Goal: Transaction & Acquisition: Purchase product/service

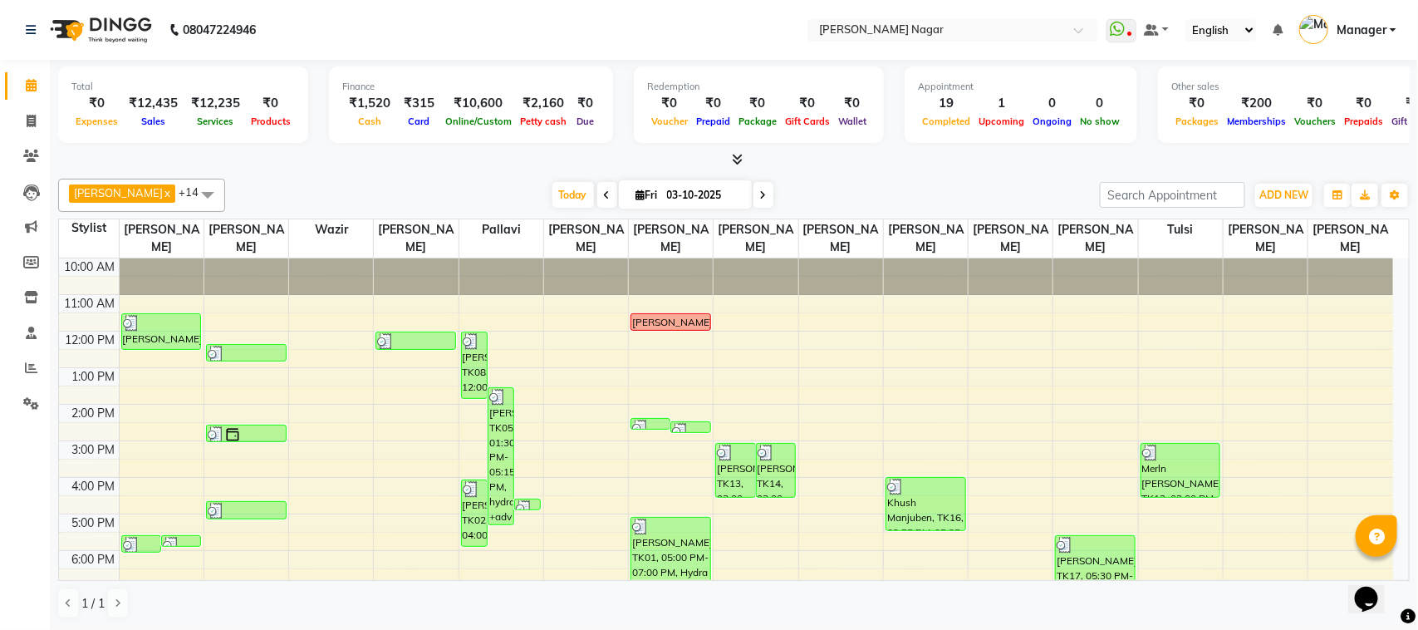
click at [729, 189] on input "03-10-2025" at bounding box center [703, 195] width 83 height 25
select select "10"
select select "2025"
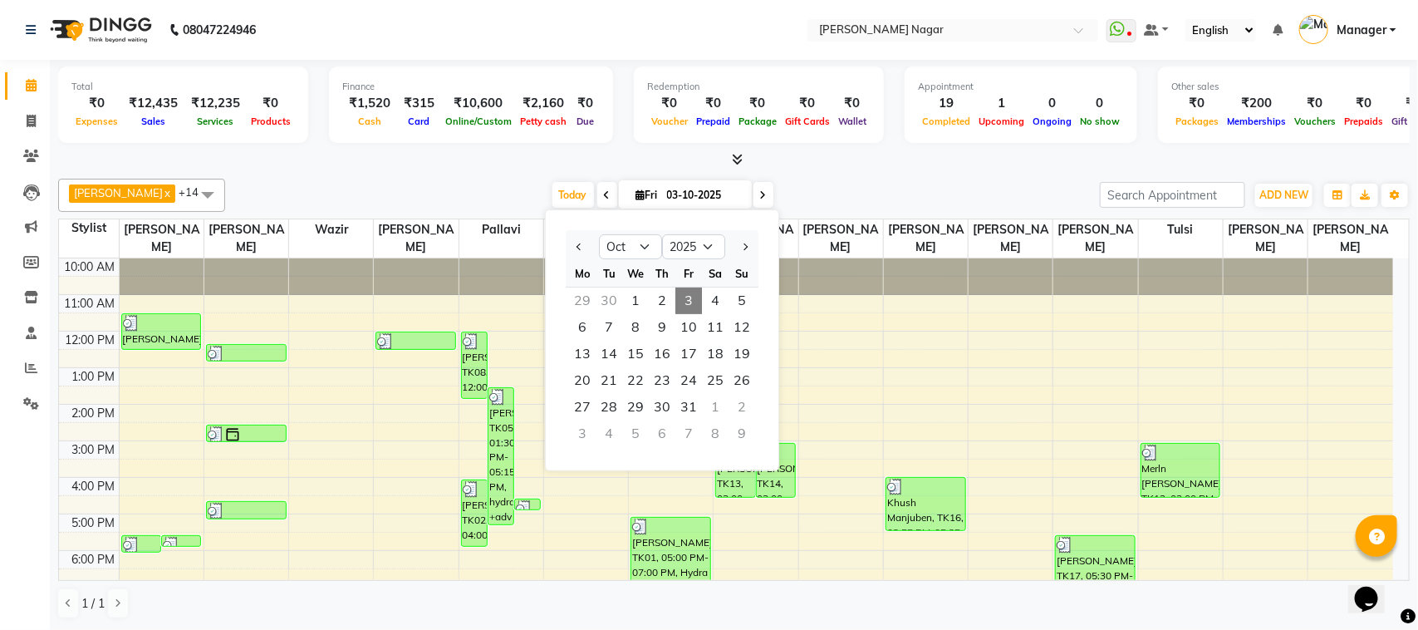
click at [690, 296] on span "3" at bounding box center [688, 300] width 27 height 27
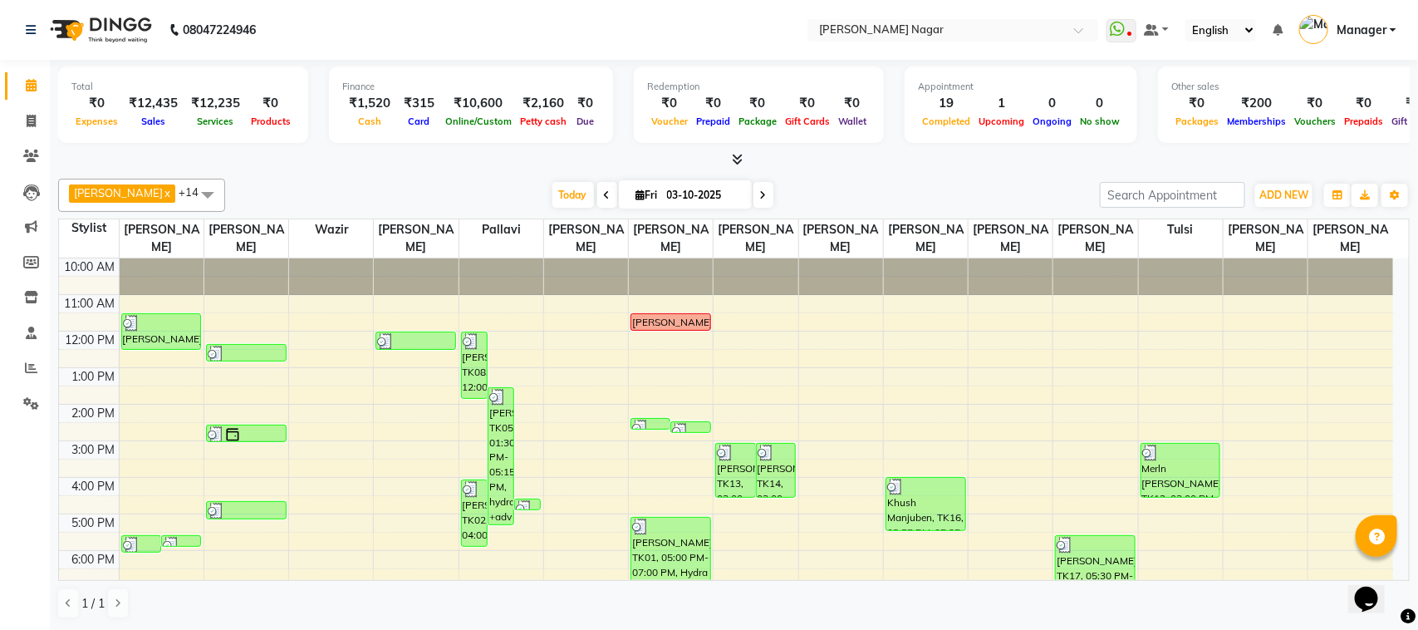
click at [715, 198] on input "03-10-2025" at bounding box center [703, 195] width 83 height 25
select select "10"
select select "2025"
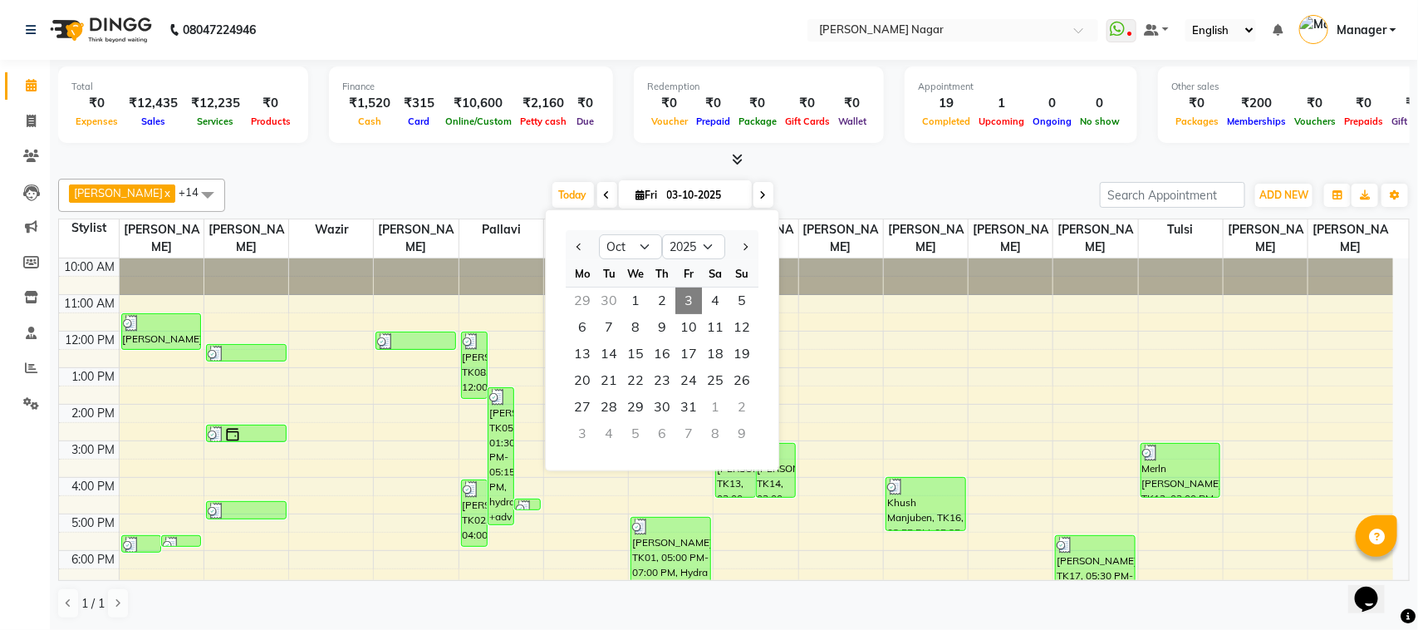
click at [715, 198] on input "03-10-2025" at bounding box center [703, 195] width 83 height 25
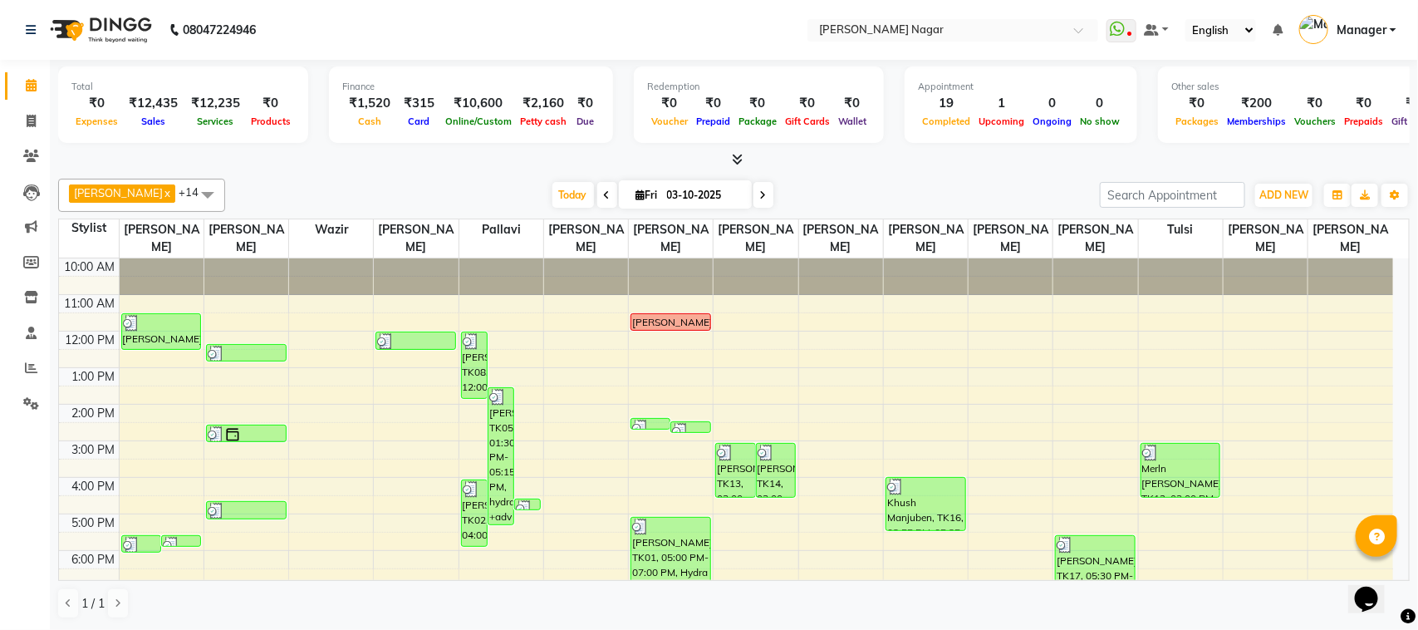
click at [712, 191] on input "03-10-2025" at bounding box center [703, 195] width 83 height 25
select select "10"
select select "2025"
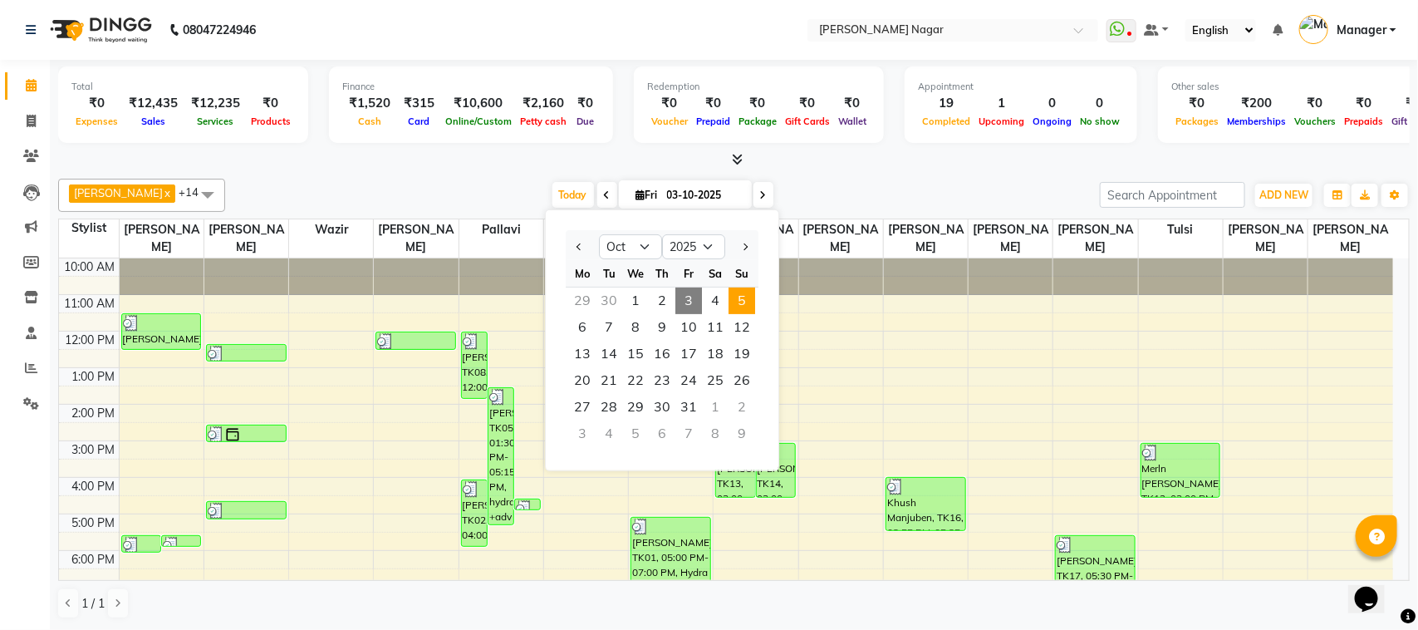
click at [746, 303] on span "5" at bounding box center [741, 300] width 27 height 27
type input "05-10-2025"
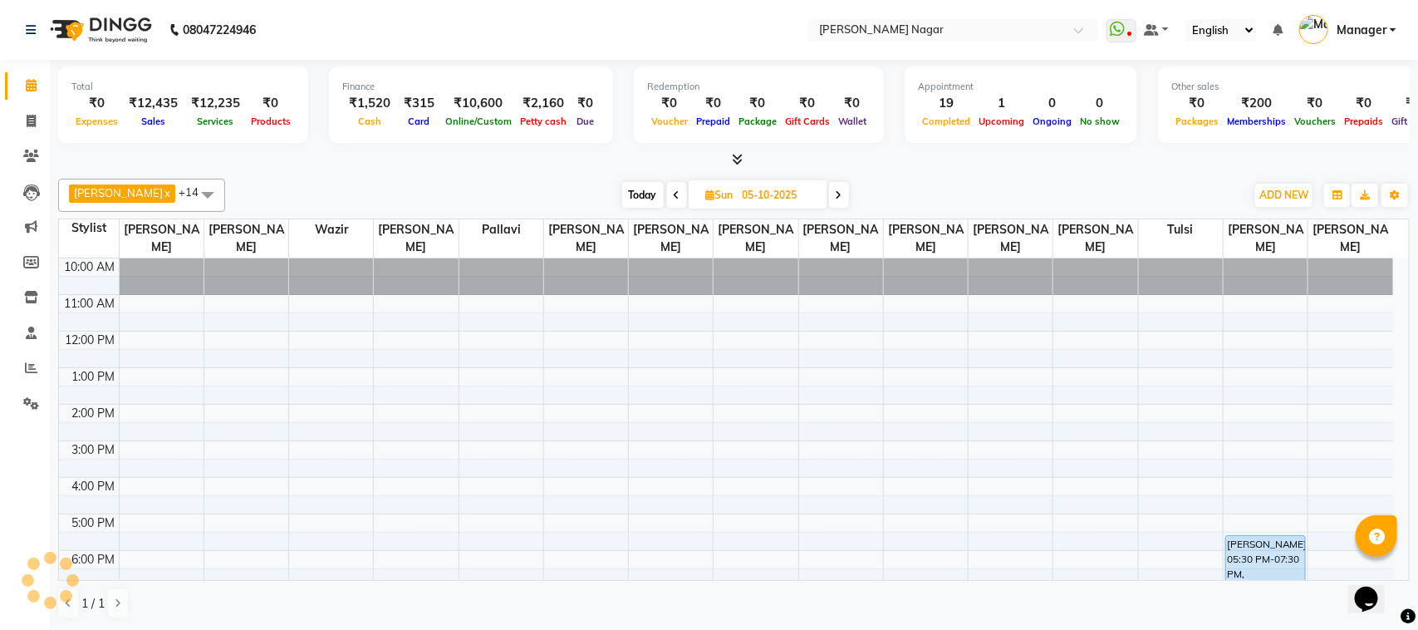
scroll to position [196, 0]
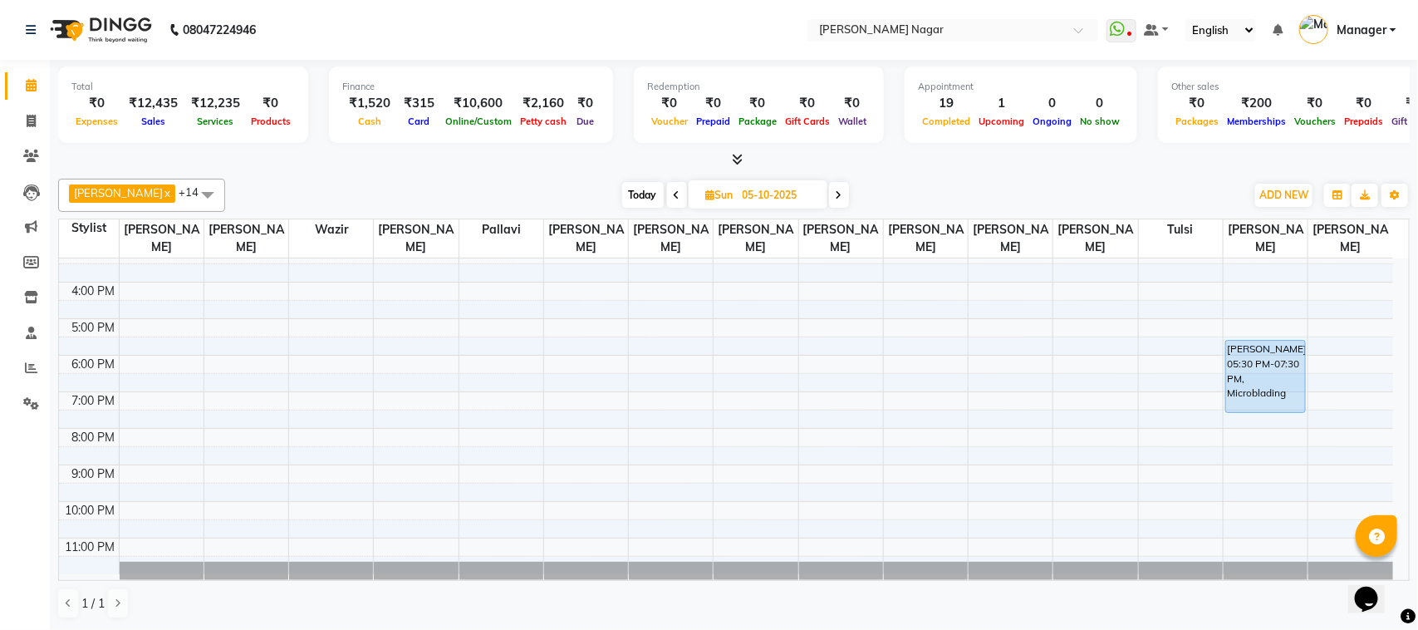
click at [1109, 288] on div "10:00 AM 11:00 AM 12:00 PM 1:00 PM 2:00 PM 3:00 PM 4:00 PM 5:00 PM 6:00 PM 7:00…" at bounding box center [726, 318] width 1334 height 511
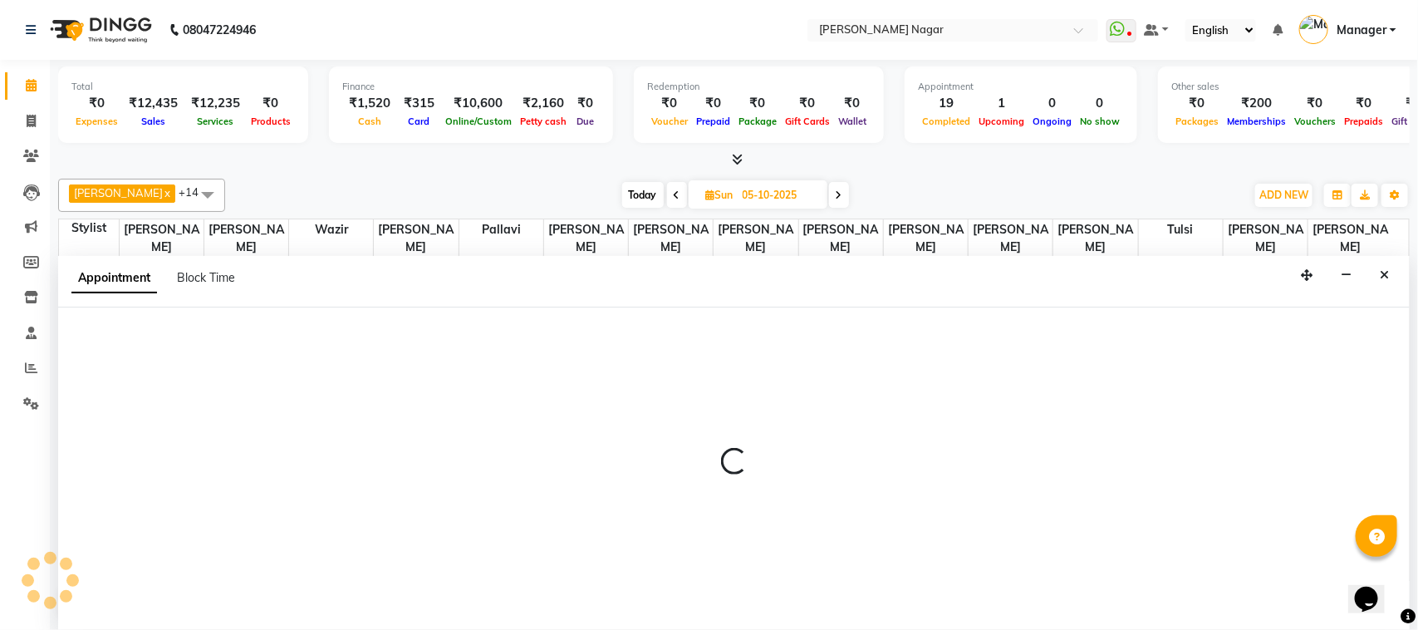
select select "63656"
select select "tentative"
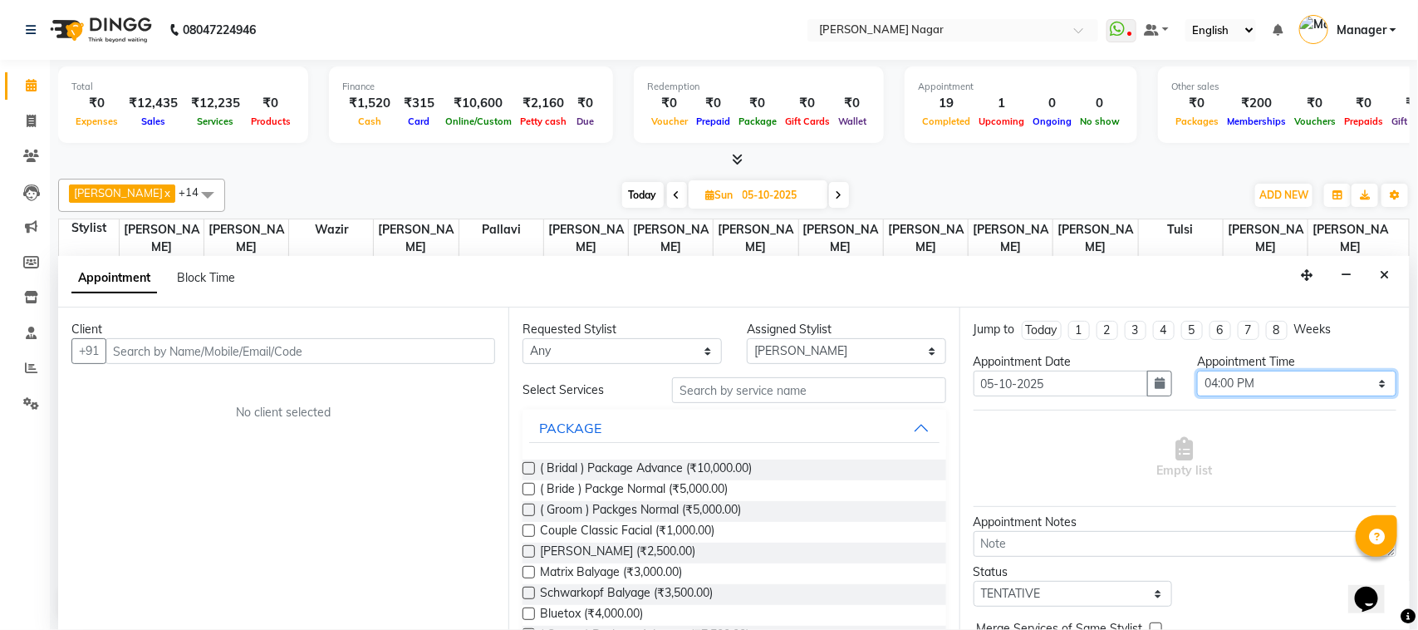
click at [1280, 389] on select "Select 11:00 AM 11:15 AM 11:30 AM 11:45 AM 12:00 PM 12:15 PM 12:30 PM 12:45 PM …" at bounding box center [1296, 383] width 199 height 26
select select "870"
click at [1197, 371] on select "Select 11:00 AM 11:15 AM 11:30 AM 11:45 AM 12:00 PM 12:15 PM 12:30 PM 12:45 PM …" at bounding box center [1296, 383] width 199 height 26
click at [679, 380] on input "text" at bounding box center [809, 390] width 274 height 26
type input "A"
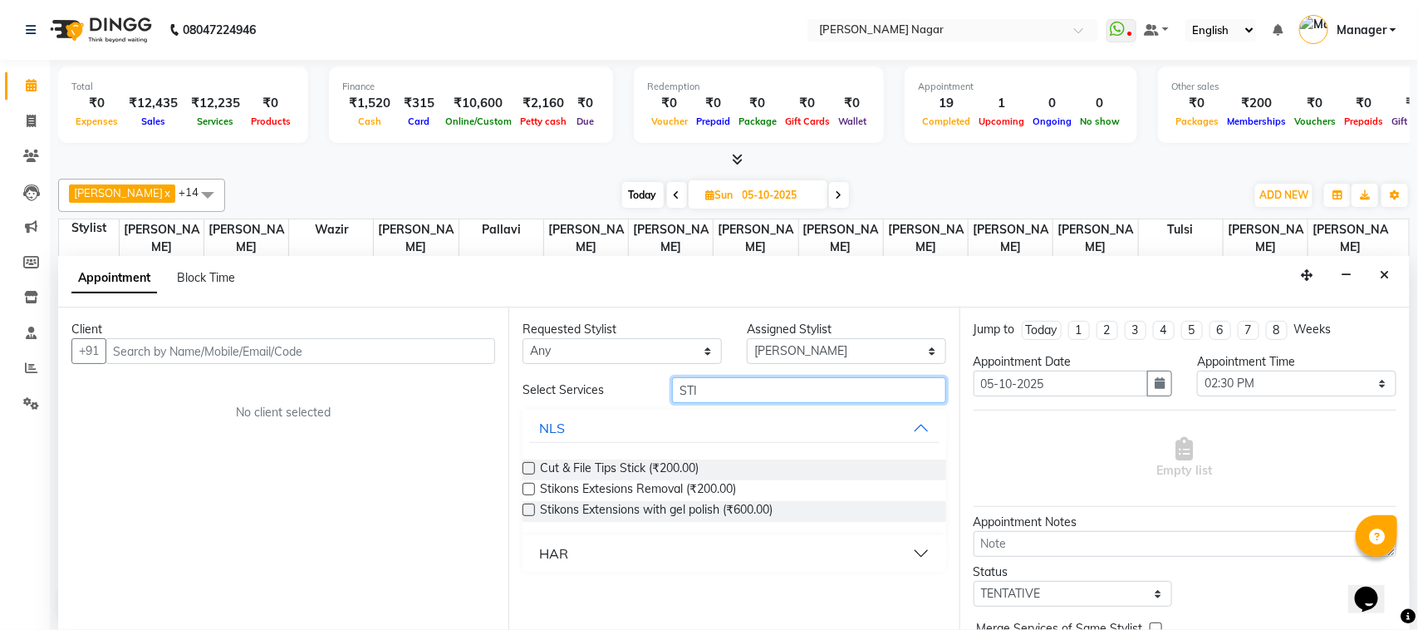
type input "STI"
click at [533, 513] on label at bounding box center [528, 509] width 12 height 12
click at [533, 513] on input "checkbox" at bounding box center [527, 511] width 11 height 11
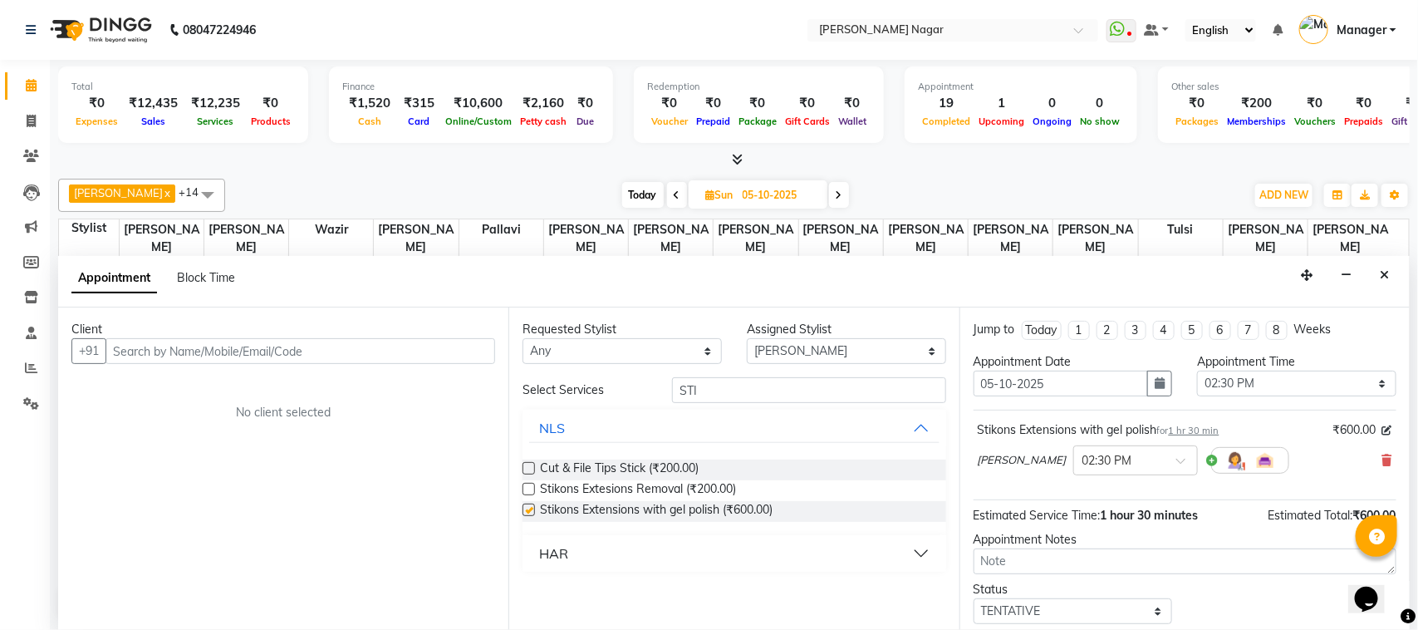
checkbox input "false"
click at [293, 357] on input "text" at bounding box center [300, 351] width 390 height 26
click at [841, 359] on select "Select Alfiya bilkhiya Amir Siddiqui Annu Navale Daraksha Sardar Faizan Shaikh …" at bounding box center [846, 351] width 199 height 26
click at [769, 407] on div "Select Services STI NLS Cut & File Tips Stick (₹200.00) Stikons Extesions Remov…" at bounding box center [733, 474] width 423 height 194
click at [376, 349] on input "text" at bounding box center [300, 351] width 390 height 26
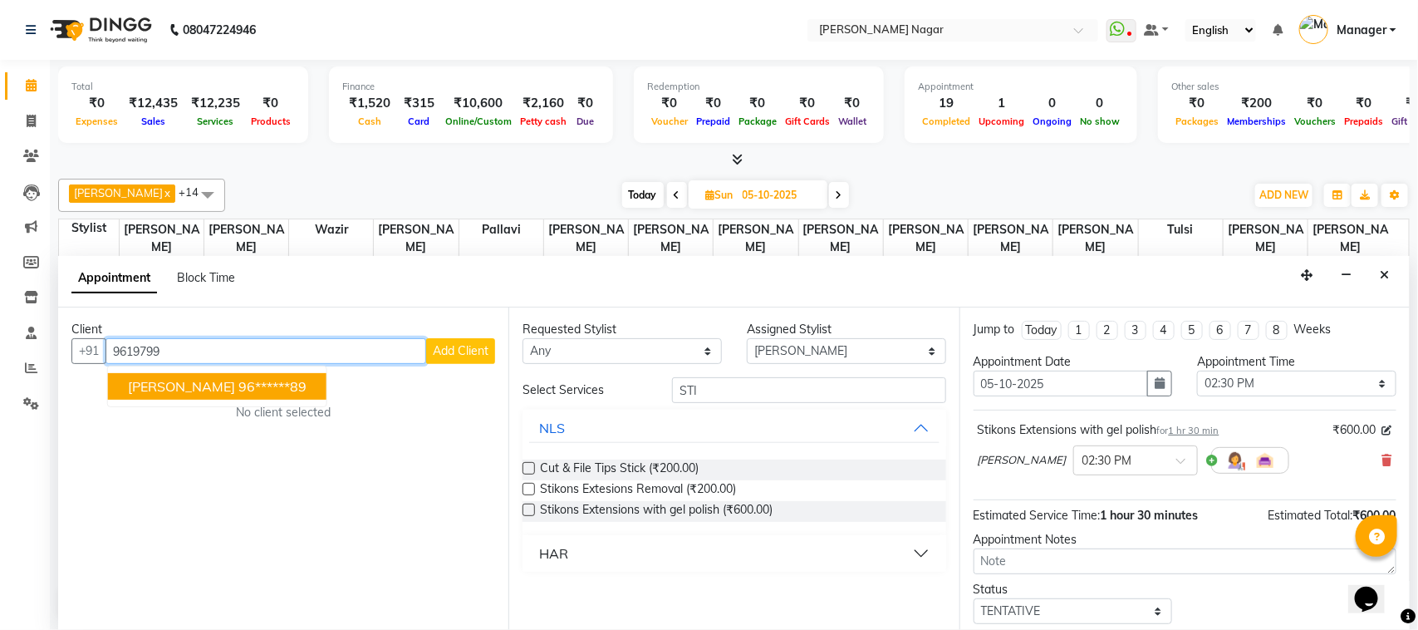
click at [194, 388] on span "bhavs Thakur" at bounding box center [181, 386] width 107 height 17
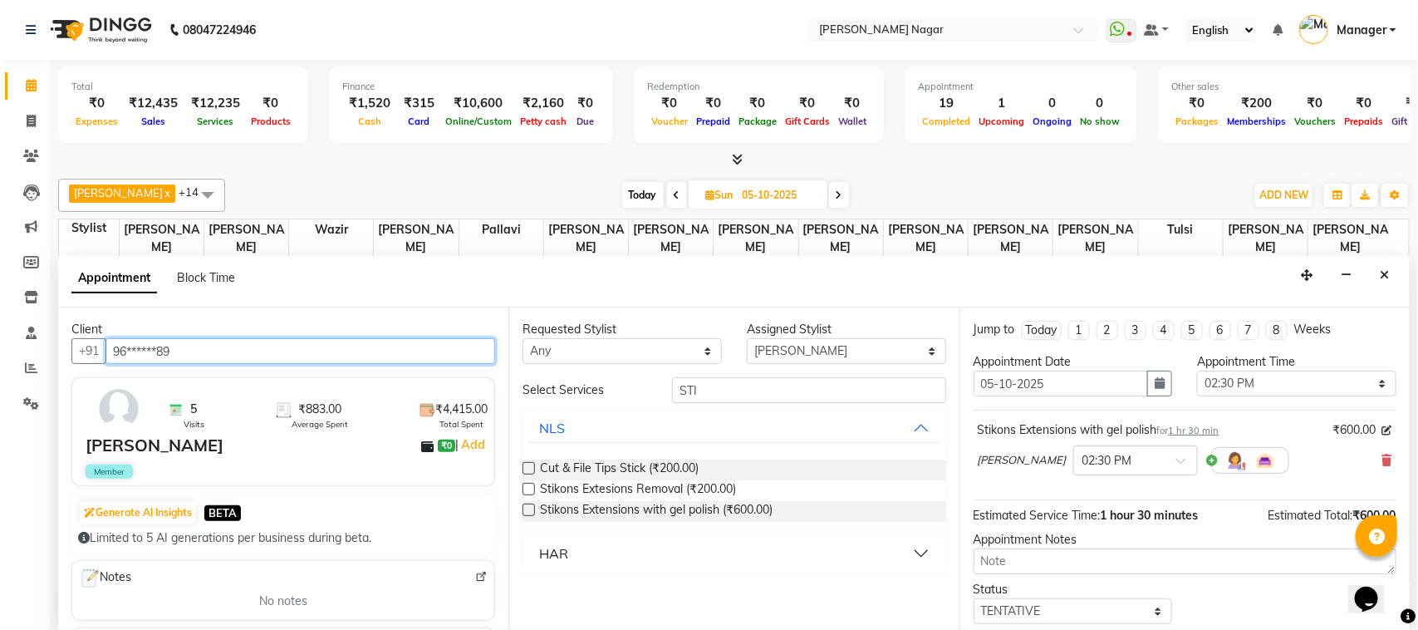
scroll to position [100, 0]
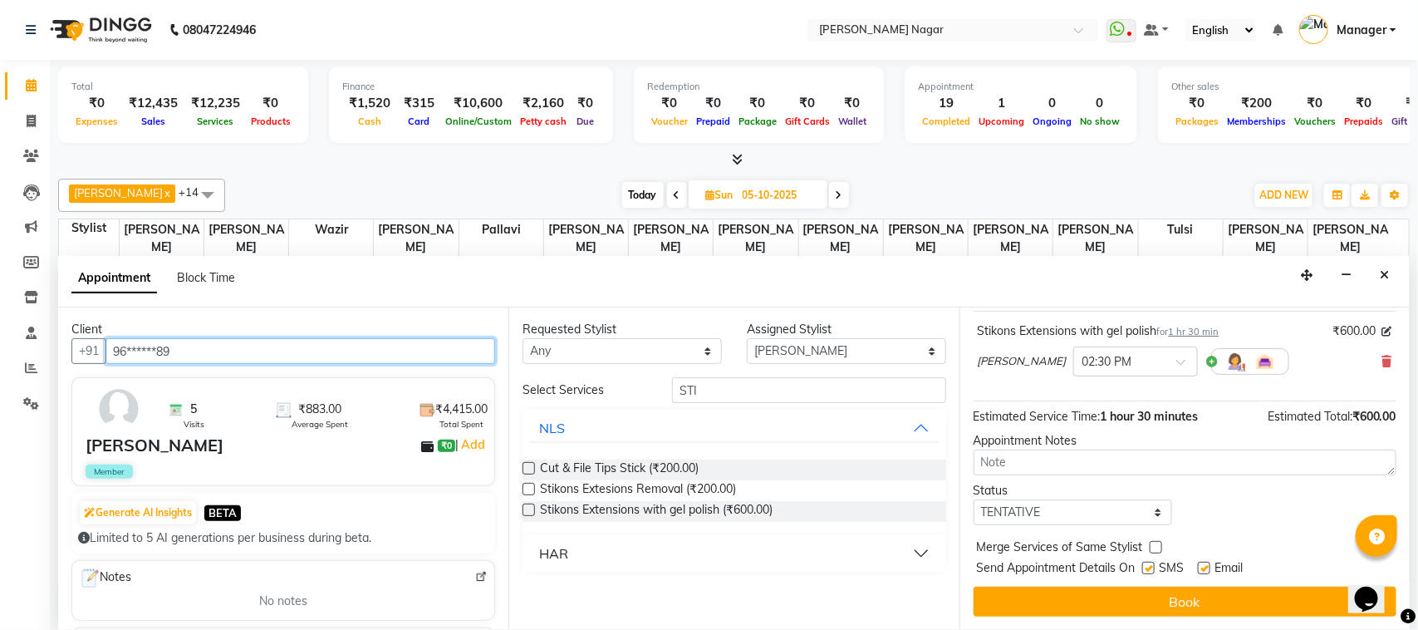
type input "96******89"
click at [1134, 507] on select "Select TENTATIVE CONFIRM UPCOMING" at bounding box center [1072, 512] width 199 height 26
select select "upcoming"
click at [973, 499] on select "Select TENTATIVE CONFIRM UPCOMING" at bounding box center [1072, 512] width 199 height 26
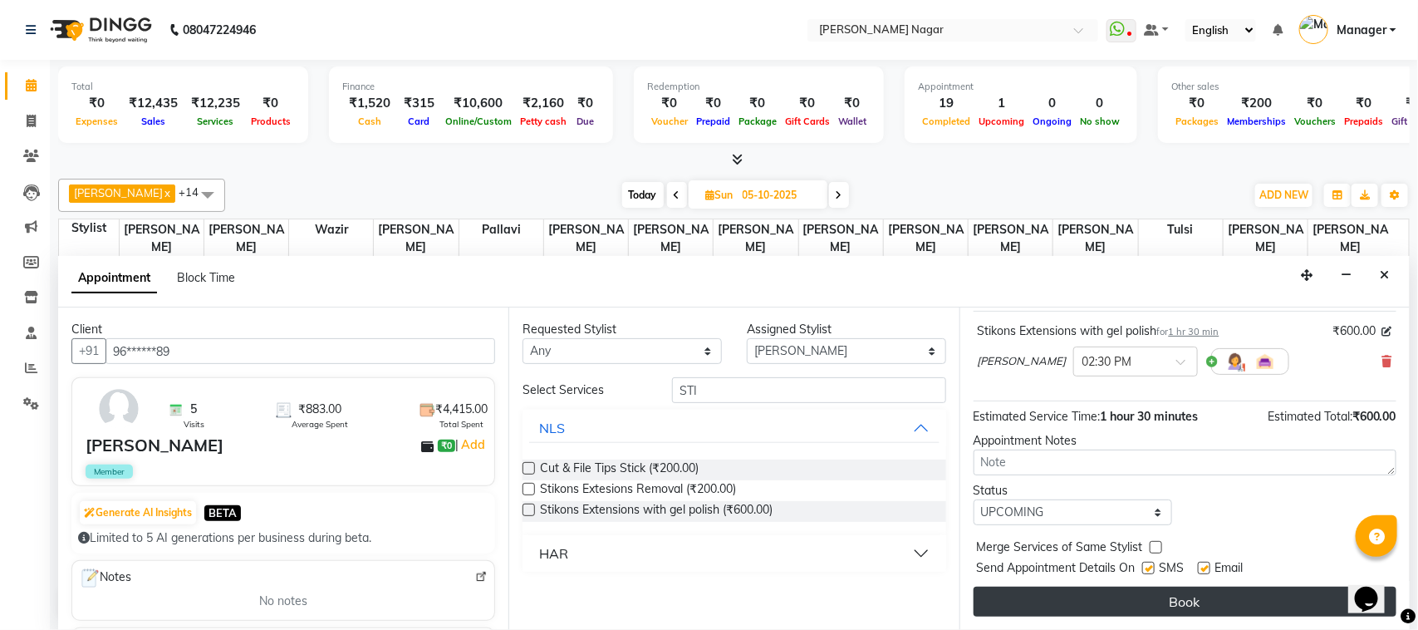
click at [1155, 612] on button "Book" at bounding box center [1184, 601] width 423 height 30
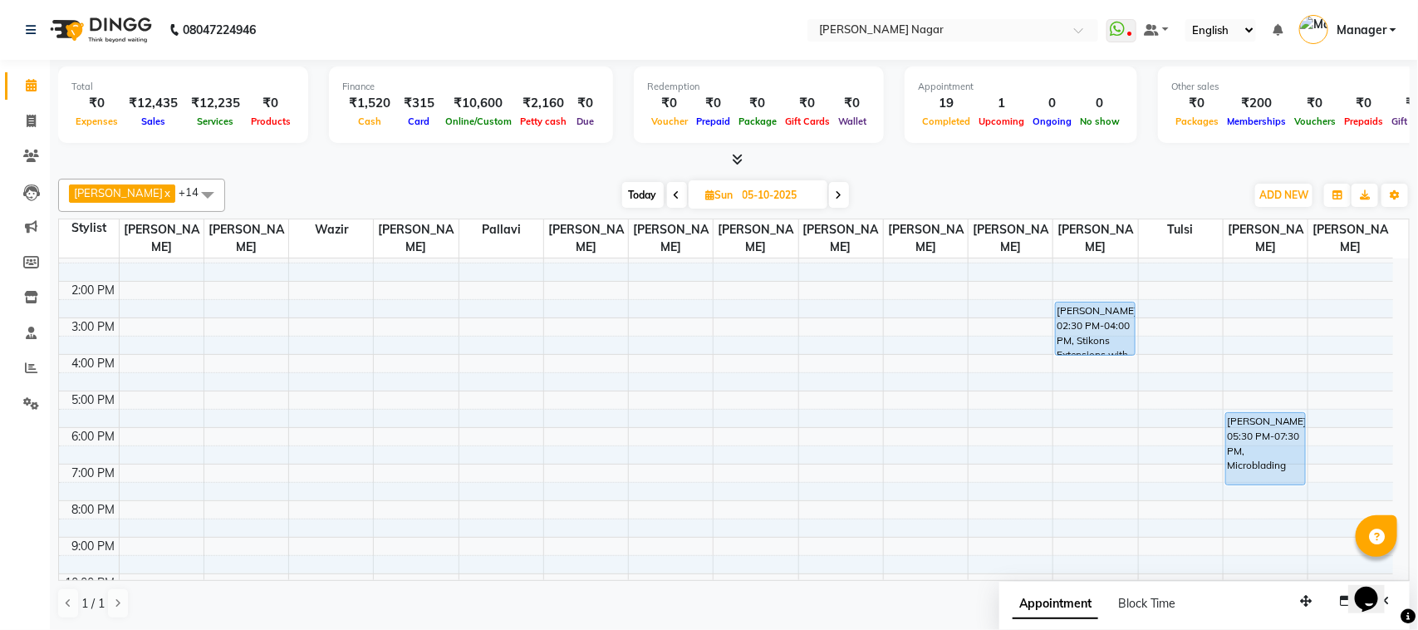
scroll to position [195, 0]
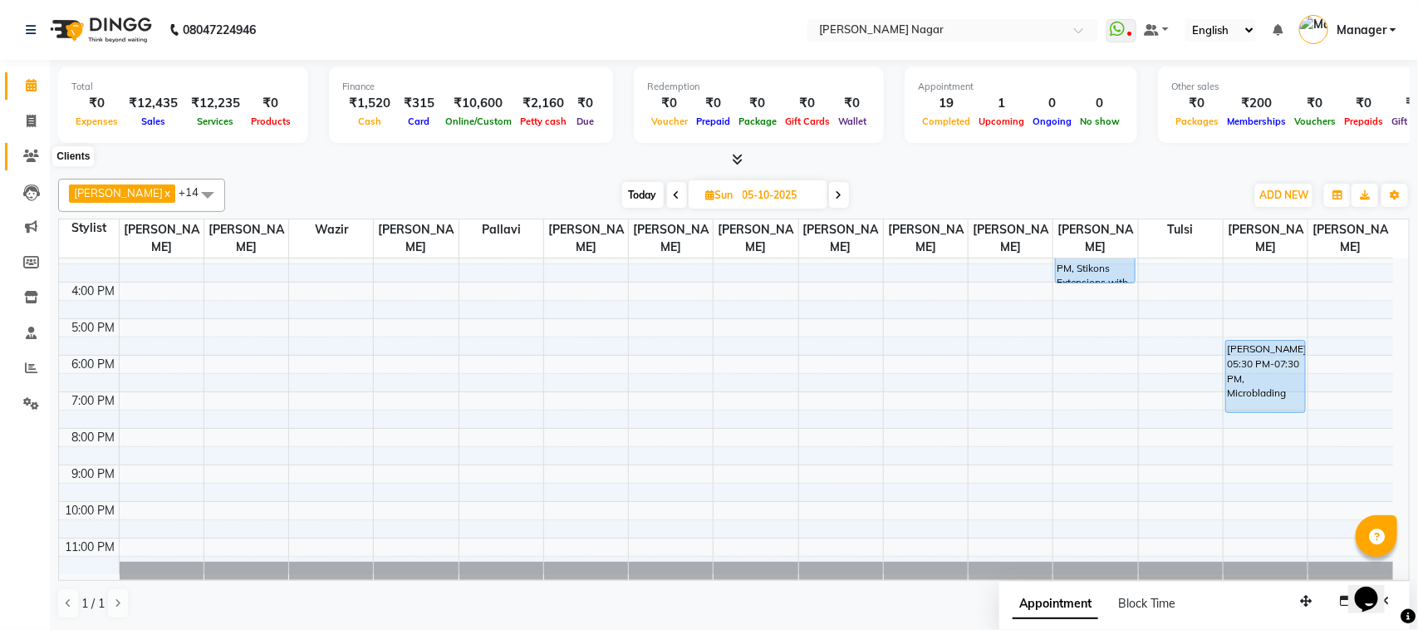
click at [19, 160] on span at bounding box center [31, 156] width 29 height 19
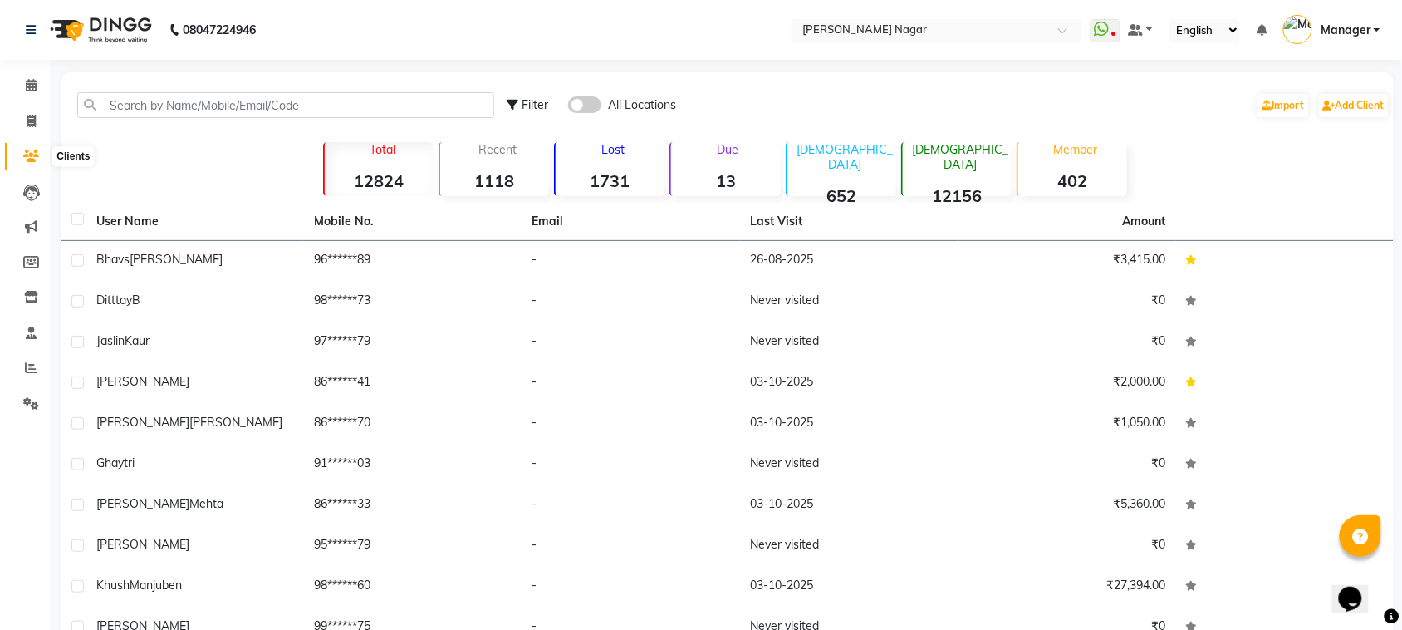
click at [32, 163] on span at bounding box center [31, 156] width 29 height 19
click at [30, 121] on icon at bounding box center [31, 121] width 9 height 12
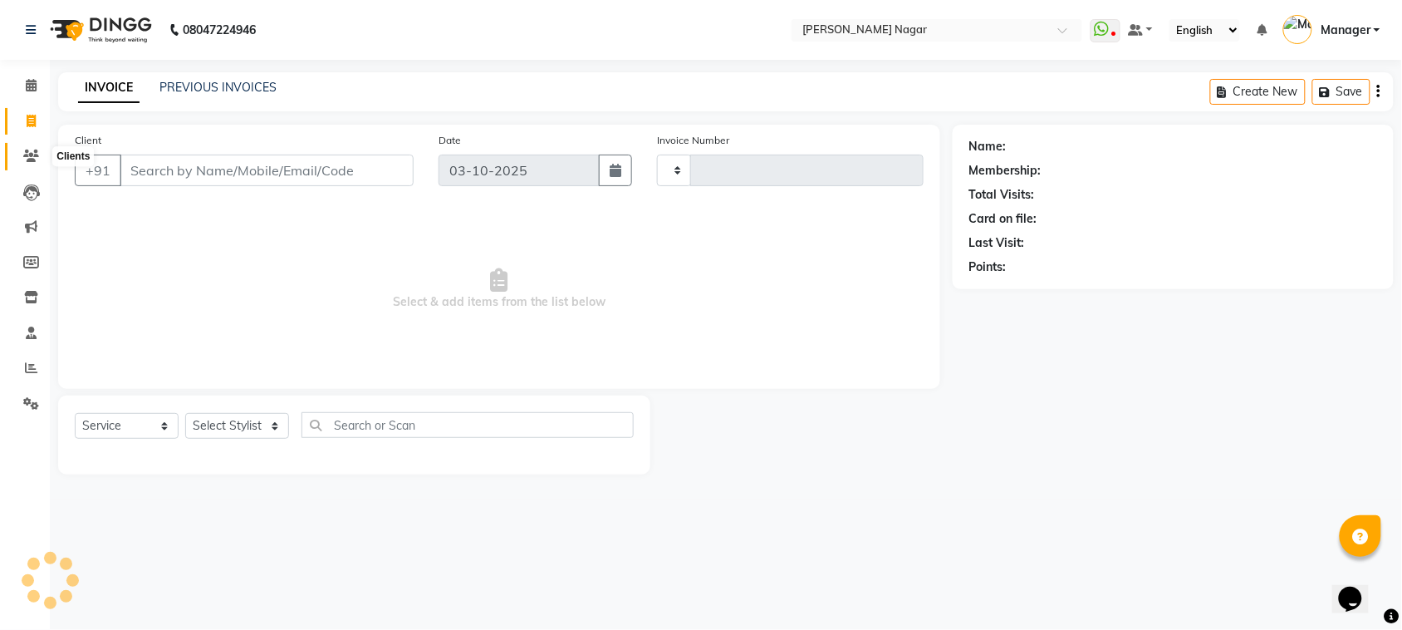
click at [37, 151] on icon at bounding box center [31, 155] width 16 height 12
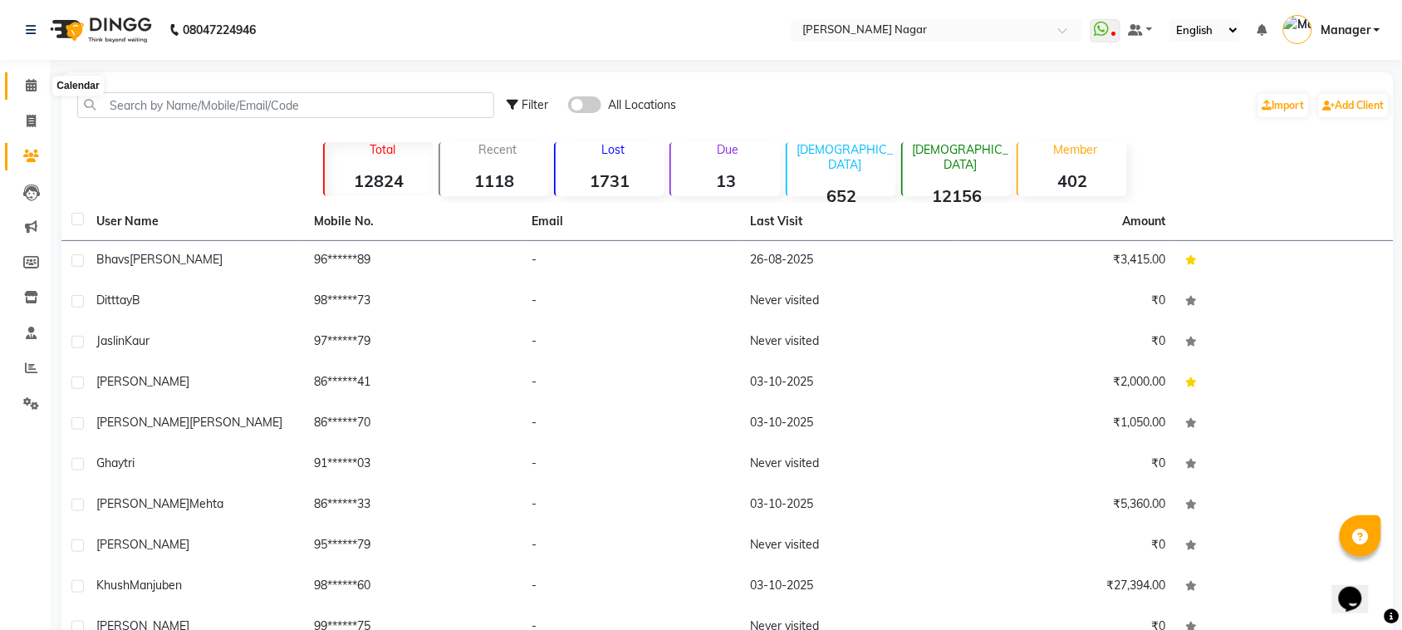
click at [26, 81] on icon at bounding box center [31, 85] width 11 height 12
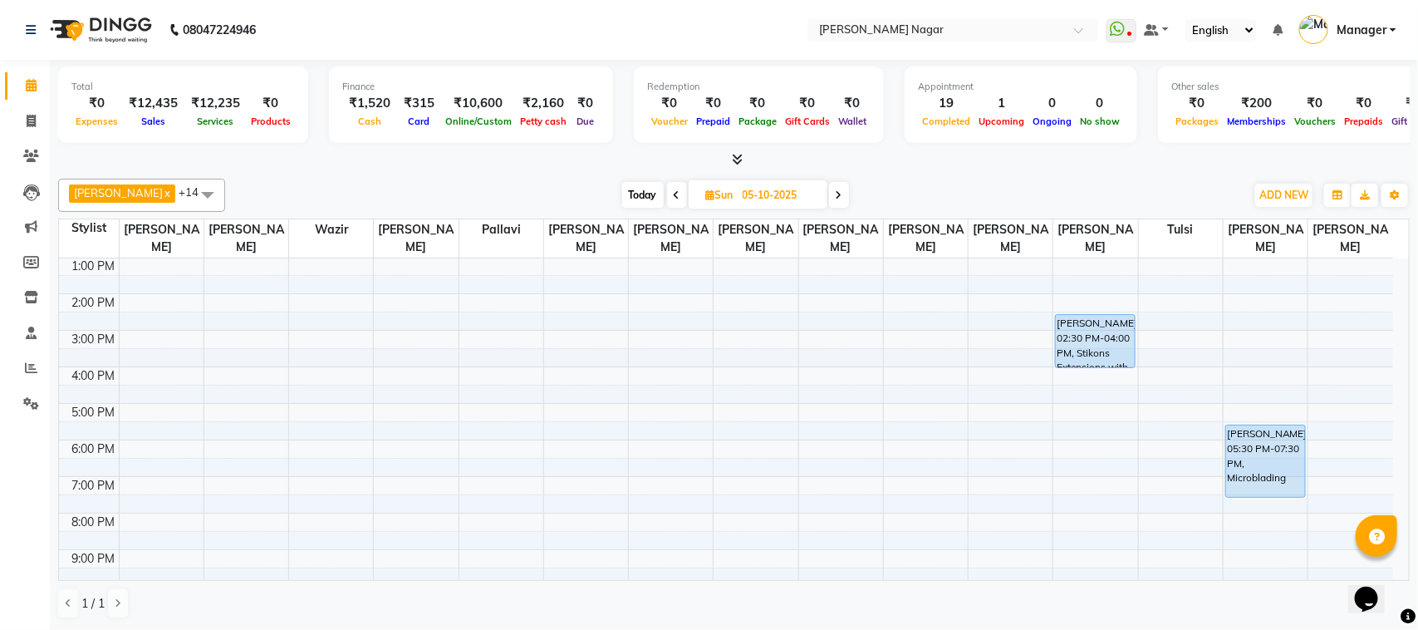
scroll to position [112, 0]
click at [164, 447] on div "10:00 AM 11:00 AM 12:00 PM 1:00 PM 2:00 PM 3:00 PM 4:00 PM 5:00 PM 6:00 PM 7:00…" at bounding box center [726, 401] width 1334 height 511
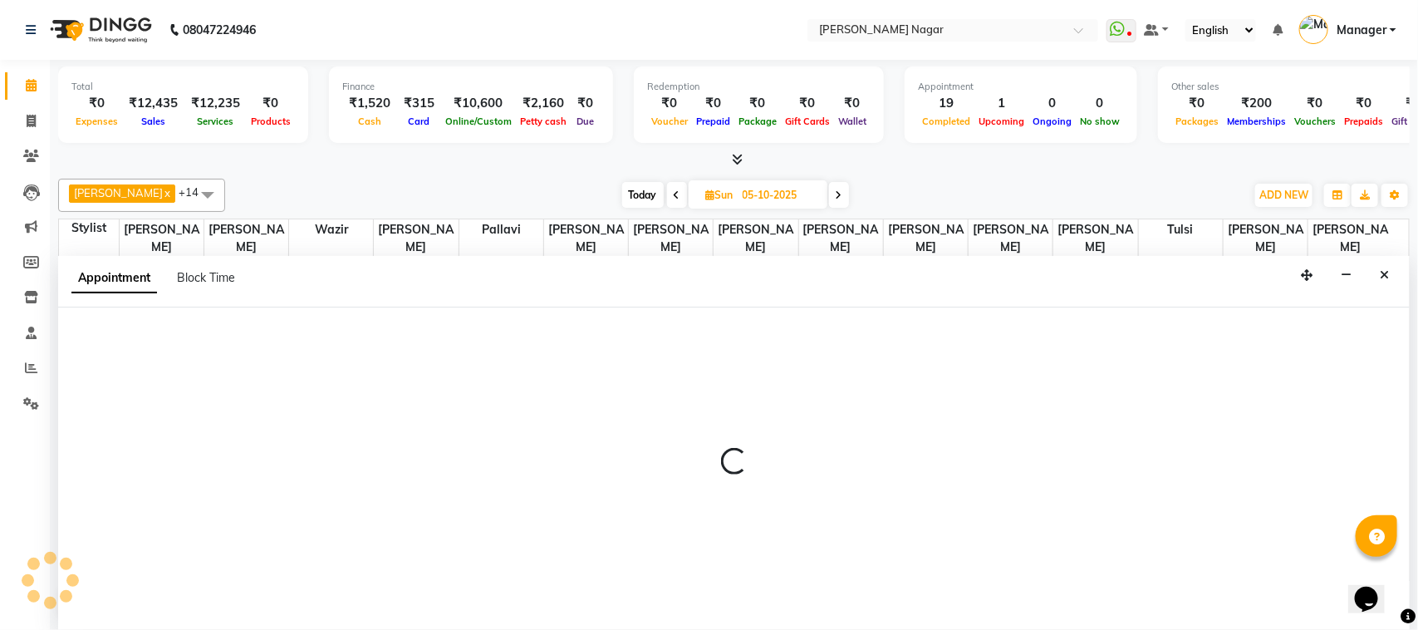
select select "63663"
select select "1080"
select select "tentative"
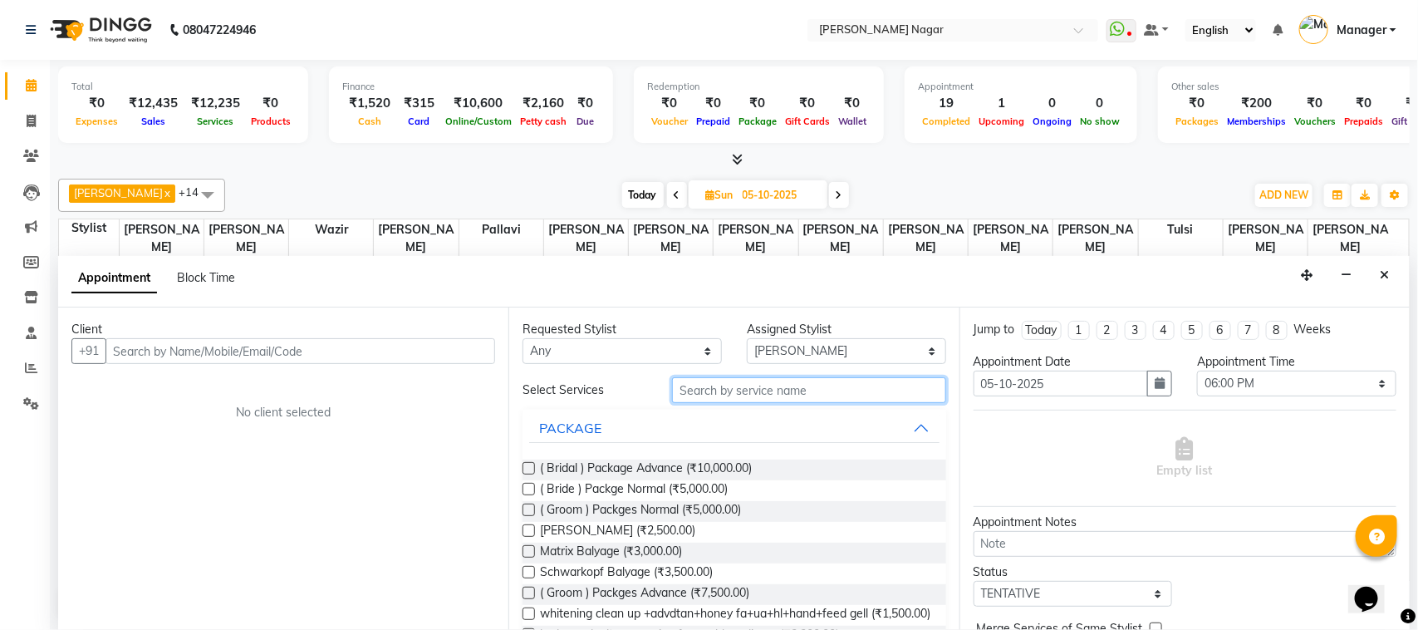
click at [752, 387] on input "text" at bounding box center [809, 390] width 274 height 26
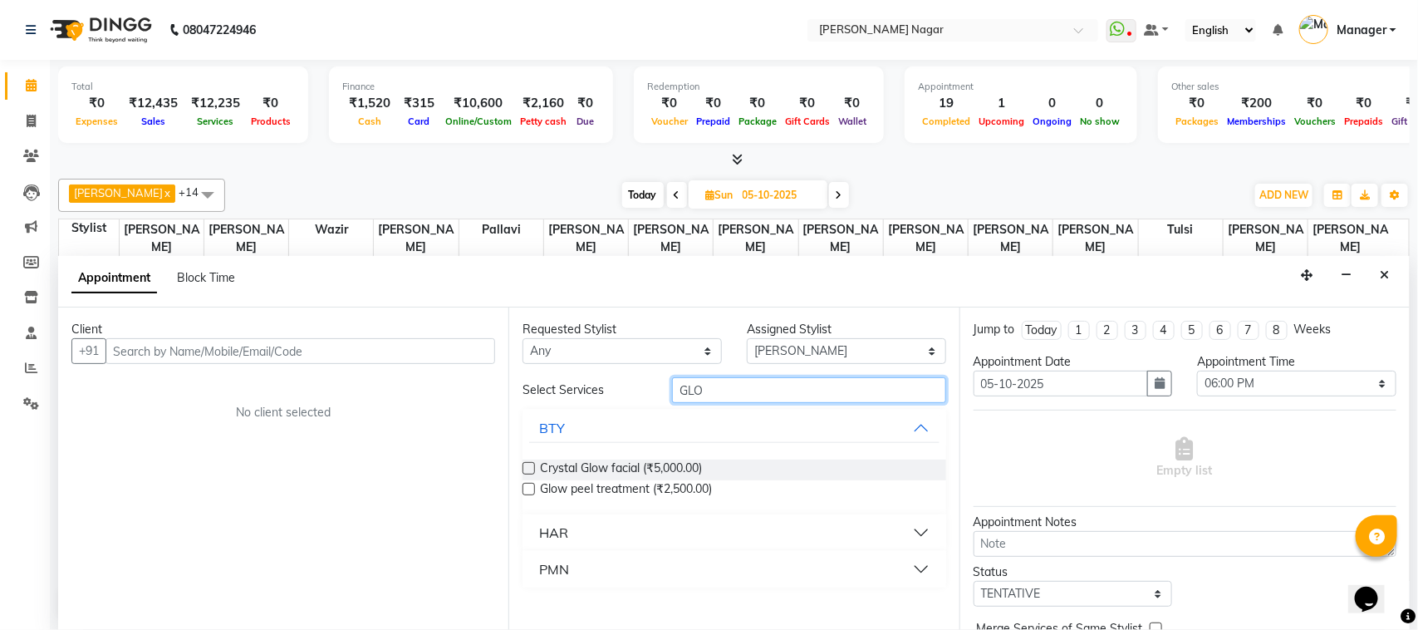
type input "GLO"
click at [733, 376] on div "Requested Stylist Any Alfiya bilkhiya Amir Siddiqui Annu Navale Daraksha Sardar…" at bounding box center [733, 468] width 450 height 322
click at [769, 382] on input "GLO" at bounding box center [809, 390] width 274 height 26
click at [1393, 281] on button "Close" at bounding box center [1384, 275] width 24 height 26
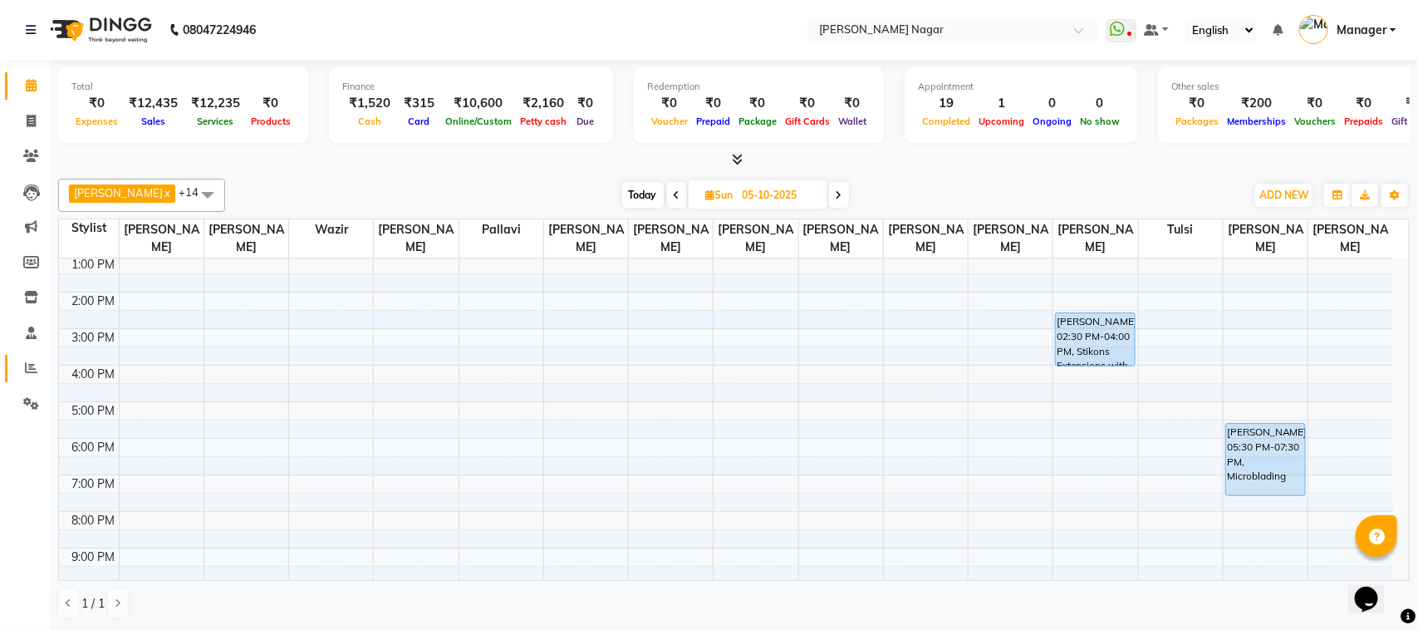
click at [34, 357] on link "Reports" at bounding box center [25, 368] width 40 height 27
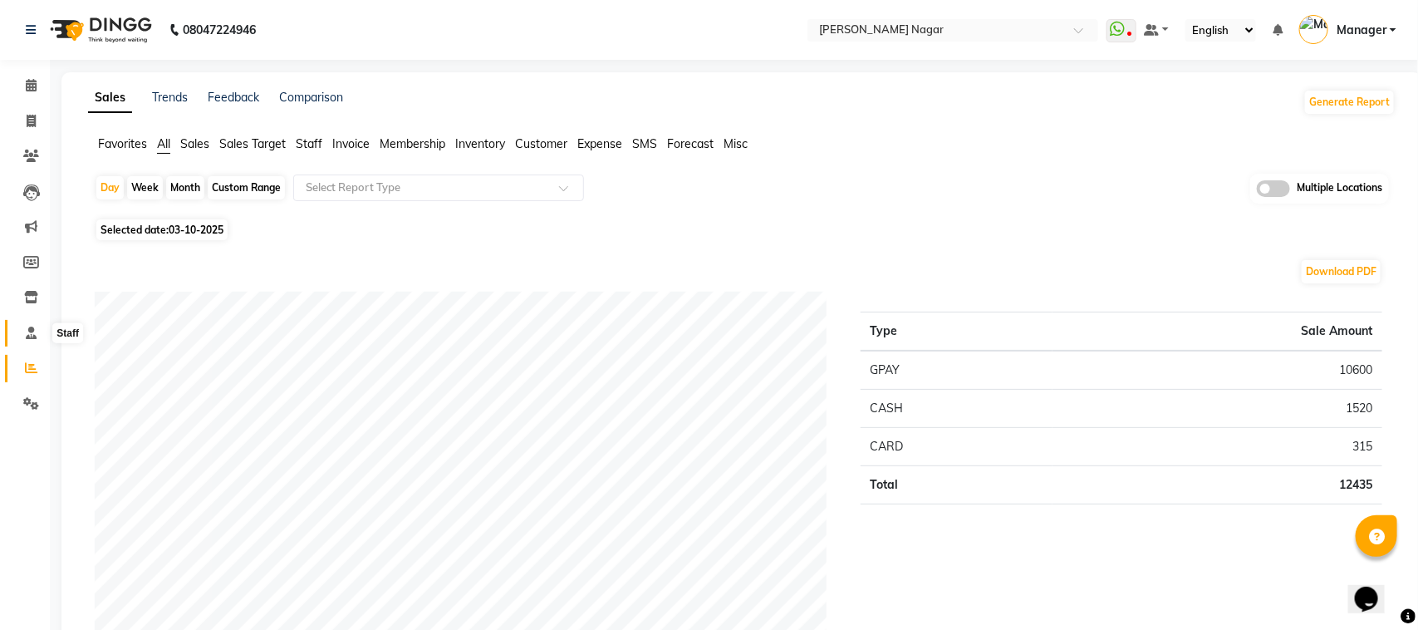
click at [34, 324] on span at bounding box center [31, 333] width 29 height 19
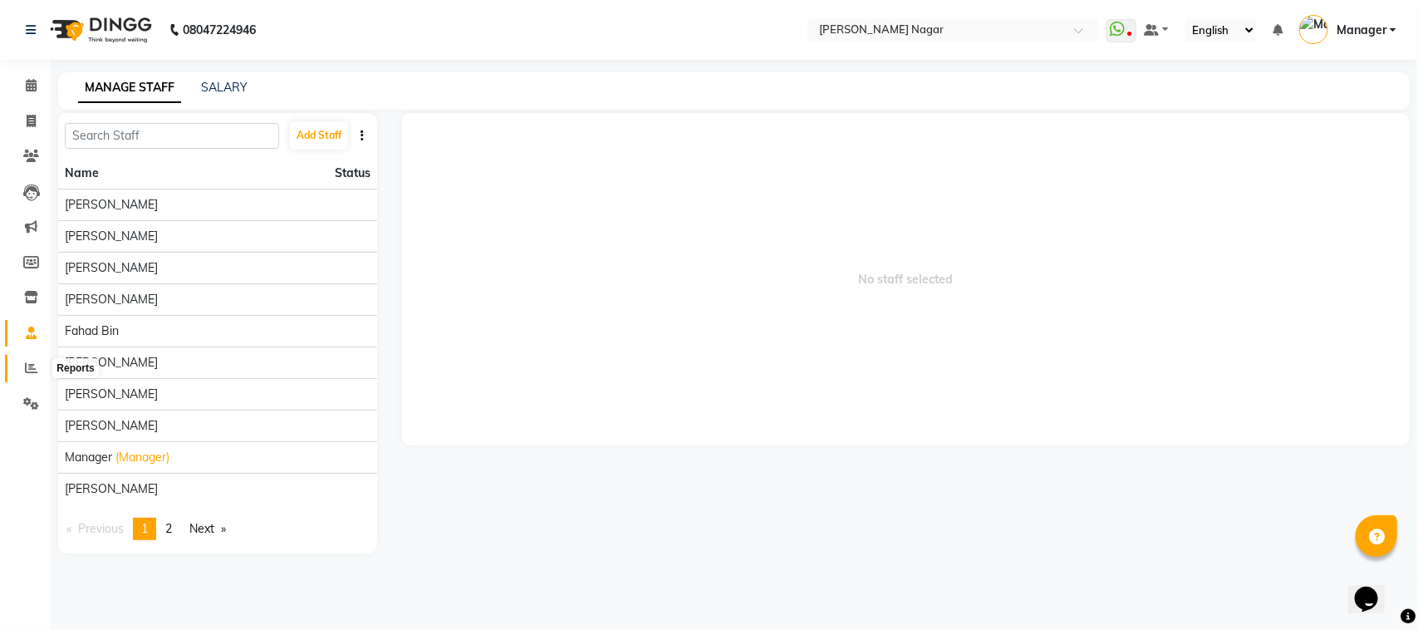
click at [19, 370] on span at bounding box center [31, 368] width 29 height 19
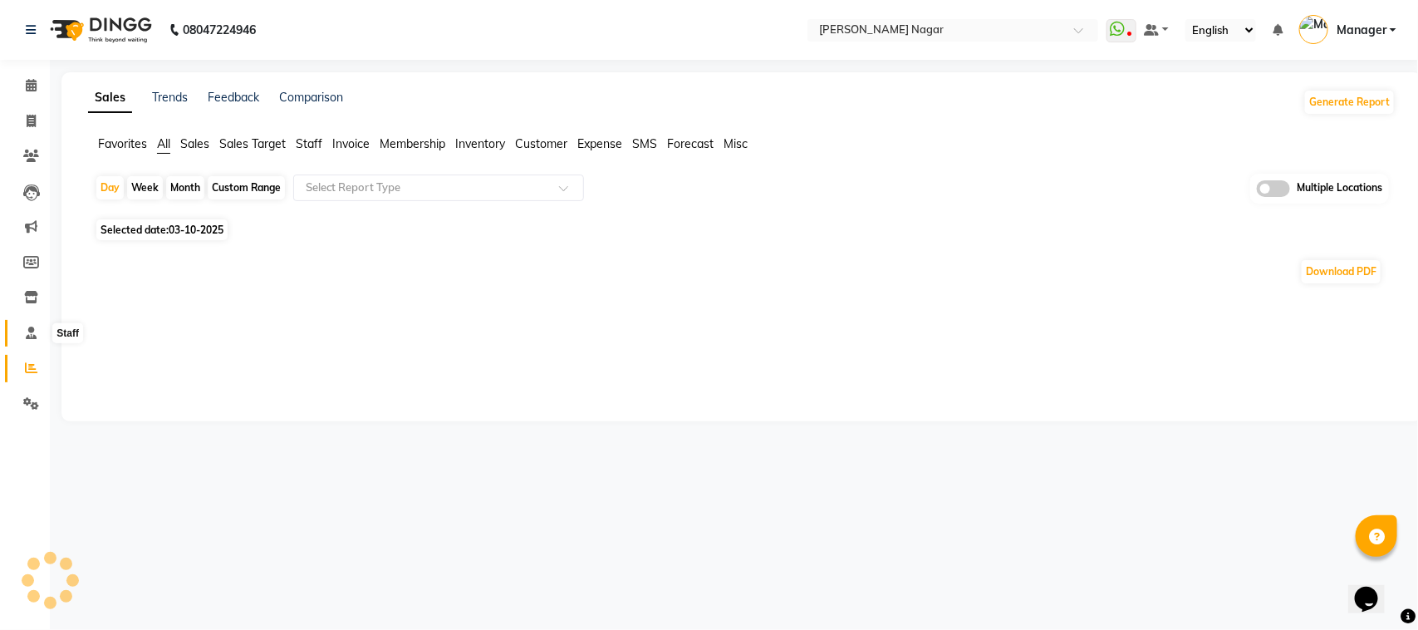
click at [27, 329] on icon at bounding box center [31, 332] width 11 height 12
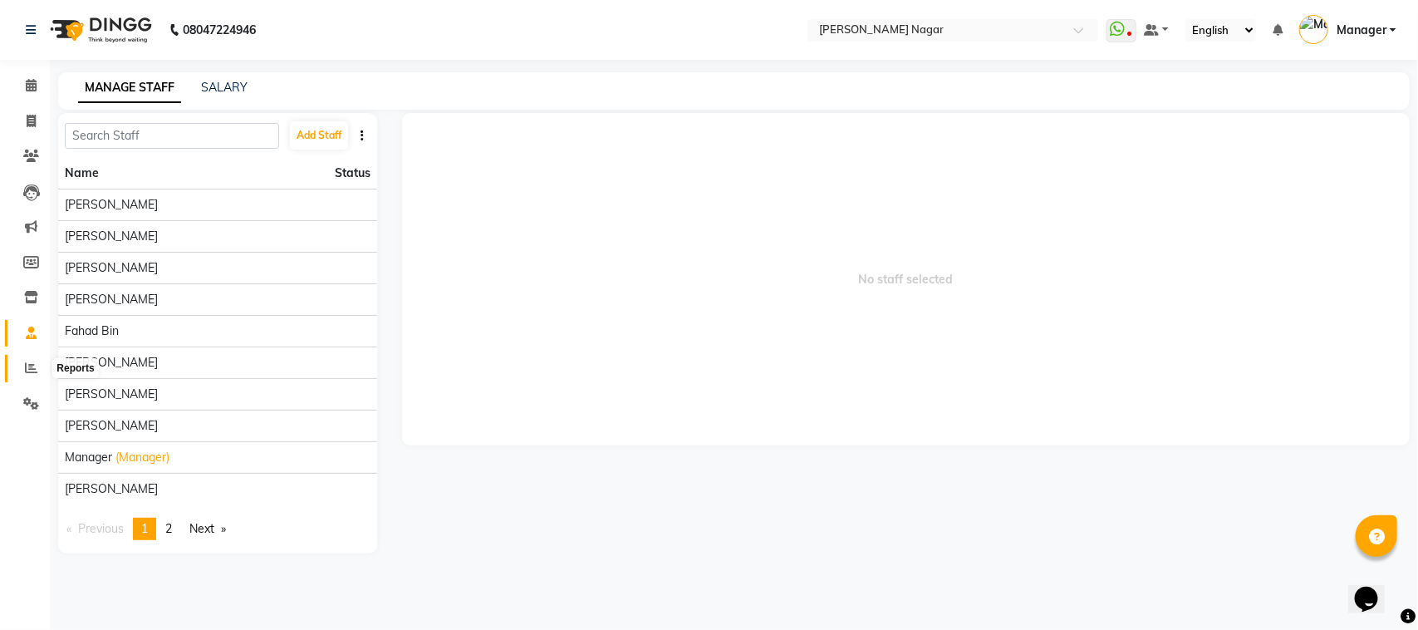
drag, startPoint x: 33, startPoint y: 370, endPoint x: 17, endPoint y: 349, distance: 26.1
click at [32, 370] on icon at bounding box center [31, 367] width 12 height 12
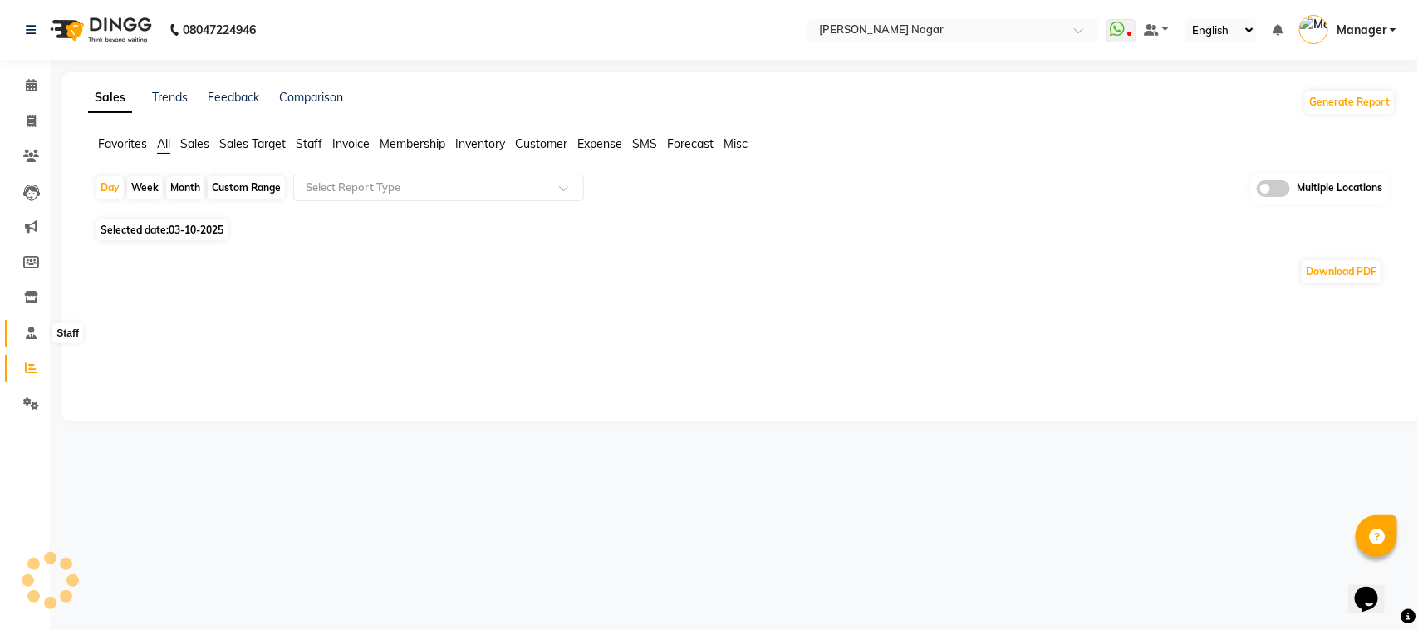
click at [29, 324] on span at bounding box center [31, 333] width 29 height 19
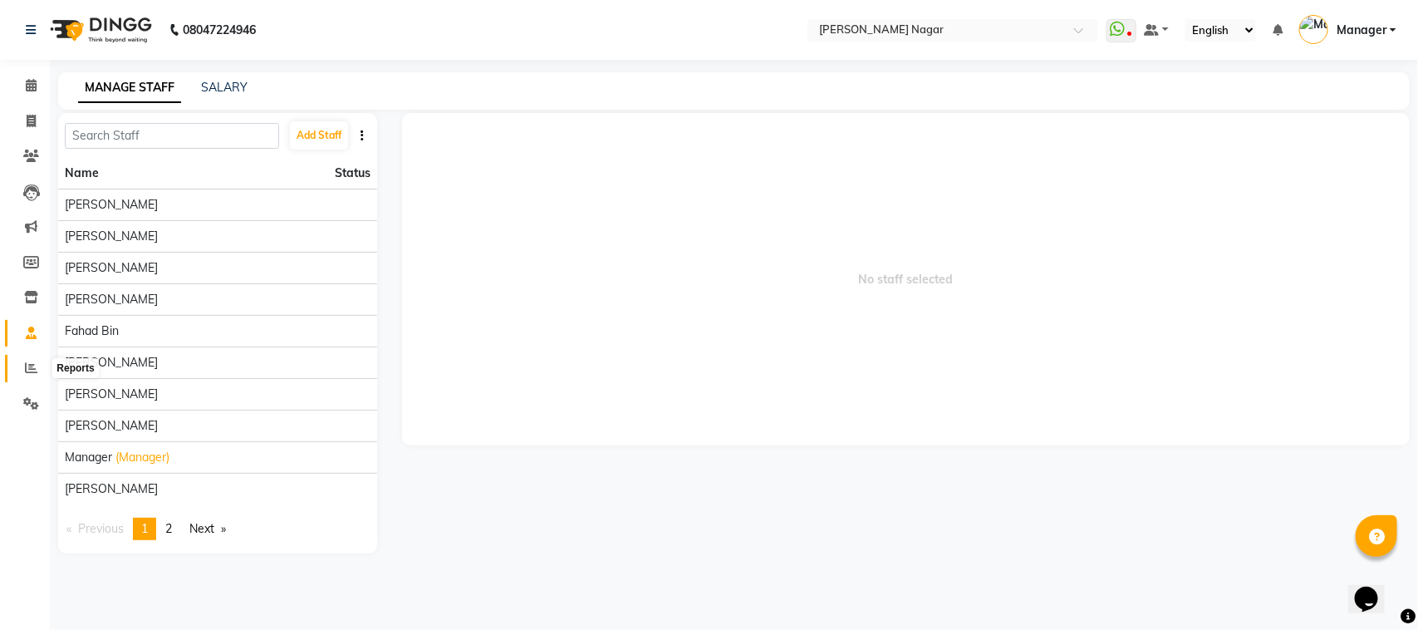
click at [37, 366] on span at bounding box center [31, 368] width 29 height 19
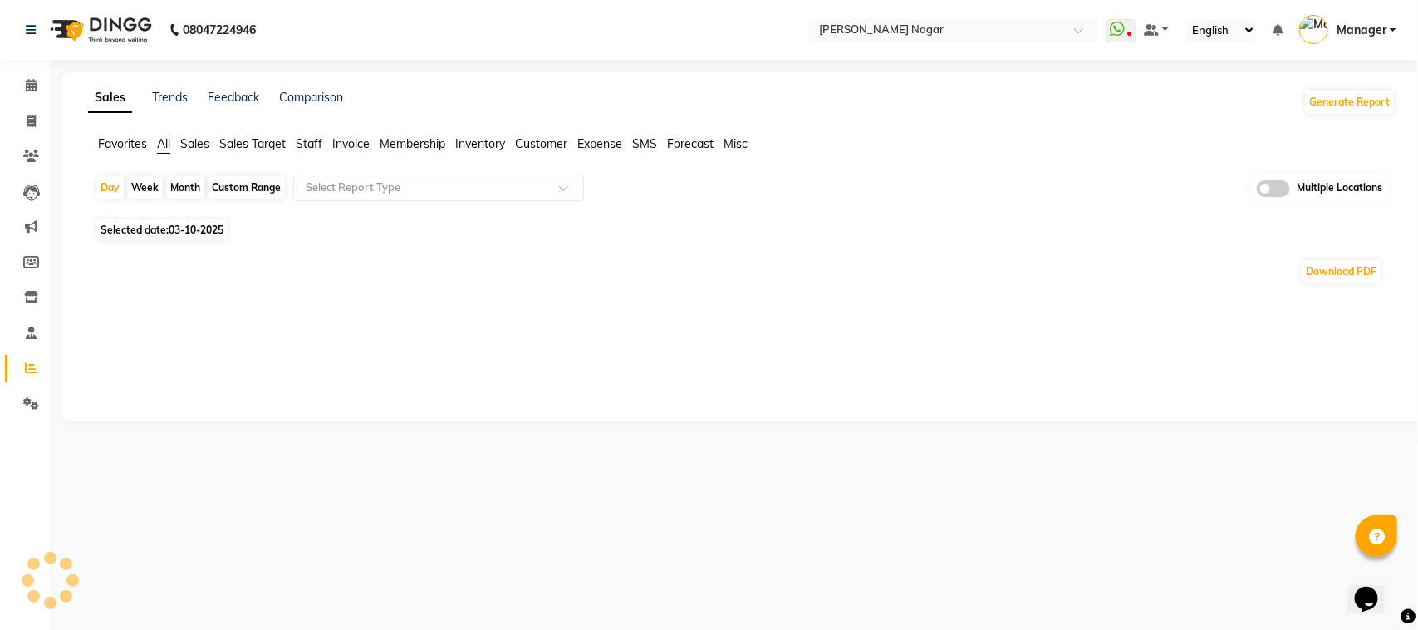
click at [320, 142] on span "Staff" at bounding box center [309, 143] width 27 height 15
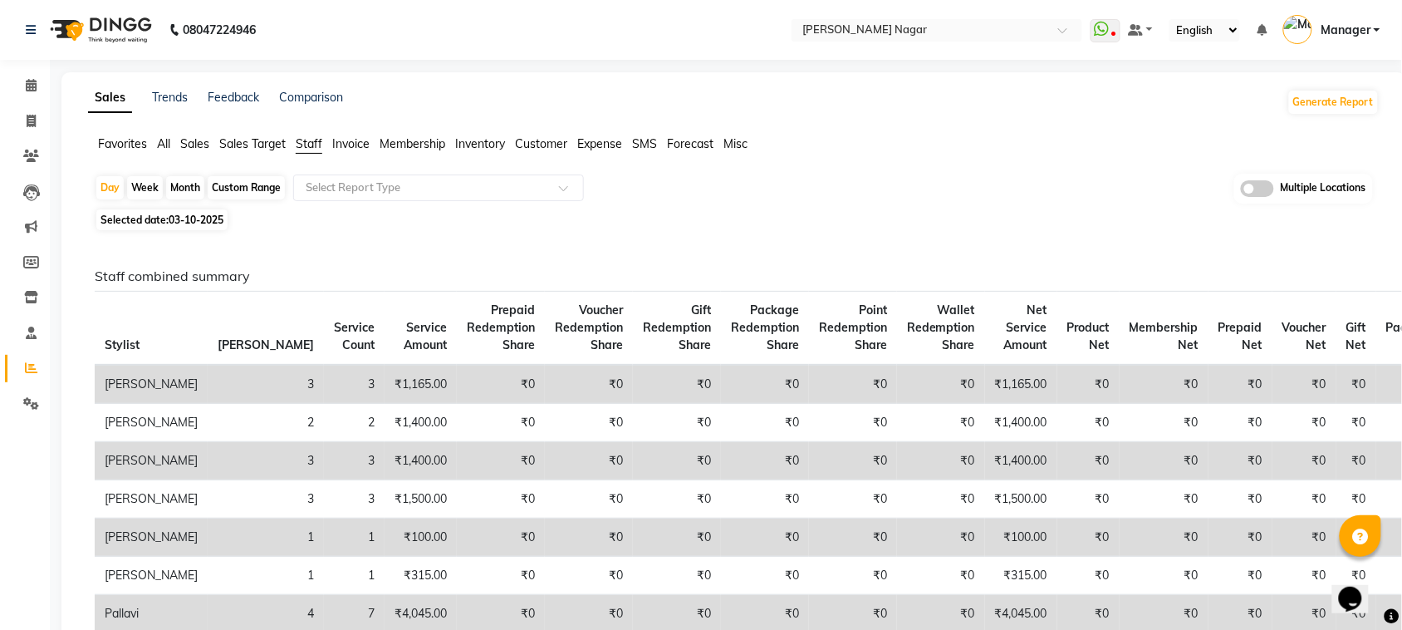
click at [208, 217] on span "03-10-2025" at bounding box center [196, 219] width 55 height 12
select select "10"
select select "2025"
click at [162, 221] on span "Selected date: 03-10-2025" at bounding box center [161, 219] width 131 height 21
select select "10"
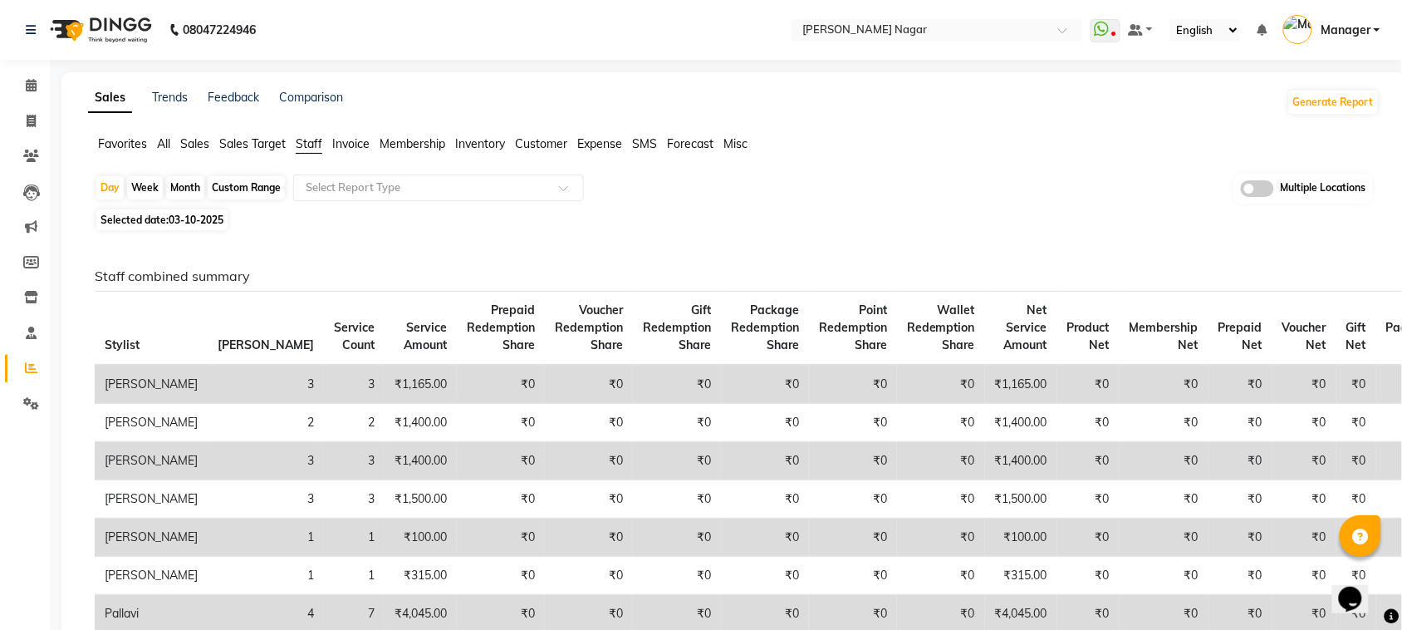
select select "2025"
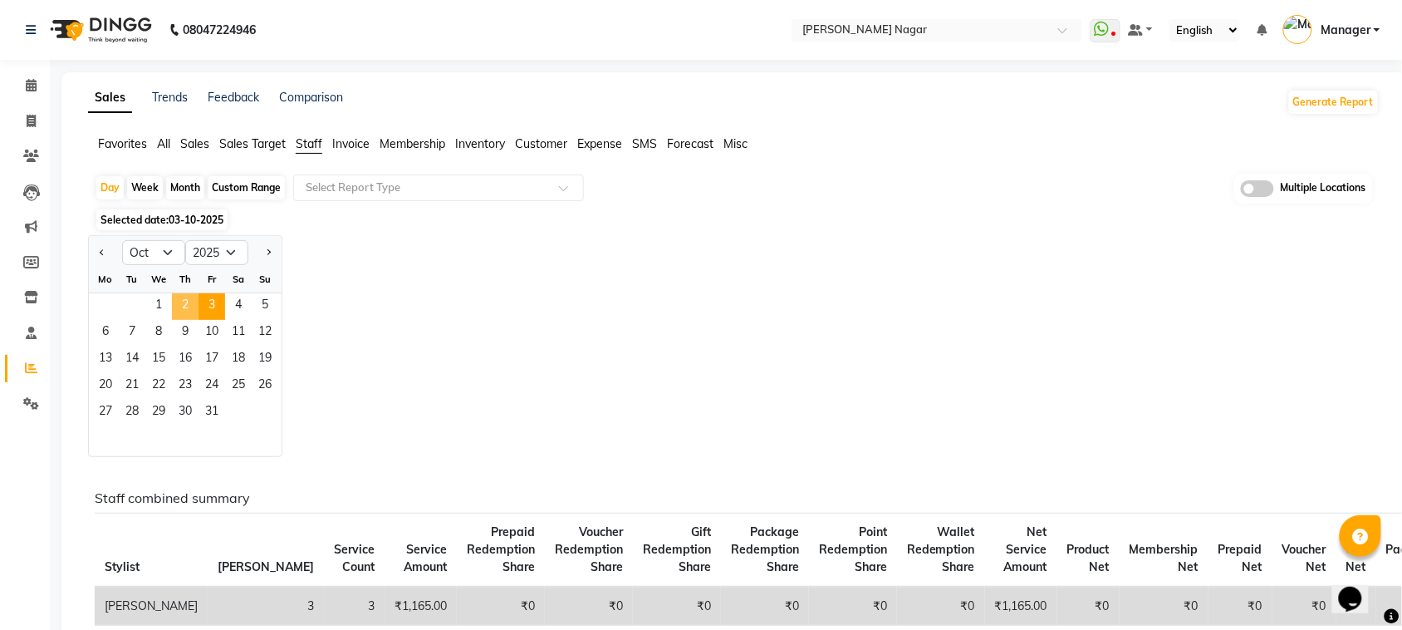
click at [174, 301] on span "2" at bounding box center [185, 306] width 27 height 27
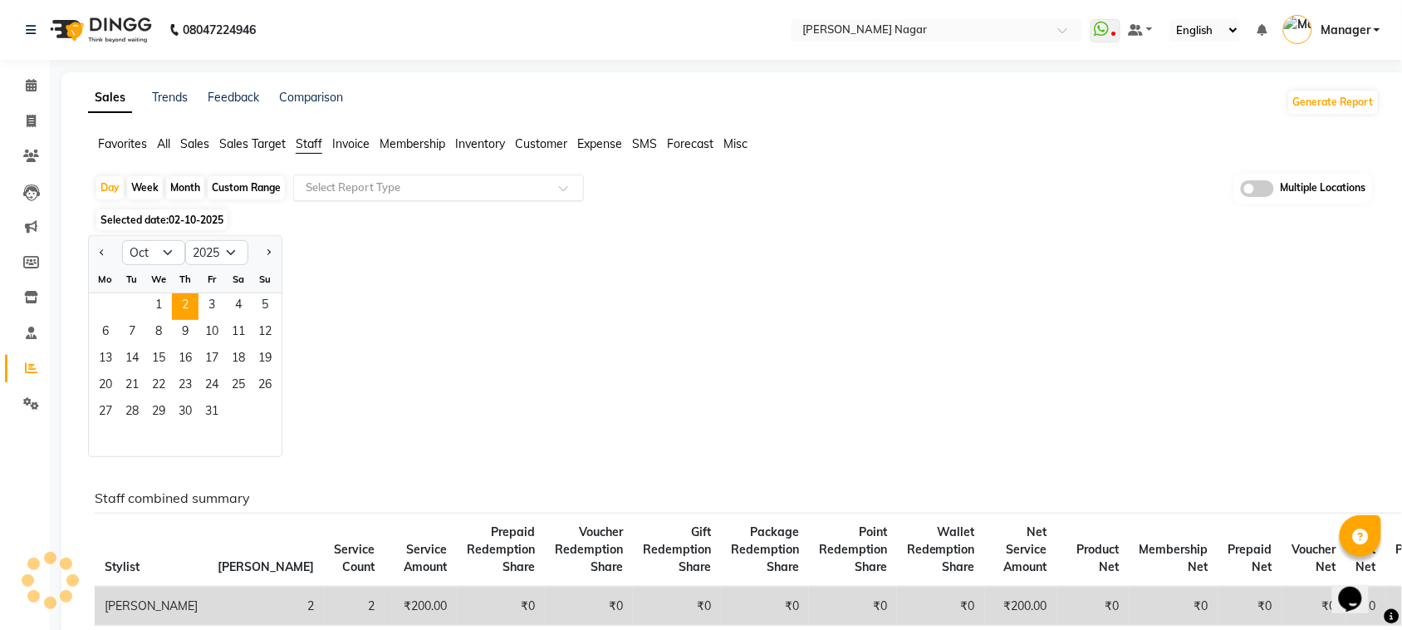
click at [395, 187] on input "text" at bounding box center [421, 187] width 239 height 17
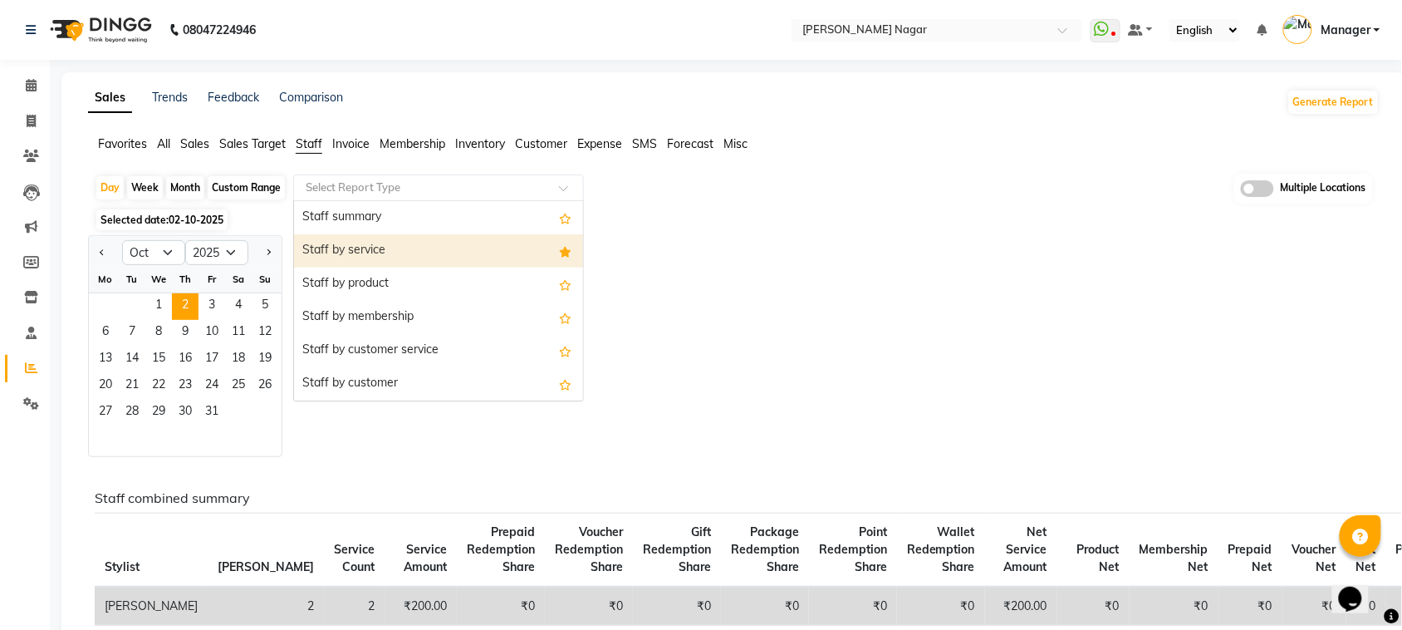
click at [421, 254] on div "Staff by service" at bounding box center [438, 250] width 289 height 33
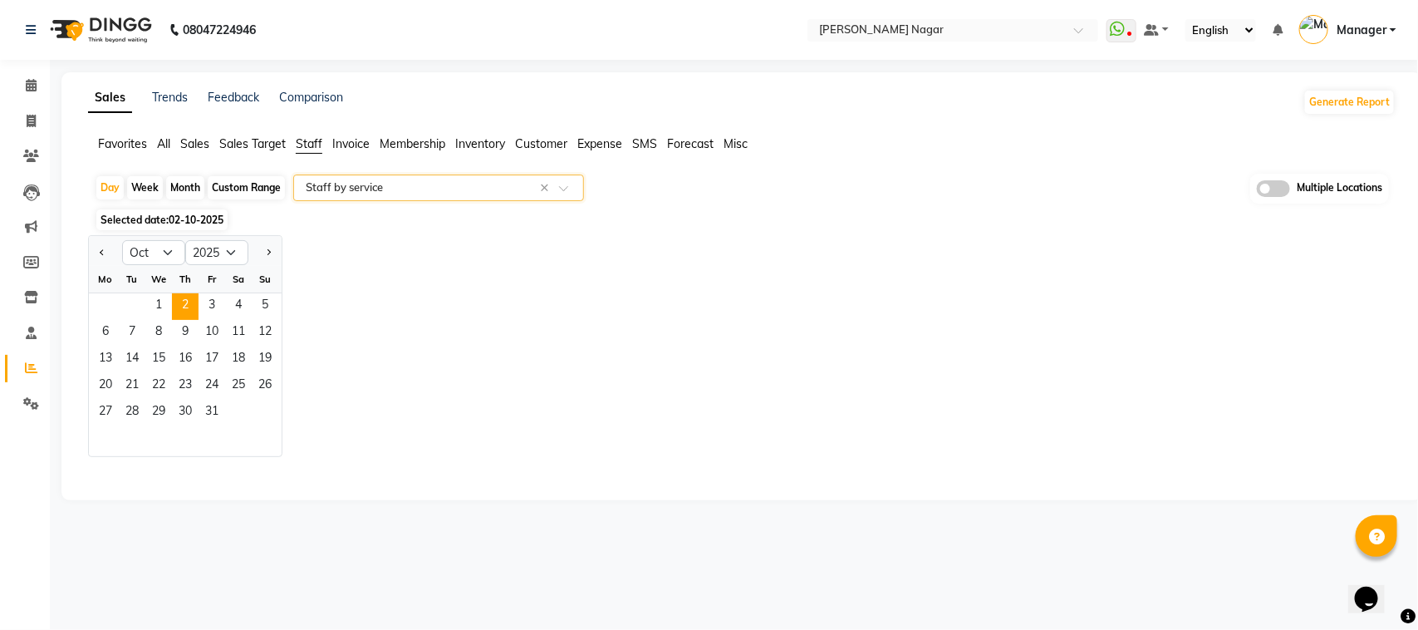
select select "full_report"
select select "csv"
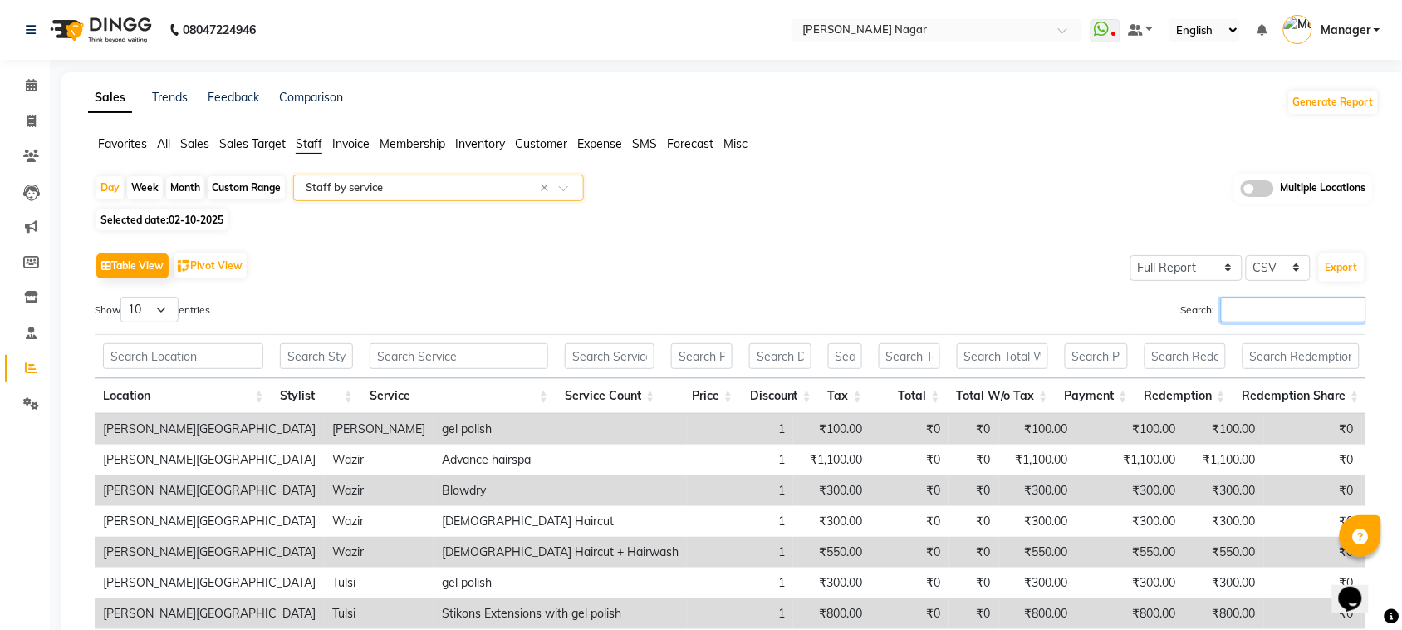
click at [1333, 322] on input "Search:" at bounding box center [1293, 309] width 145 height 26
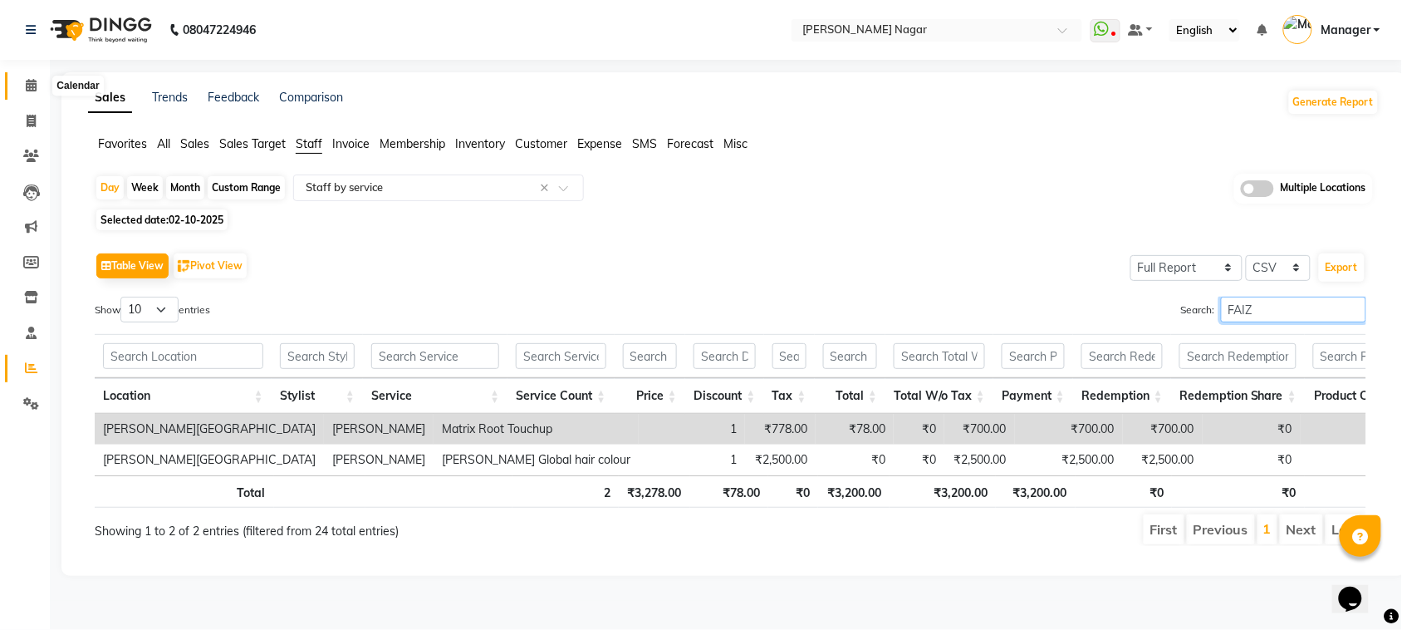
type input "FAIZ"
click at [26, 91] on icon at bounding box center [31, 85] width 11 height 12
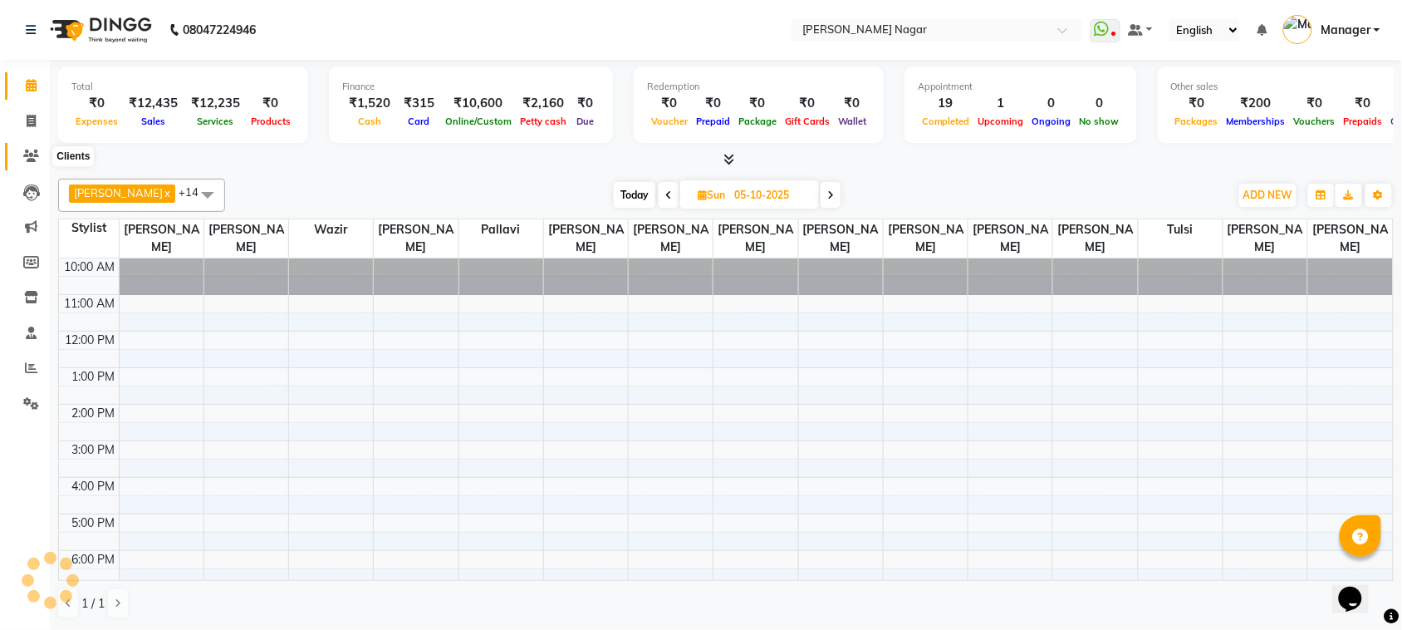
click at [34, 155] on icon at bounding box center [31, 155] width 16 height 12
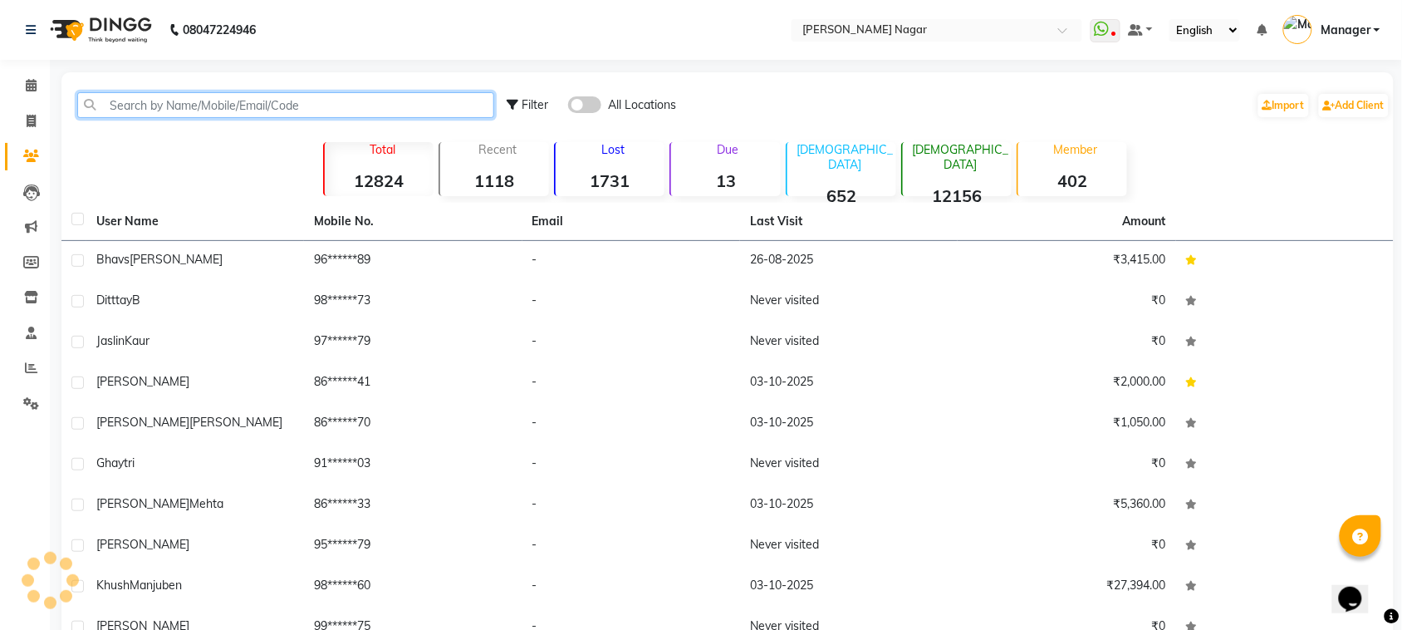
click at [291, 98] on input "text" at bounding box center [285, 105] width 417 height 26
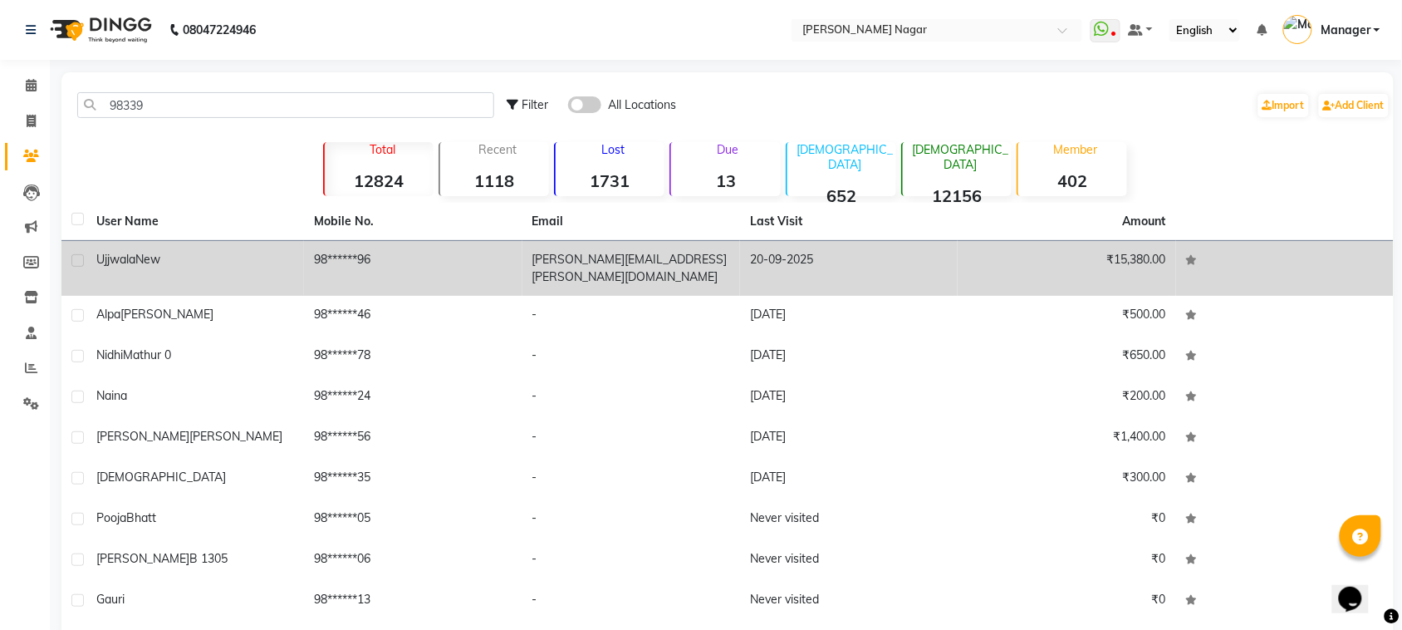
click at [386, 246] on td "98******96" at bounding box center [413, 268] width 218 height 55
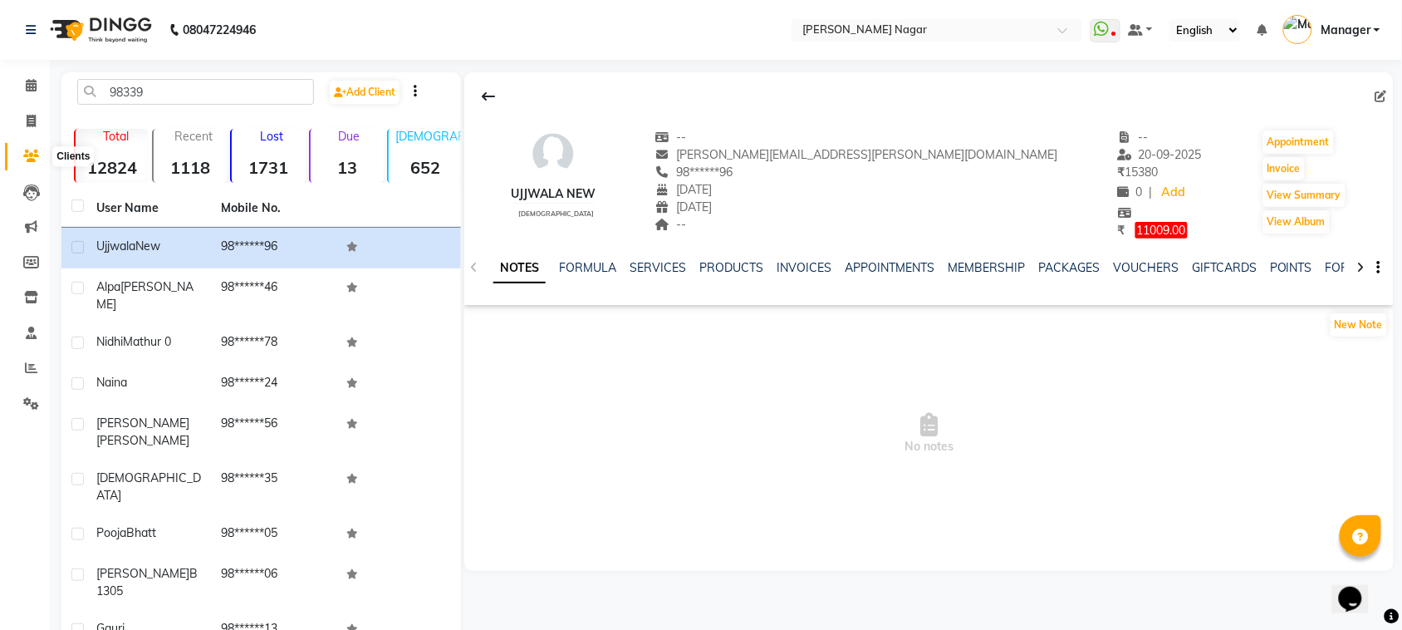
click at [27, 154] on icon at bounding box center [31, 155] width 16 height 12
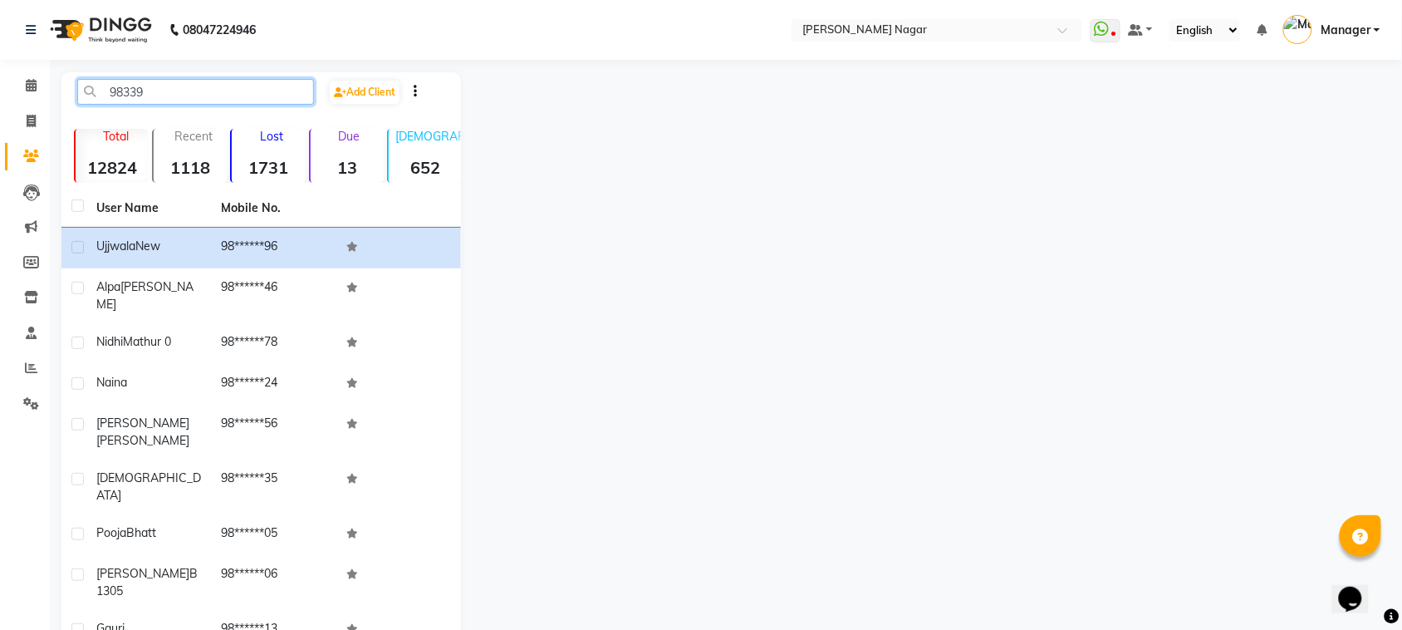
click at [162, 96] on input "98339" at bounding box center [195, 92] width 237 height 26
type input "9"
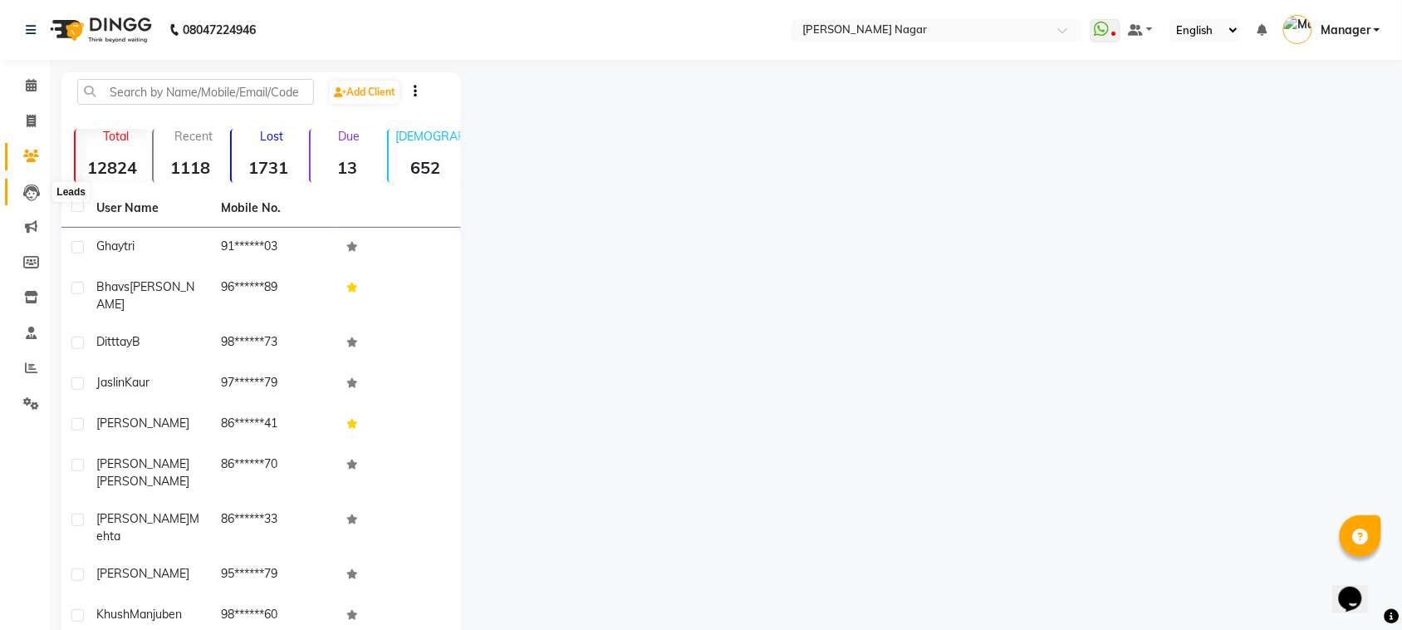
click at [30, 199] on icon at bounding box center [31, 192] width 17 height 17
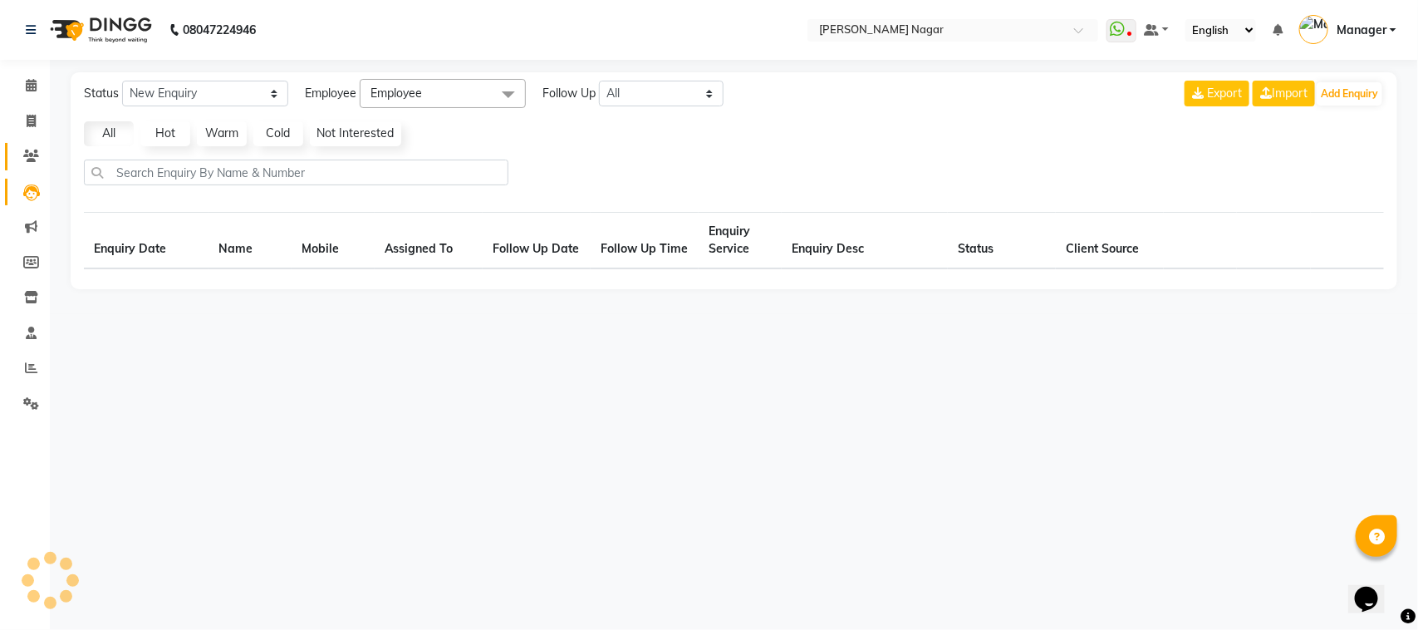
select select "10"
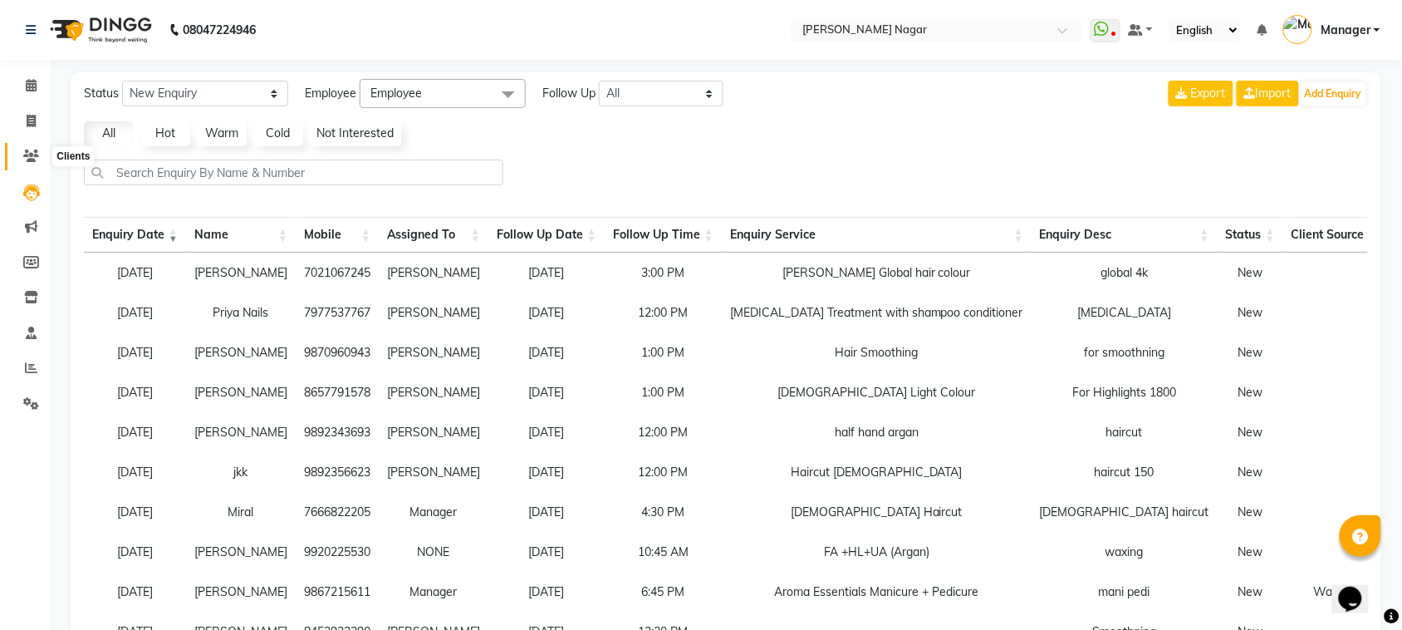
click at [39, 159] on span at bounding box center [31, 156] width 29 height 19
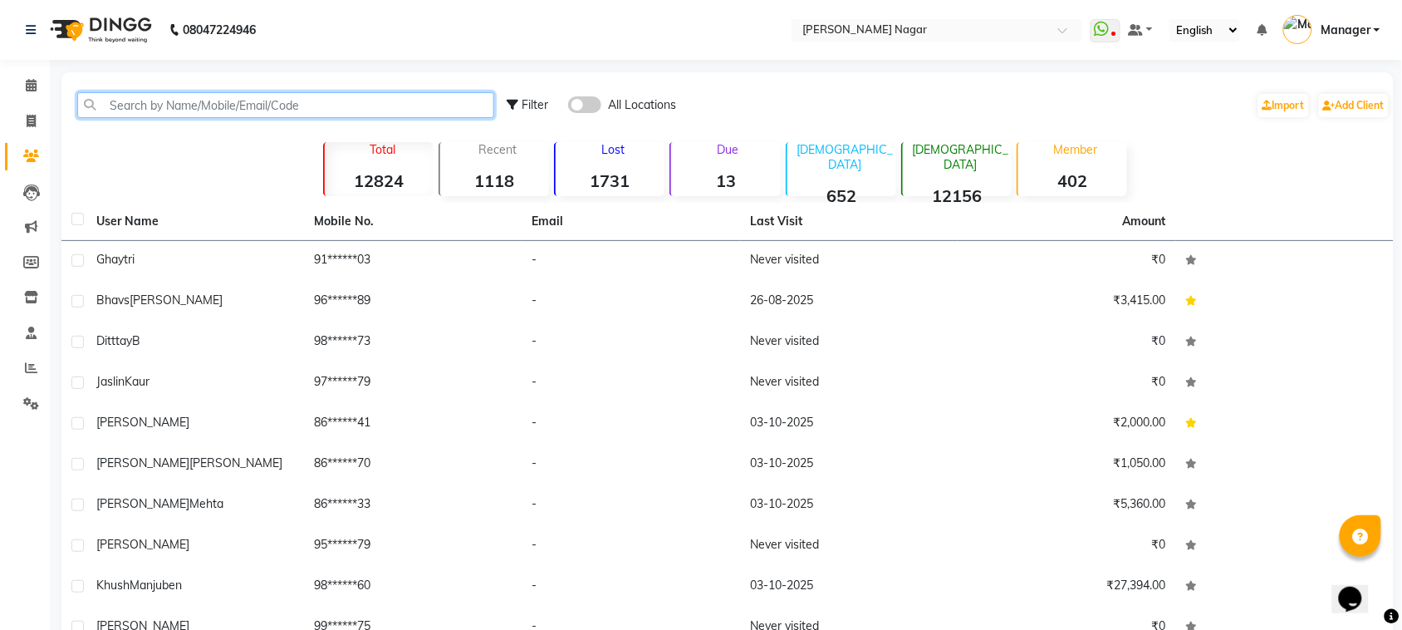
click at [270, 108] on input "text" at bounding box center [285, 105] width 417 height 26
click at [271, 110] on input "text" at bounding box center [285, 105] width 417 height 26
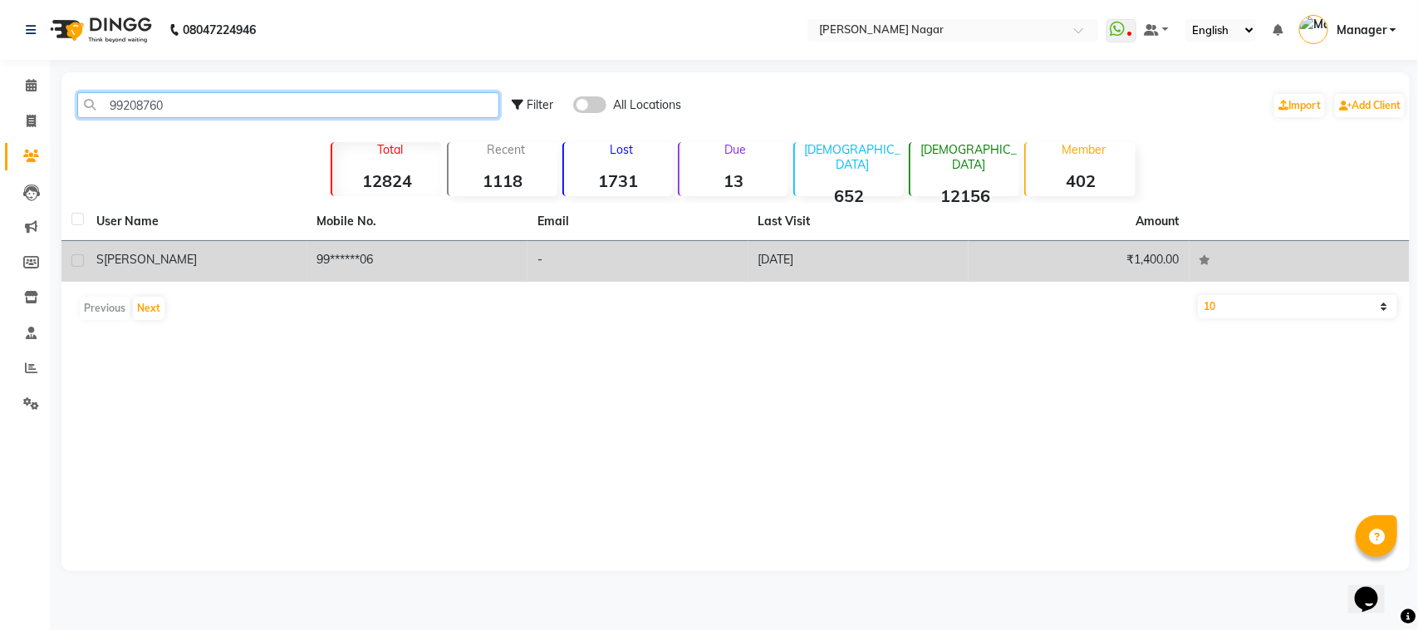
type input "99208760"
click at [345, 253] on td "99******06" at bounding box center [417, 261] width 221 height 41
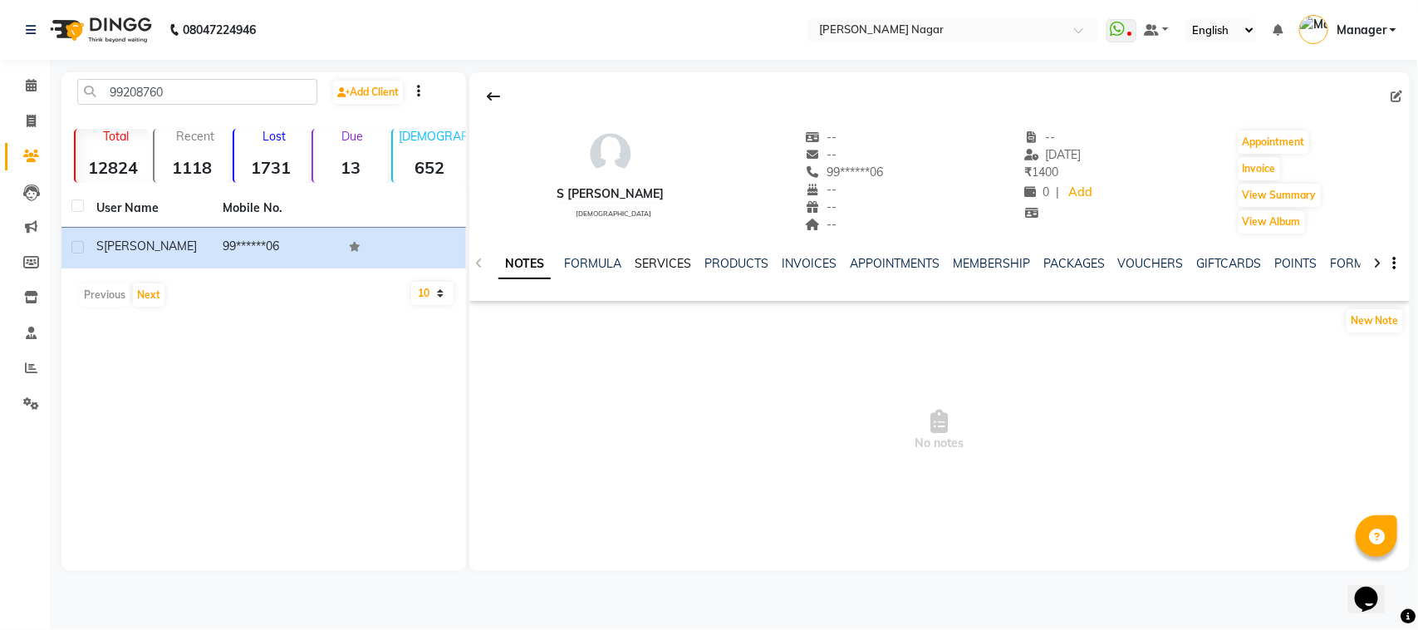
click at [667, 264] on link "SERVICES" at bounding box center [663, 263] width 56 height 15
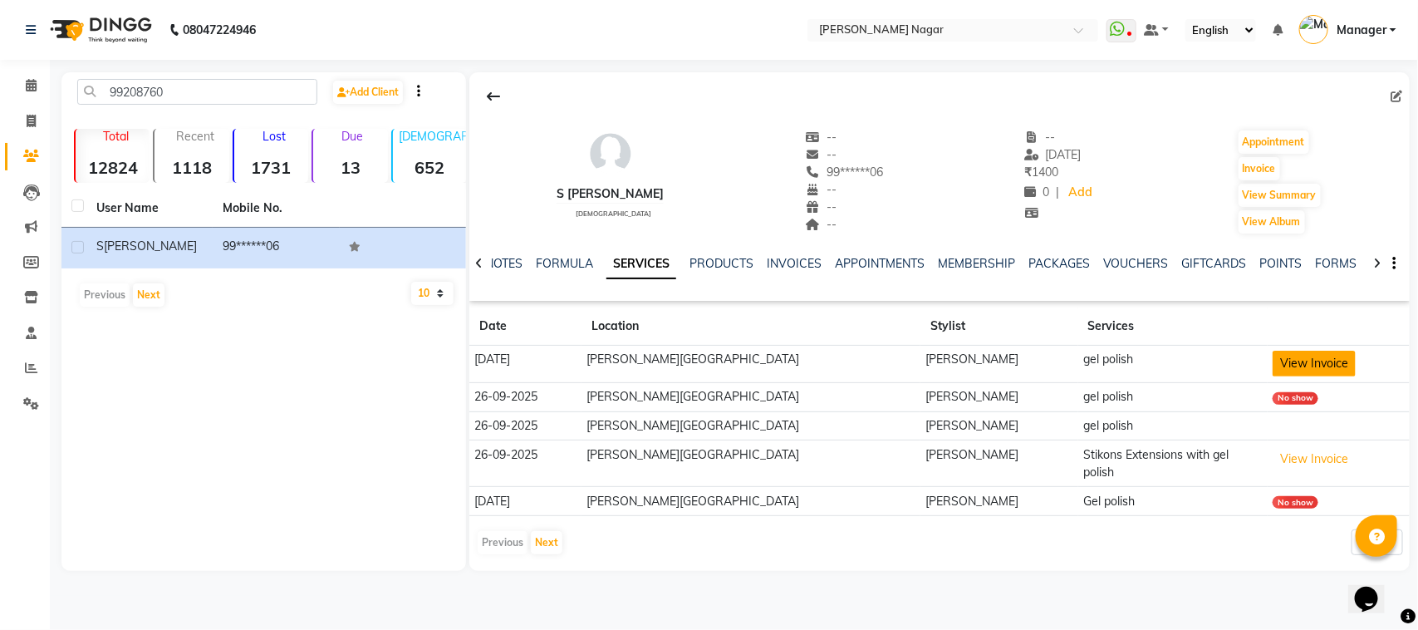
click at [1325, 351] on button "View Invoice" at bounding box center [1313, 363] width 83 height 26
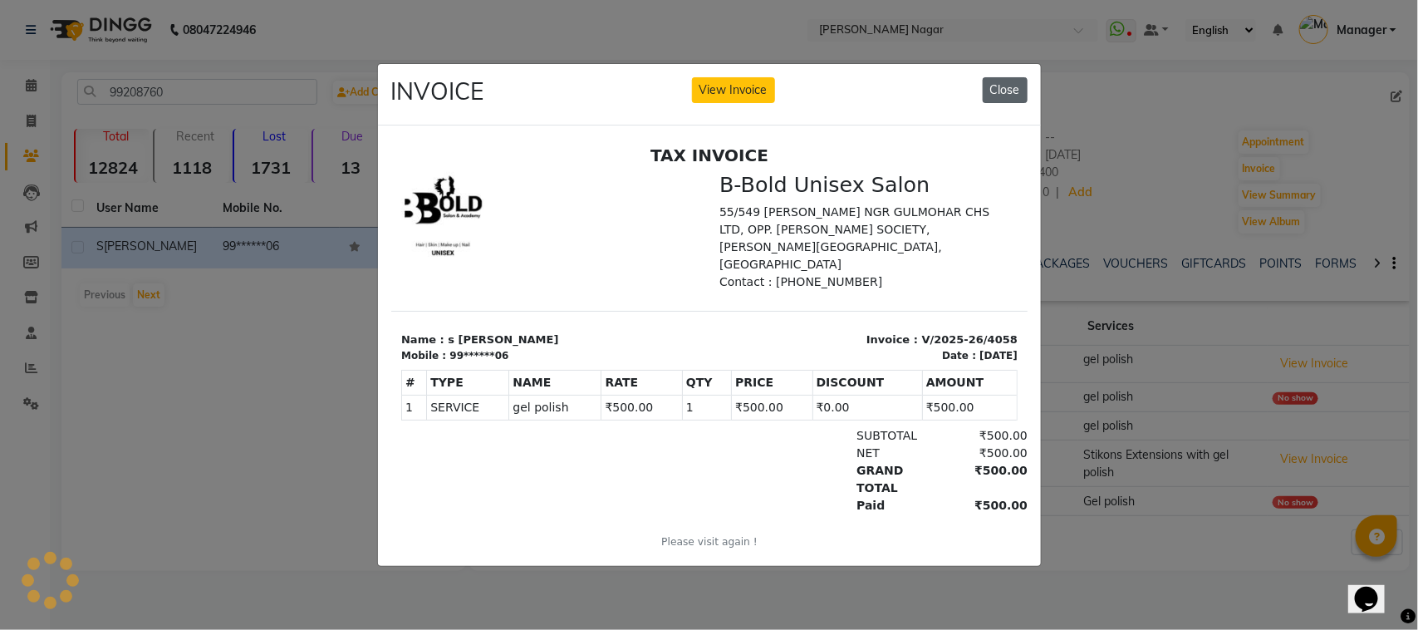
click at [1015, 88] on button "Close" at bounding box center [1004, 90] width 45 height 26
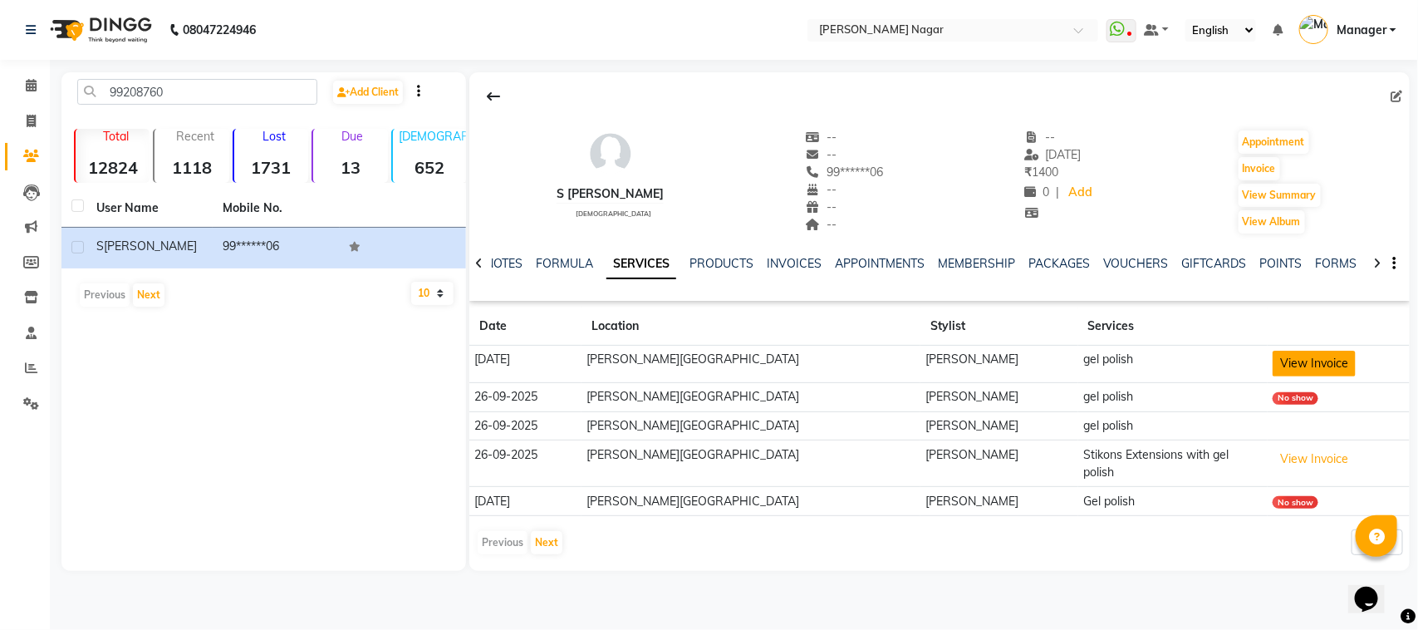
click at [1293, 361] on button "View Invoice" at bounding box center [1313, 363] width 83 height 26
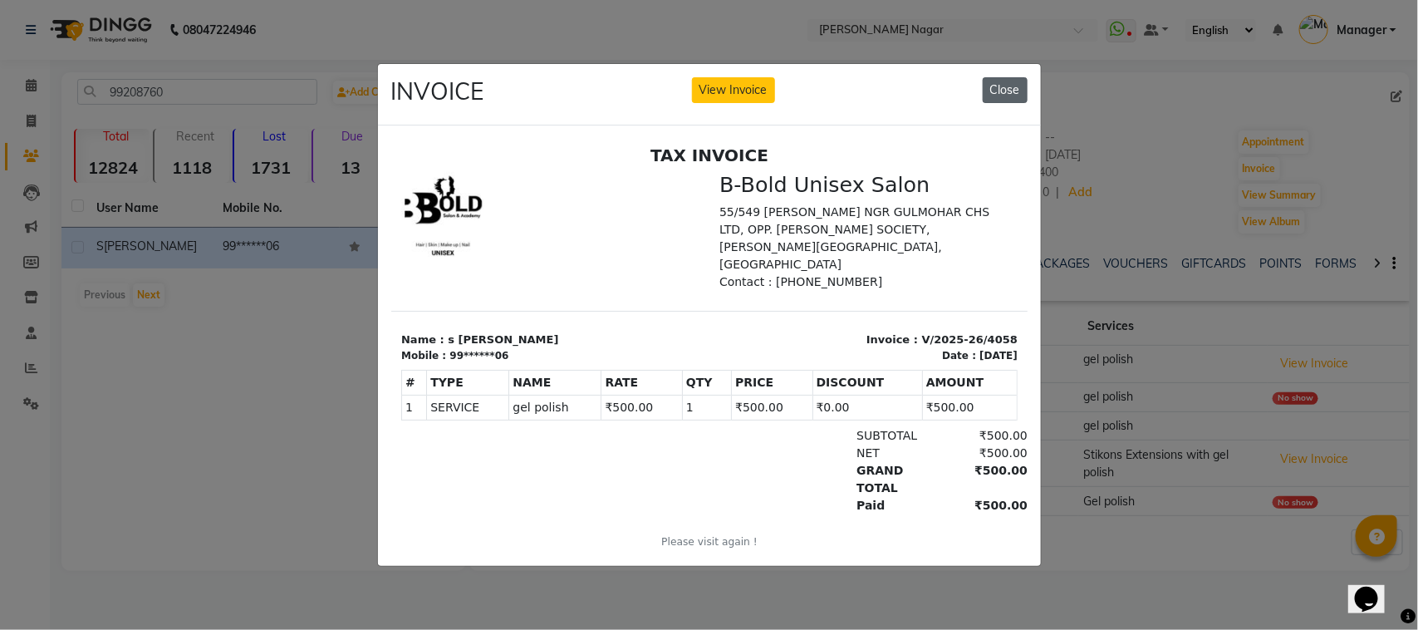
click at [1001, 77] on button "Close" at bounding box center [1004, 90] width 45 height 26
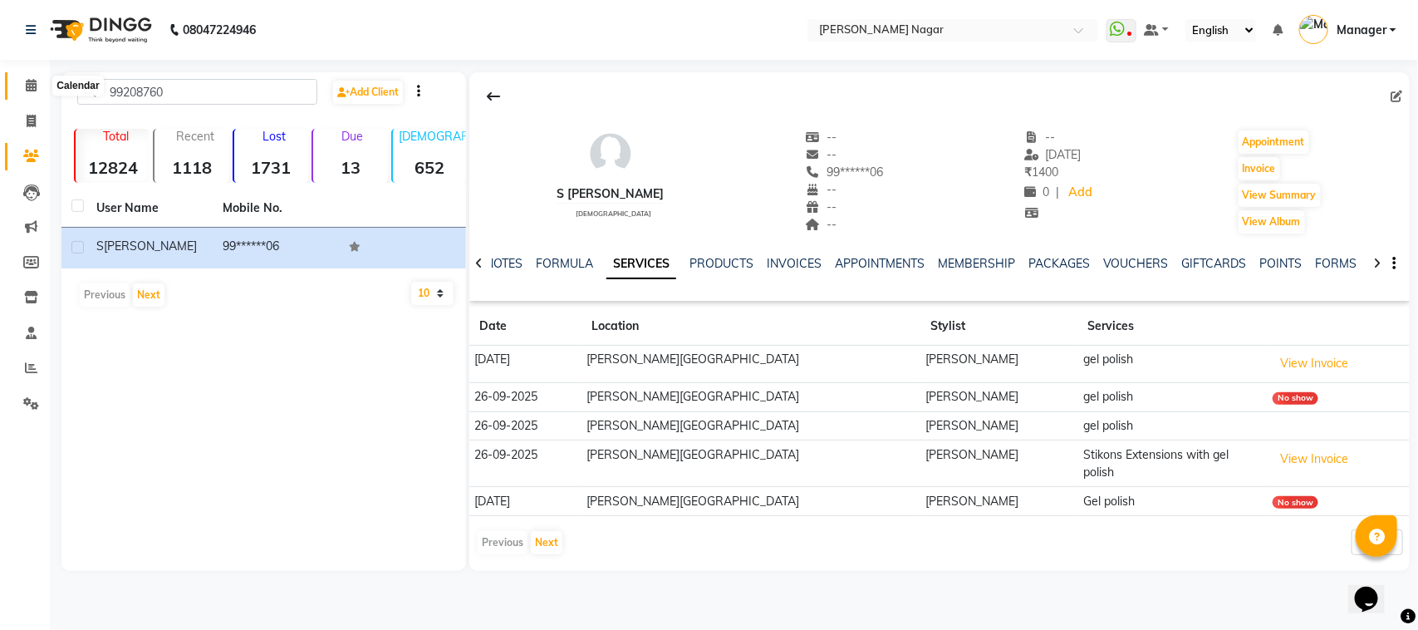
click at [31, 92] on span at bounding box center [31, 85] width 29 height 19
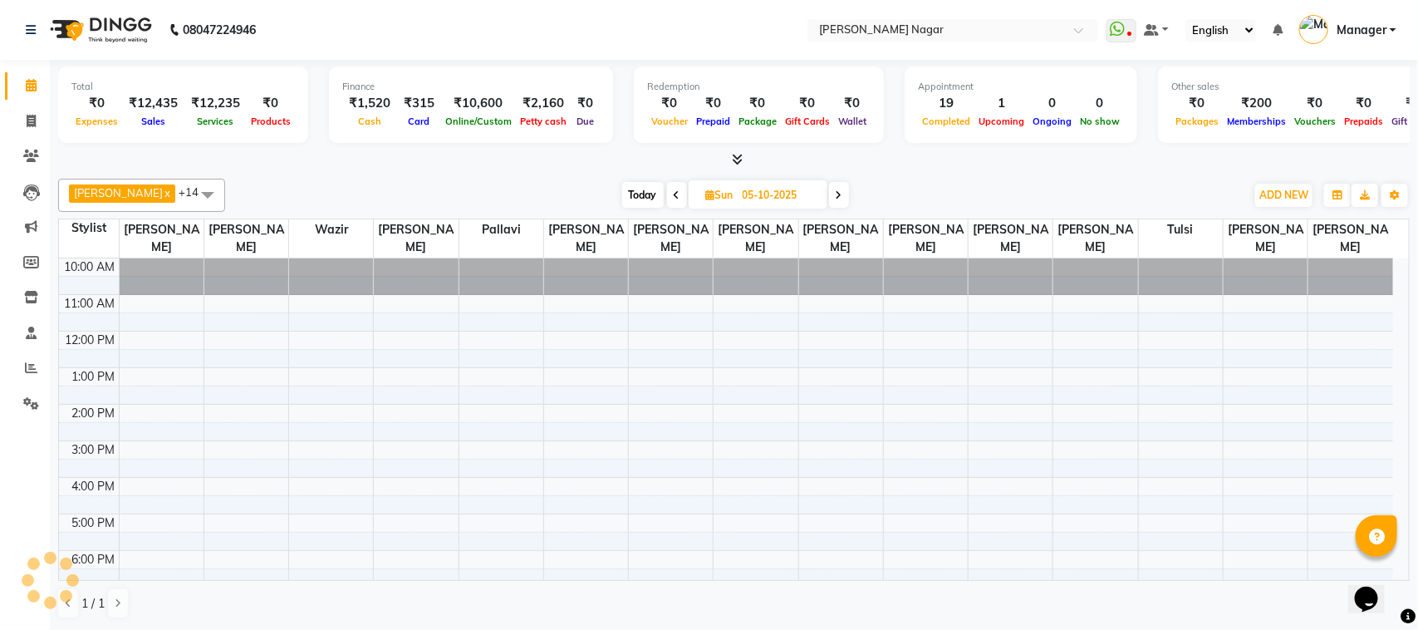
click at [790, 202] on input "05-10-2025" at bounding box center [778, 195] width 83 height 25
select select "10"
select select "2025"
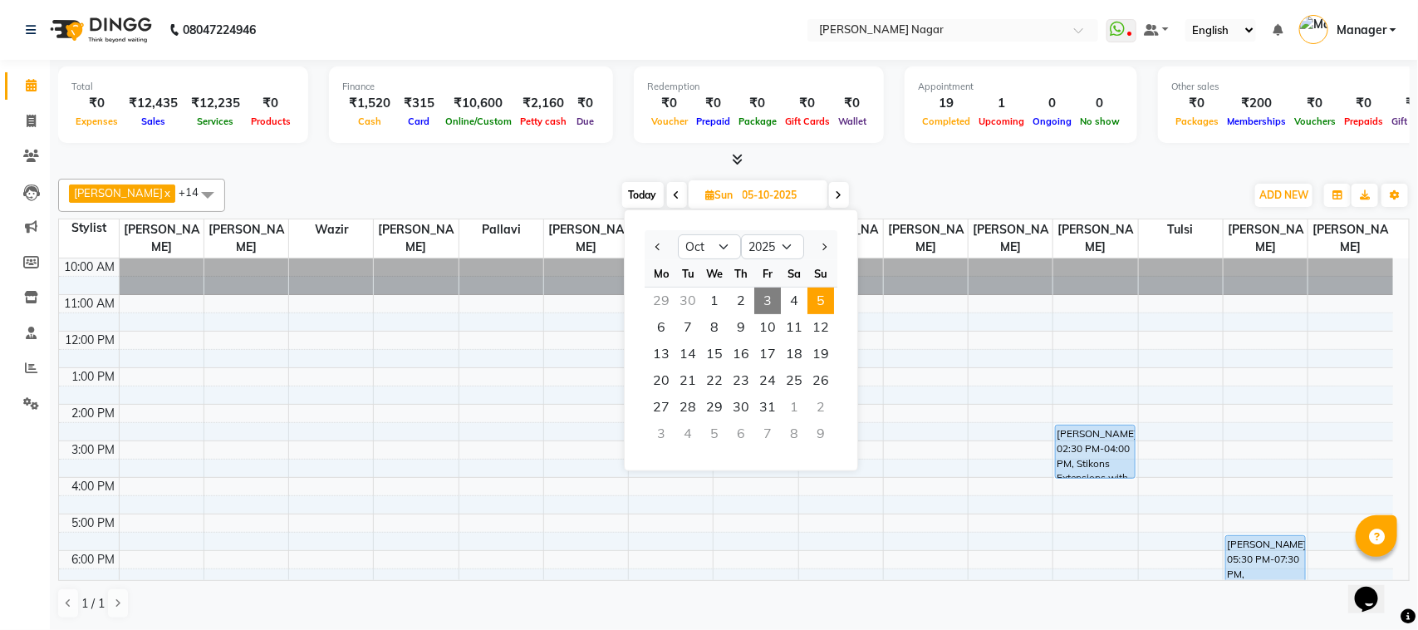
click at [768, 293] on span "3" at bounding box center [767, 300] width 27 height 27
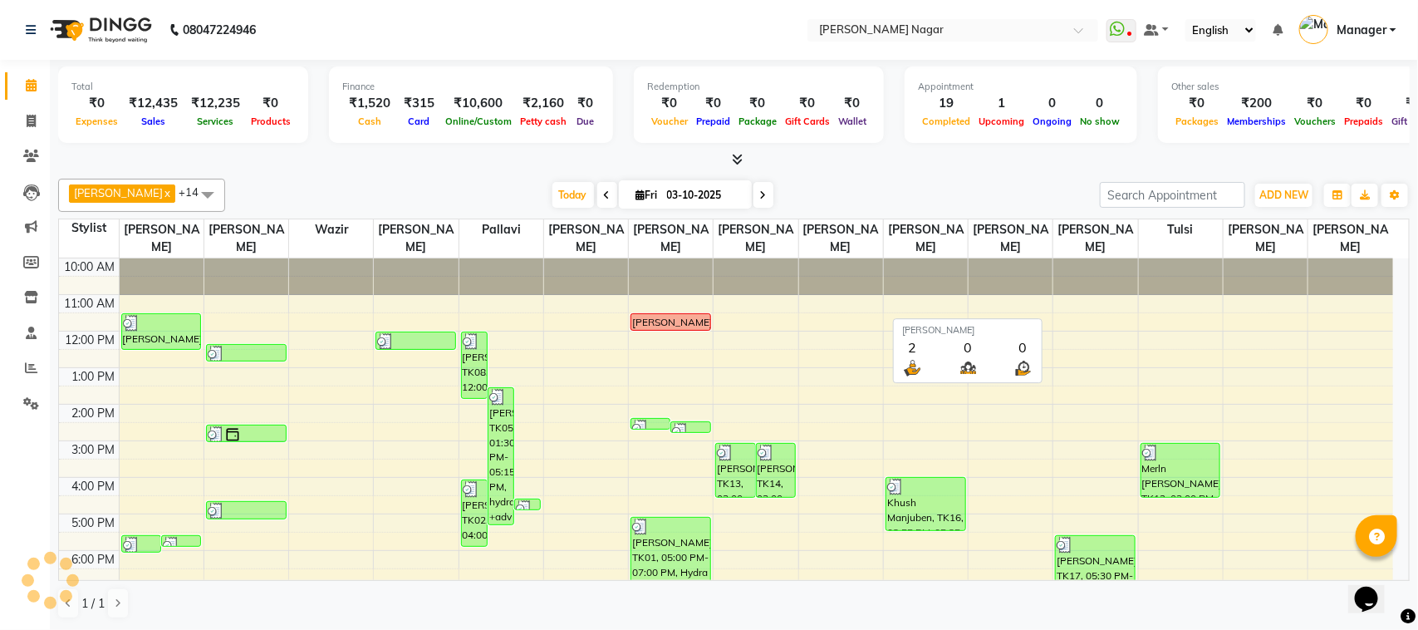
scroll to position [196, 0]
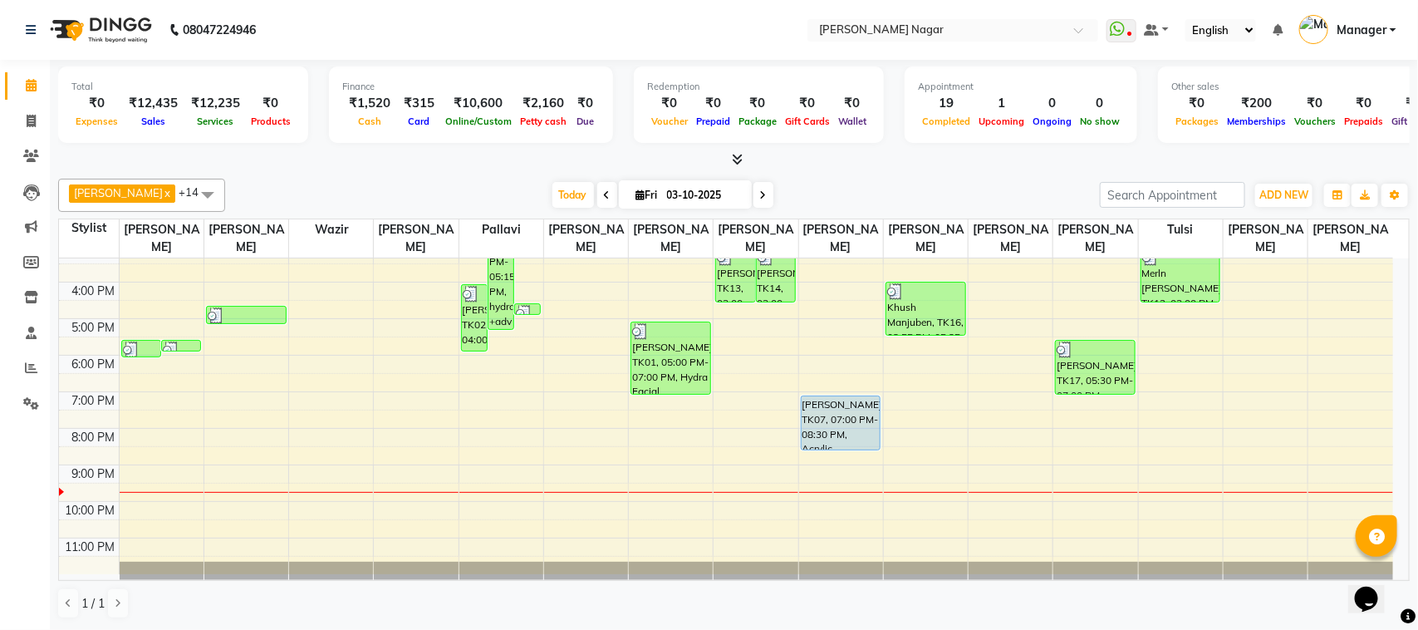
click at [760, 199] on icon at bounding box center [763, 195] width 7 height 10
type input "04-10-2025"
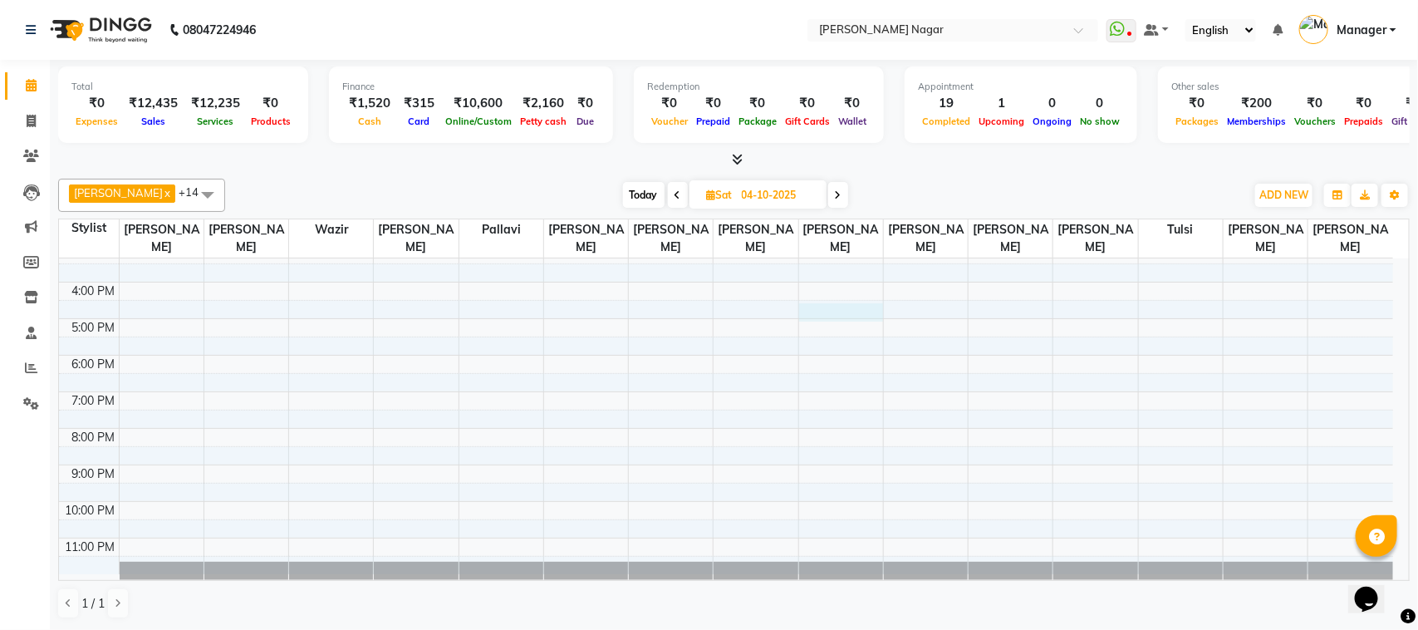
click at [843, 304] on div "10:00 AM 11:00 AM 12:00 PM 1:00 PM 2:00 PM 3:00 PM 4:00 PM 5:00 PM 6:00 PM 7:00…" at bounding box center [726, 318] width 1334 height 511
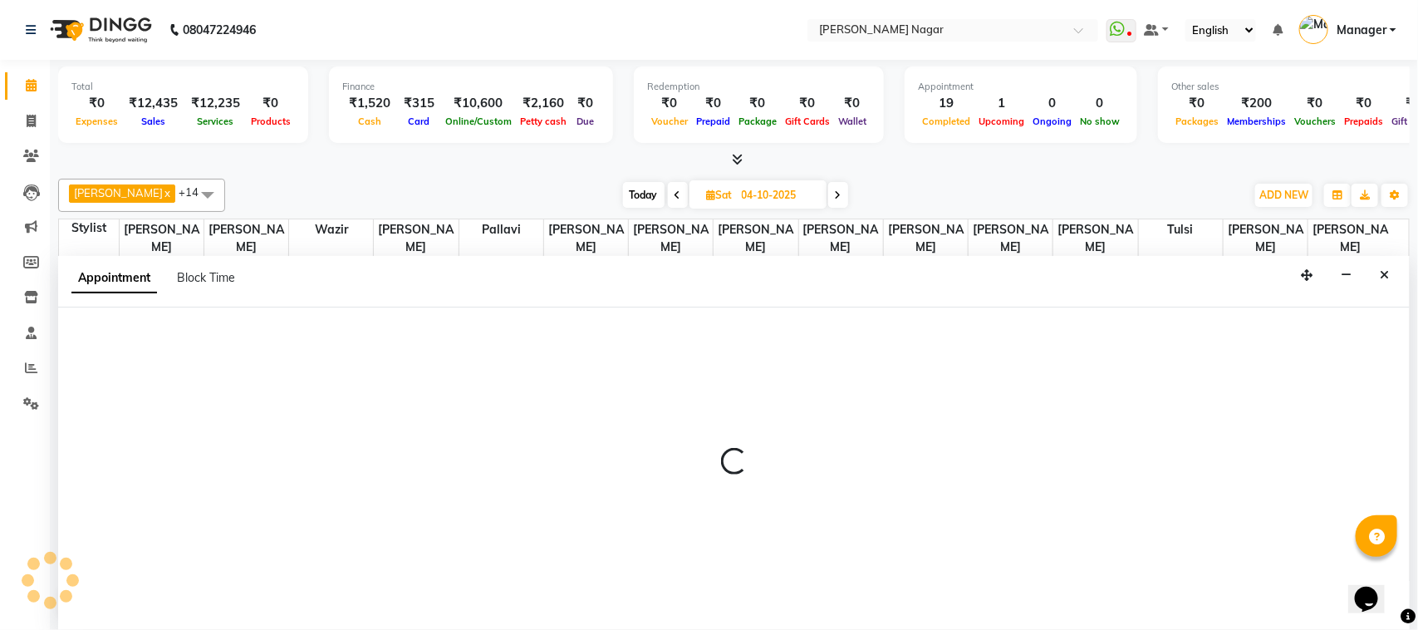
select select "85907"
select select "tentative"
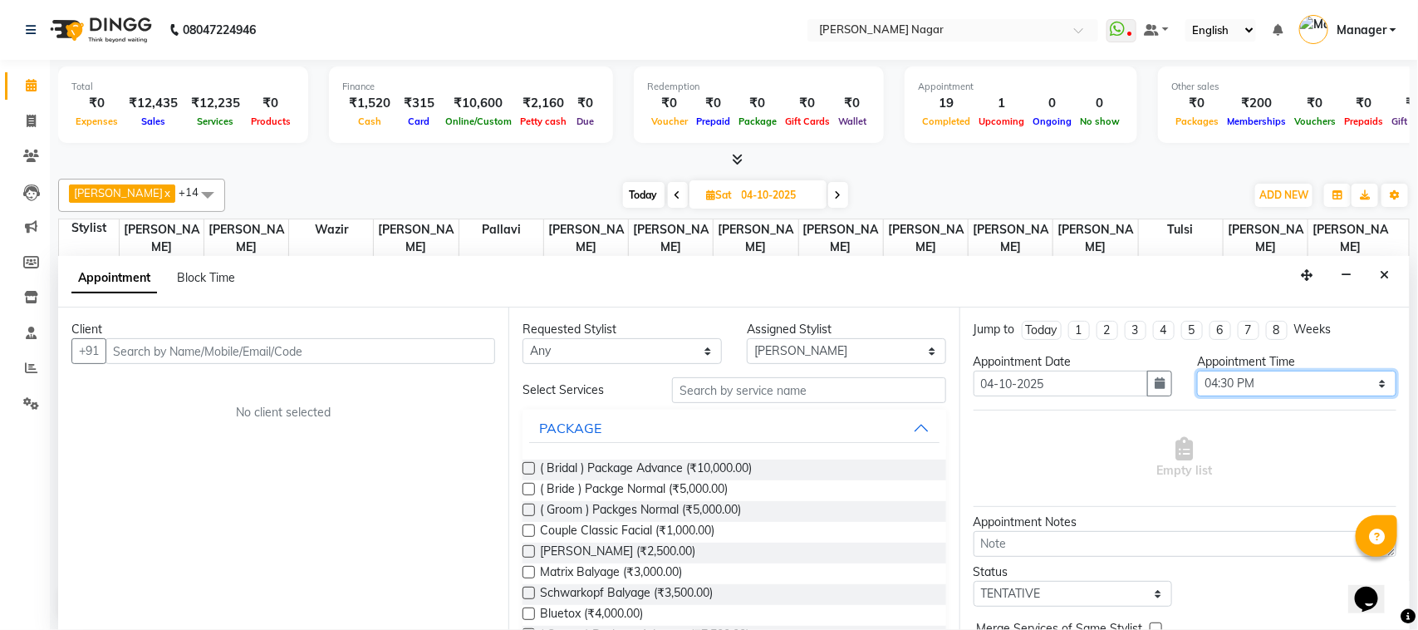
click at [1243, 378] on select "Select 11:00 AM 11:15 AM 11:30 AM 11:45 AM 12:00 PM 12:15 PM 12:30 PM 12:45 PM …" at bounding box center [1296, 383] width 199 height 26
select select "930"
click at [1197, 371] on select "Select 11:00 AM 11:15 AM 11:30 AM 11:45 AM 12:00 PM 12:15 PM 12:30 PM 12:45 PM …" at bounding box center [1296, 383] width 199 height 26
click at [794, 395] on input "text" at bounding box center [809, 390] width 274 height 26
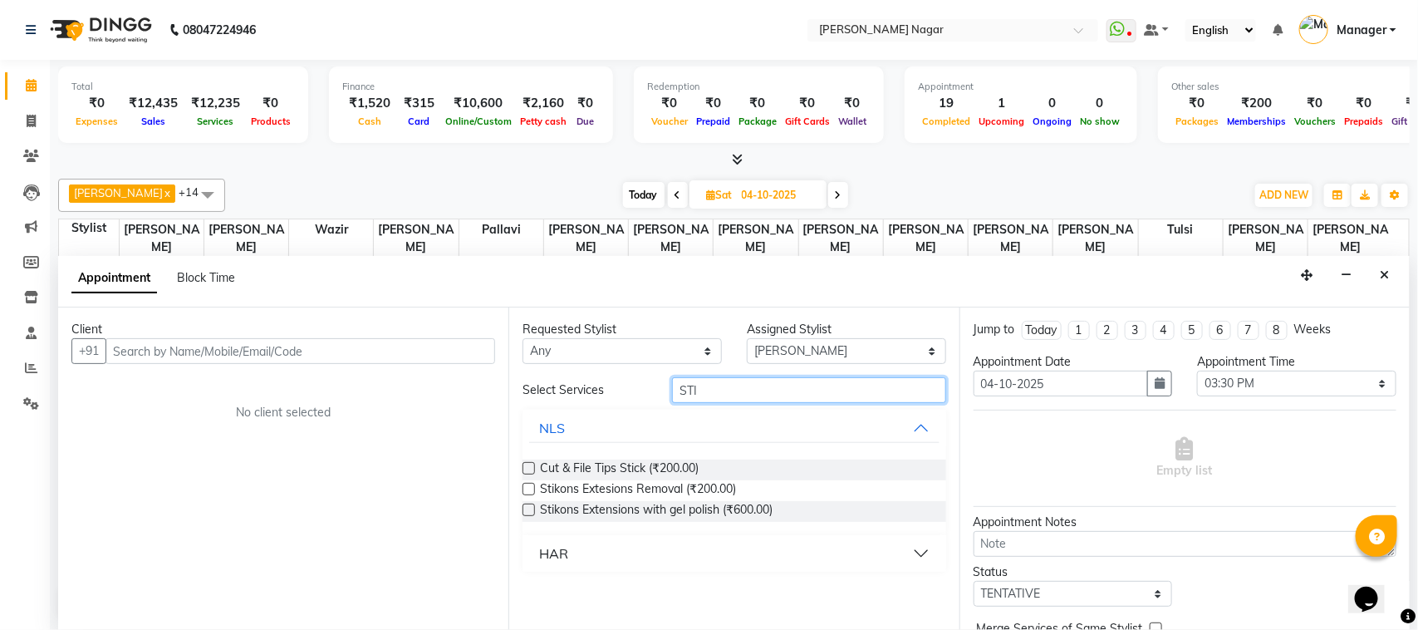
type input "STI"
click at [534, 509] on label at bounding box center [528, 509] width 12 height 12
click at [533, 509] on input "checkbox" at bounding box center [527, 511] width 11 height 11
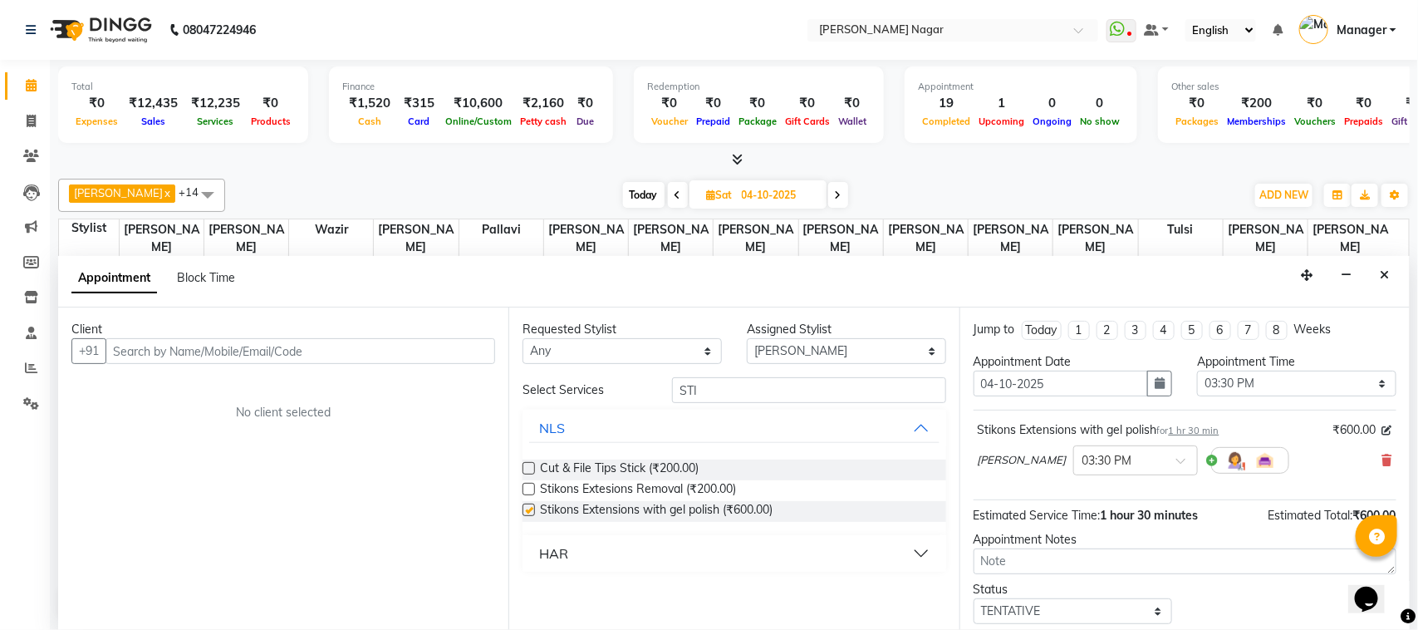
checkbox input "false"
click at [484, 351] on input "text" at bounding box center [300, 351] width 390 height 26
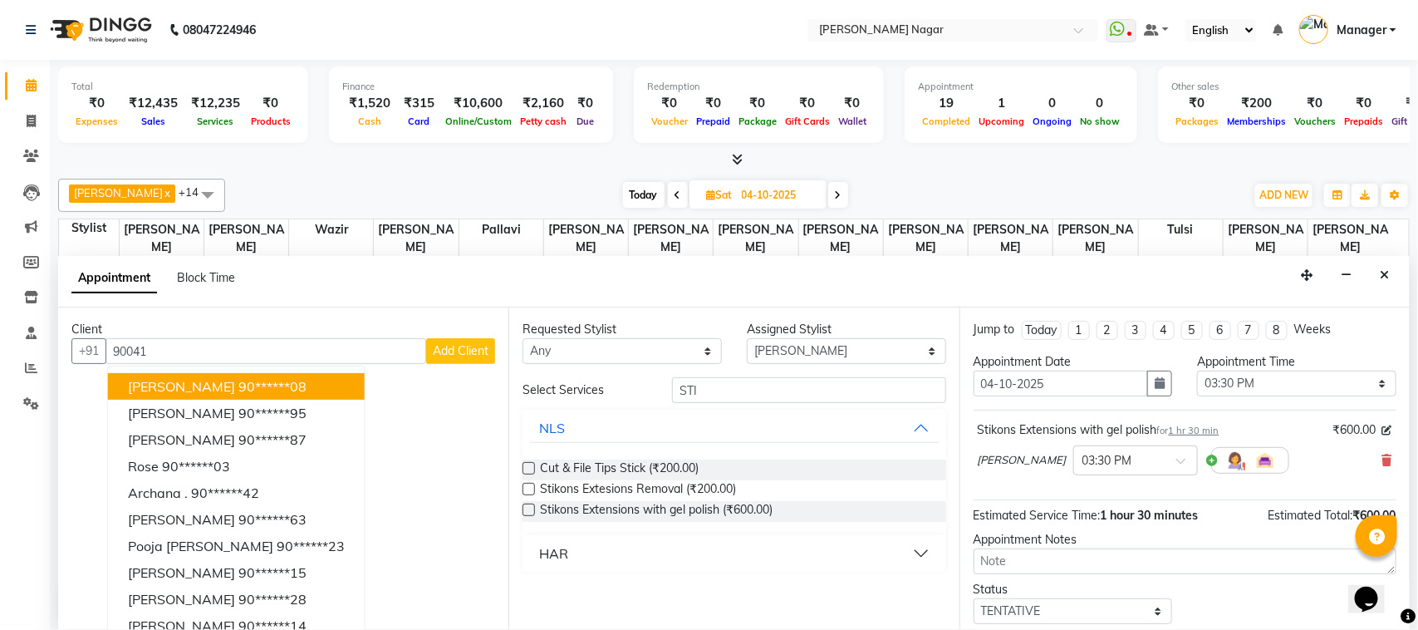
click at [484, 351] on div "Client +91 90041 Mitsiey Bhaliva 90******08 Bansali Joshi 90******95 Jagruti Ja…" at bounding box center [283, 468] width 450 height 322
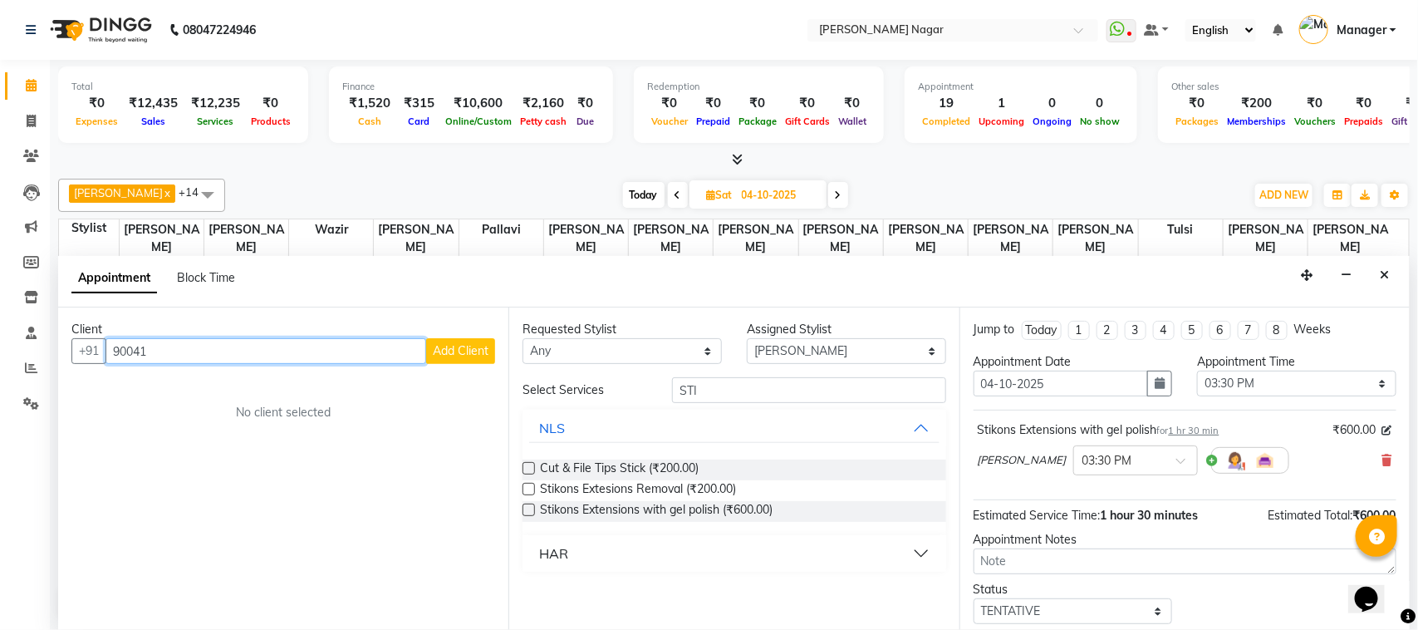
click at [389, 355] on input "90041" at bounding box center [265, 351] width 321 height 26
click at [253, 392] on ngb-highlight "90******30" at bounding box center [272, 386] width 68 height 17
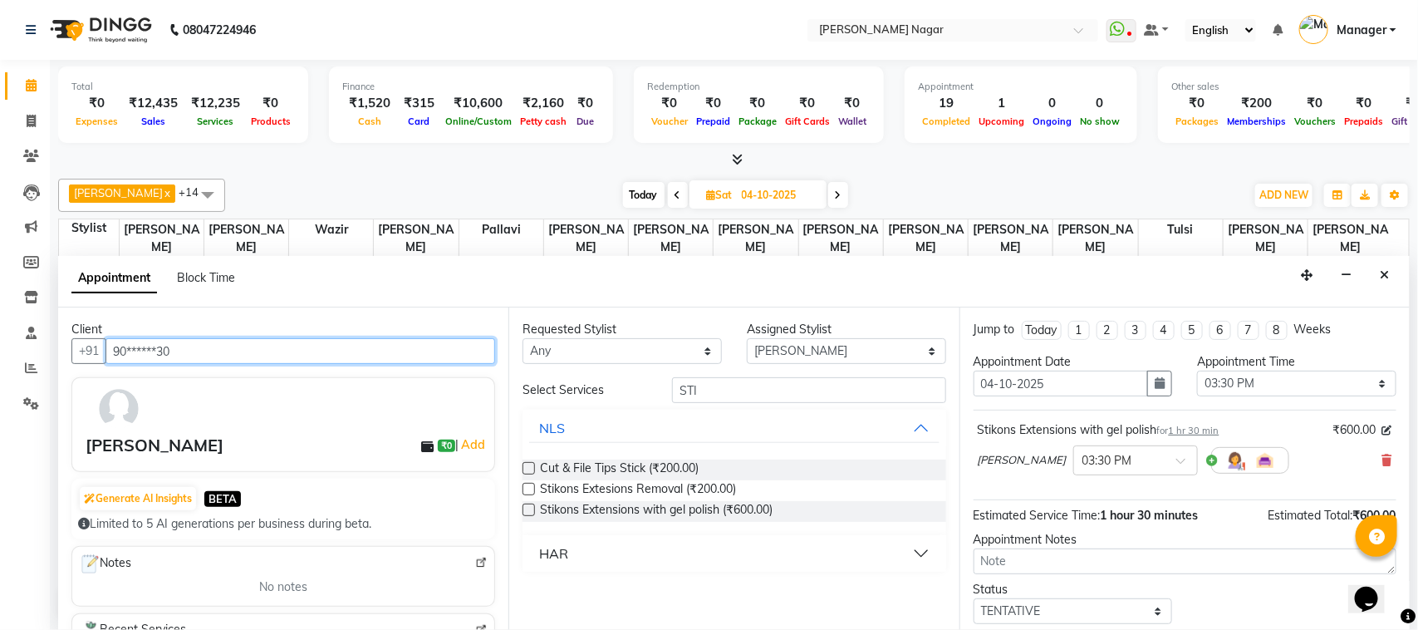
scroll to position [32, 0]
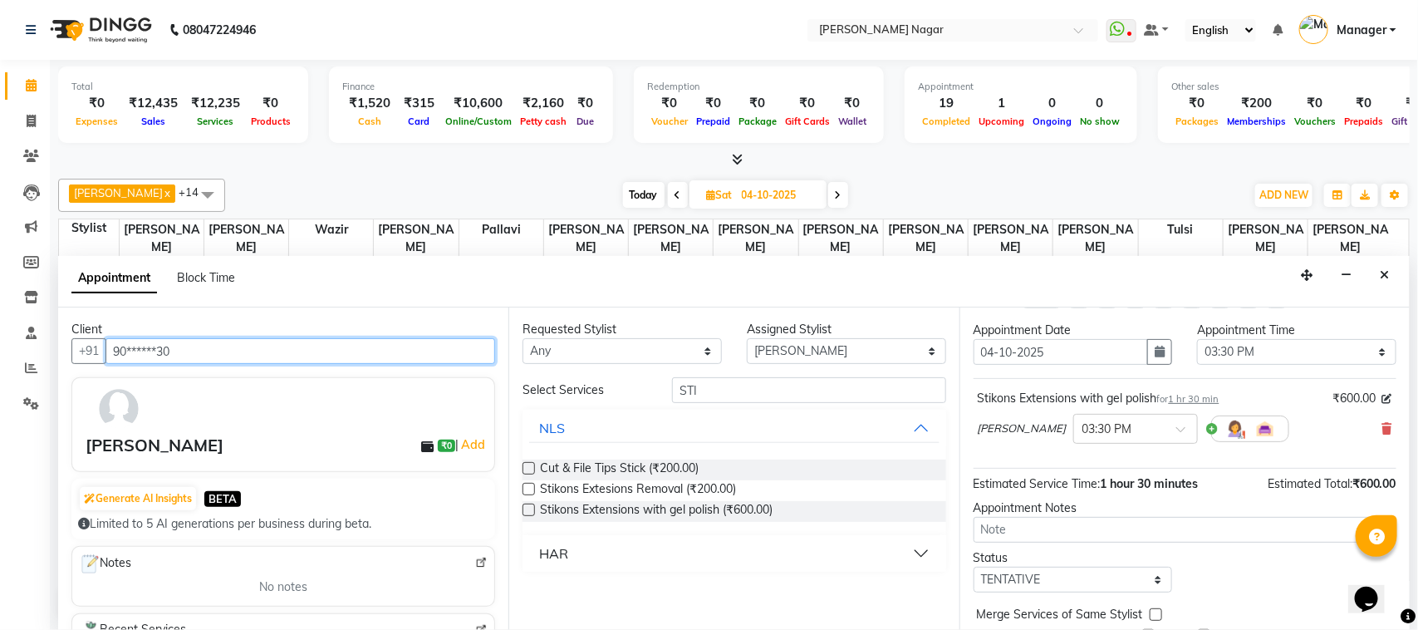
type input "90******30"
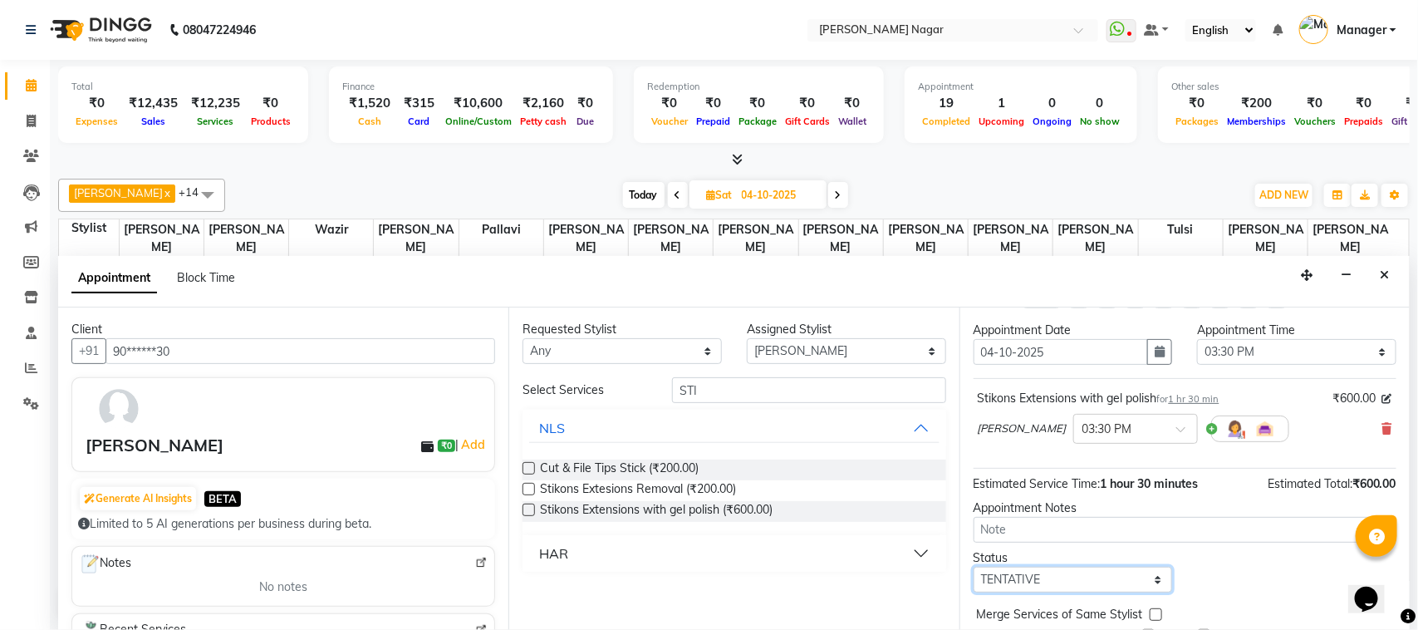
click at [1126, 574] on select "Select TENTATIVE CONFIRM UPCOMING" at bounding box center [1072, 579] width 199 height 26
select select "upcoming"
click at [973, 568] on select "Select TENTATIVE CONFIRM UPCOMING" at bounding box center [1072, 579] width 199 height 26
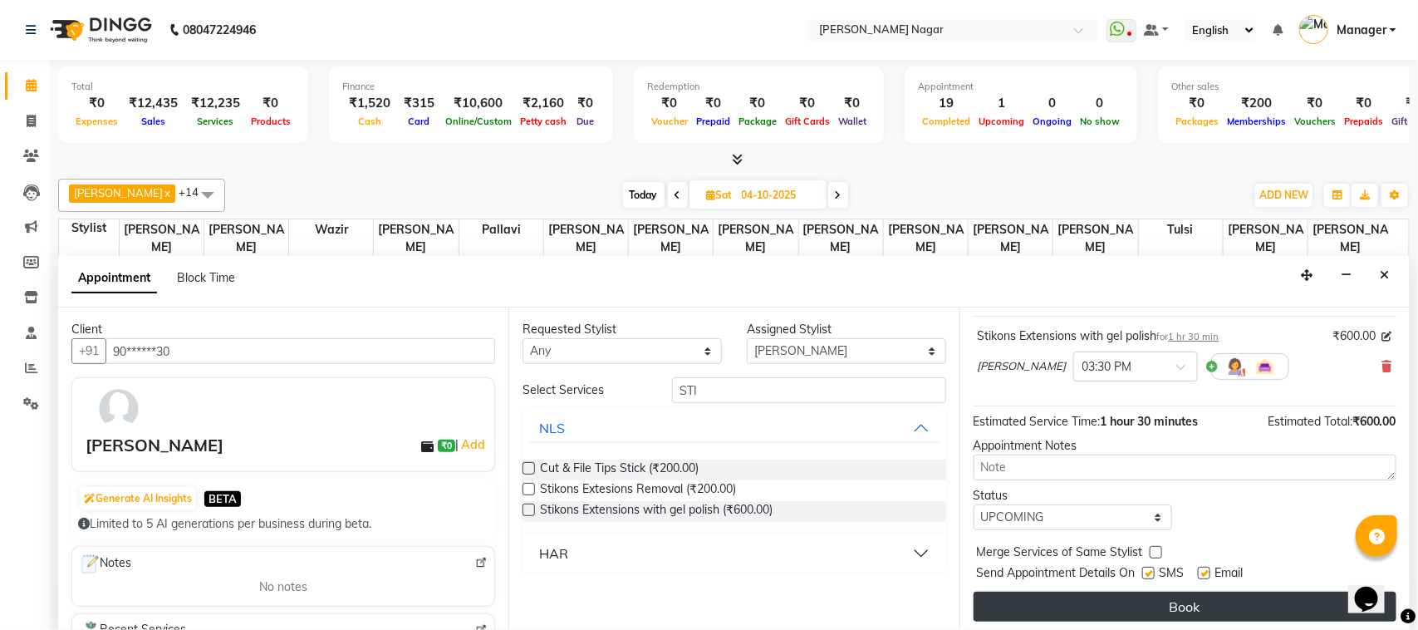
click at [1306, 598] on button "Book" at bounding box center [1184, 606] width 423 height 30
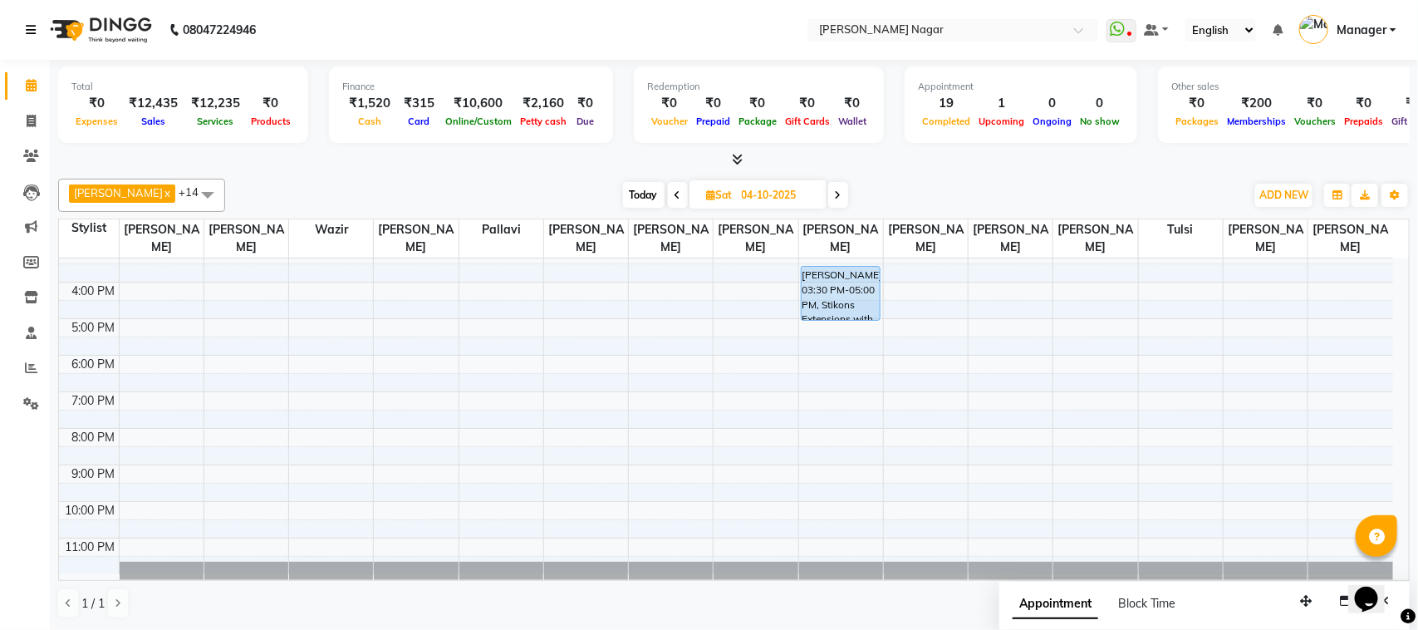
click at [27, 31] on icon at bounding box center [31, 30] width 10 height 12
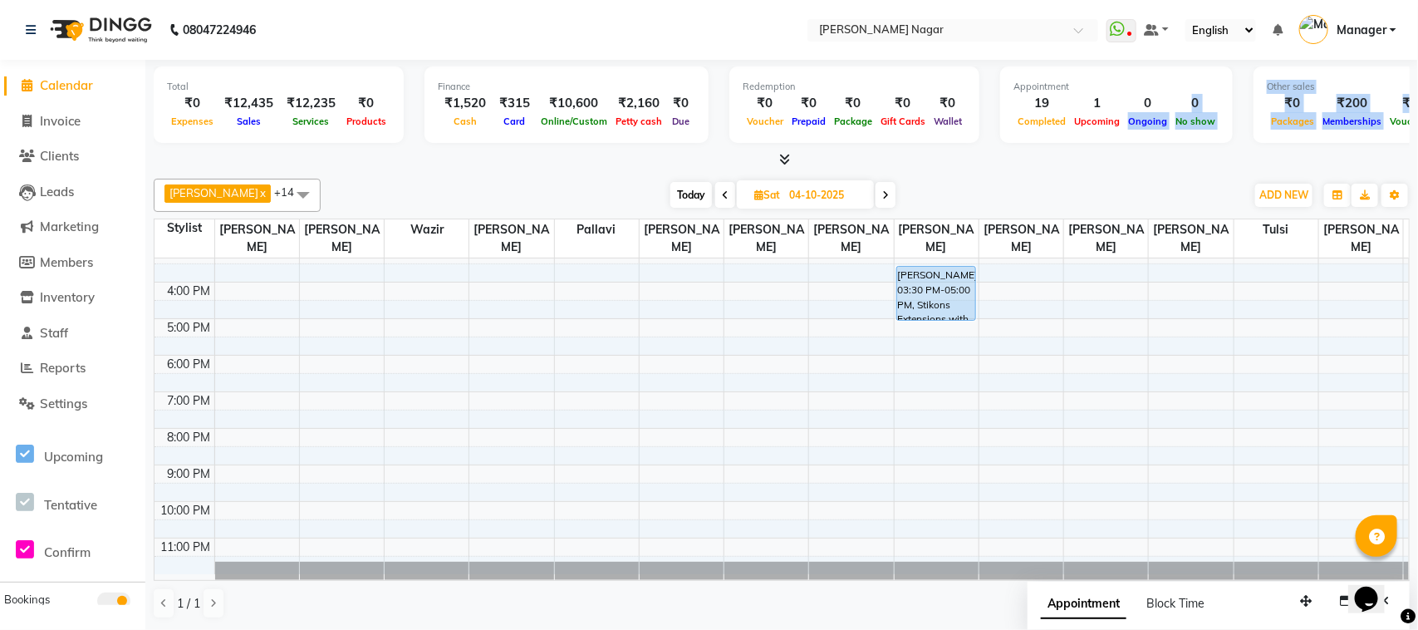
drag, startPoint x: 1369, startPoint y: 110, endPoint x: 1139, endPoint y: 100, distance: 229.4
click at [1139, 100] on div "Total ₹0 Expenses ₹12,435 Sales ₹12,235 Services ₹0 Products Finance ₹1,520 Cas…" at bounding box center [782, 106] width 1256 height 81
click at [1147, 142] on div "Appointment 19 Completed 1 Upcoming 0 Ongoing 0 No show" at bounding box center [1116, 104] width 233 height 76
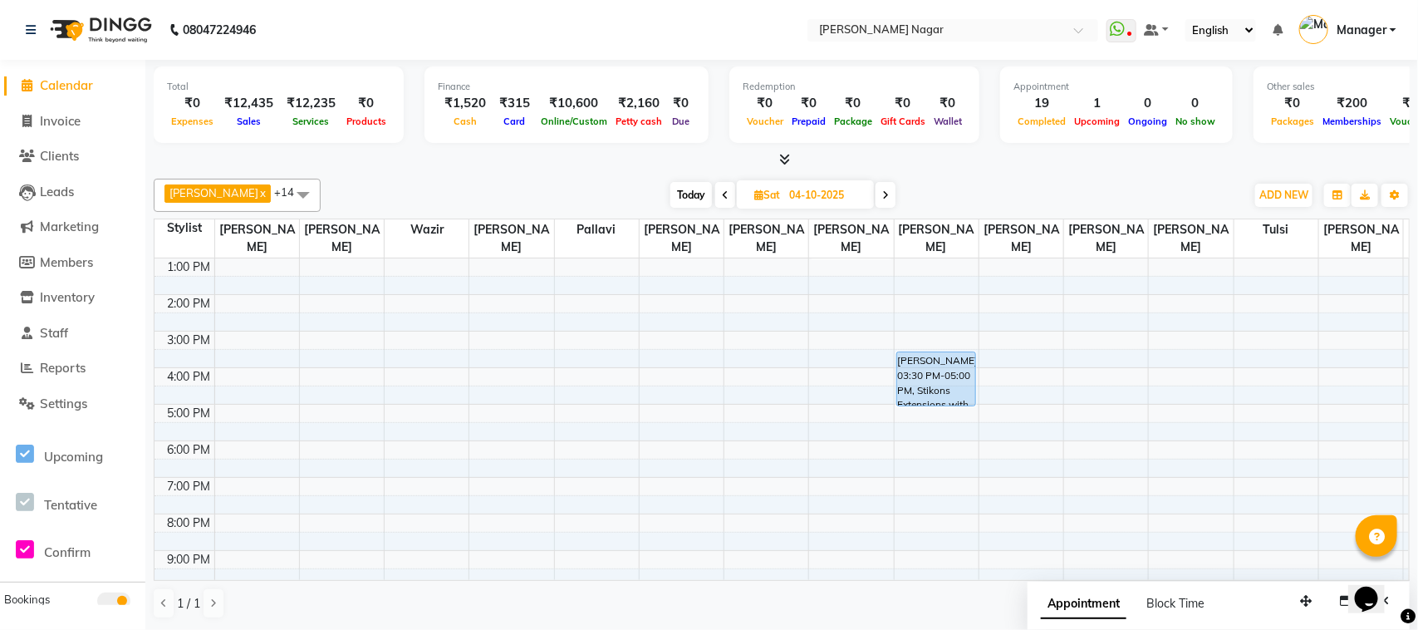
scroll to position [0, 0]
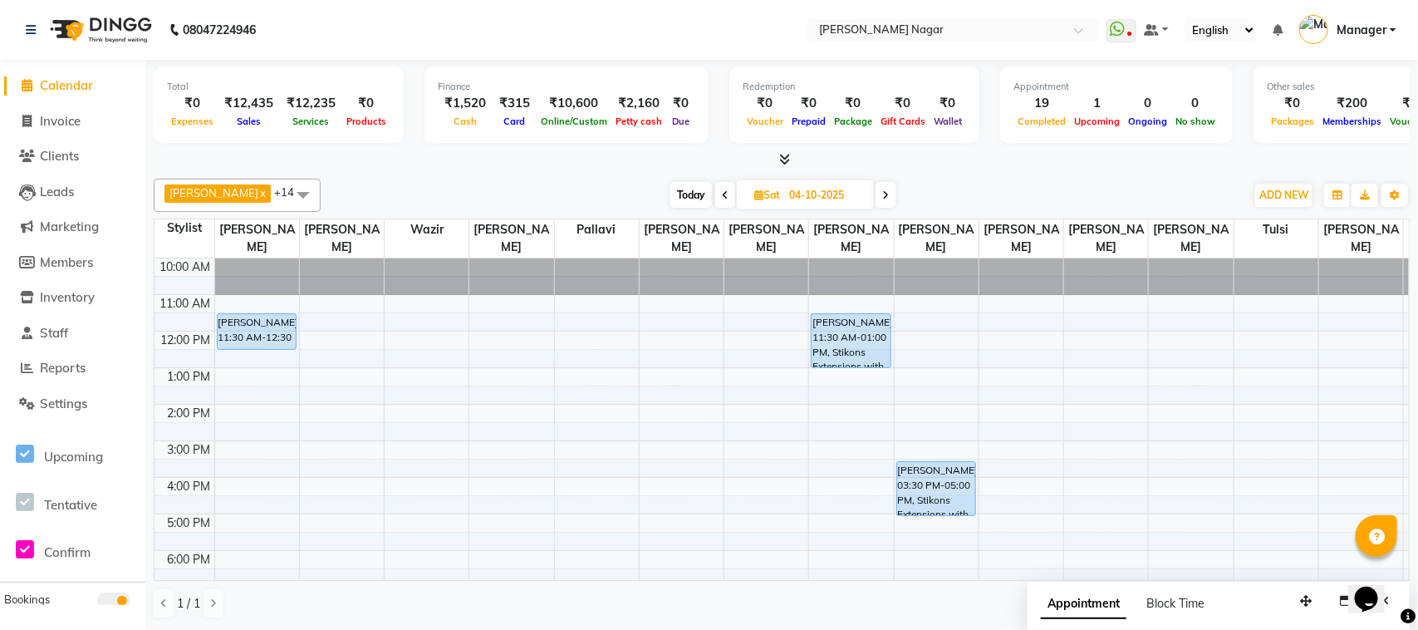
click at [1301, 264] on div at bounding box center [1276, 276] width 84 height 37
click at [1297, 199] on span "ADD NEW" at bounding box center [1283, 195] width 49 height 12
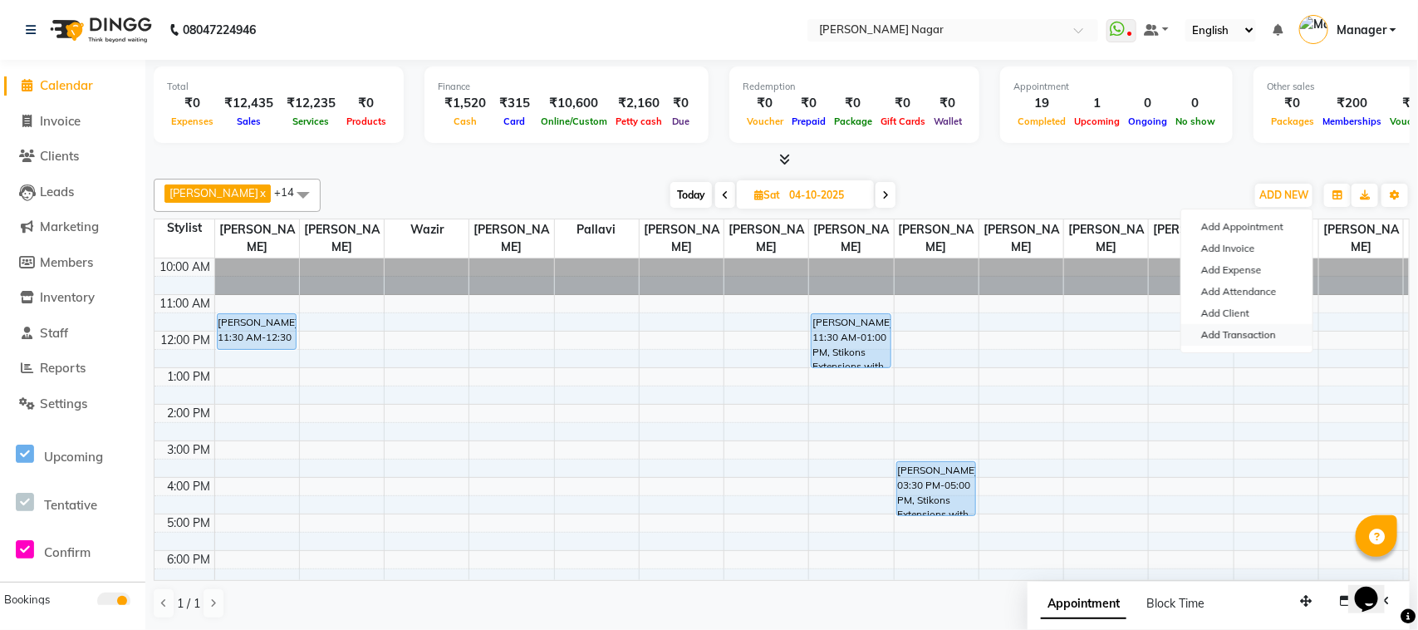
click at [1259, 334] on link "Add Transaction" at bounding box center [1246, 335] width 131 height 22
select select "direct"
select select
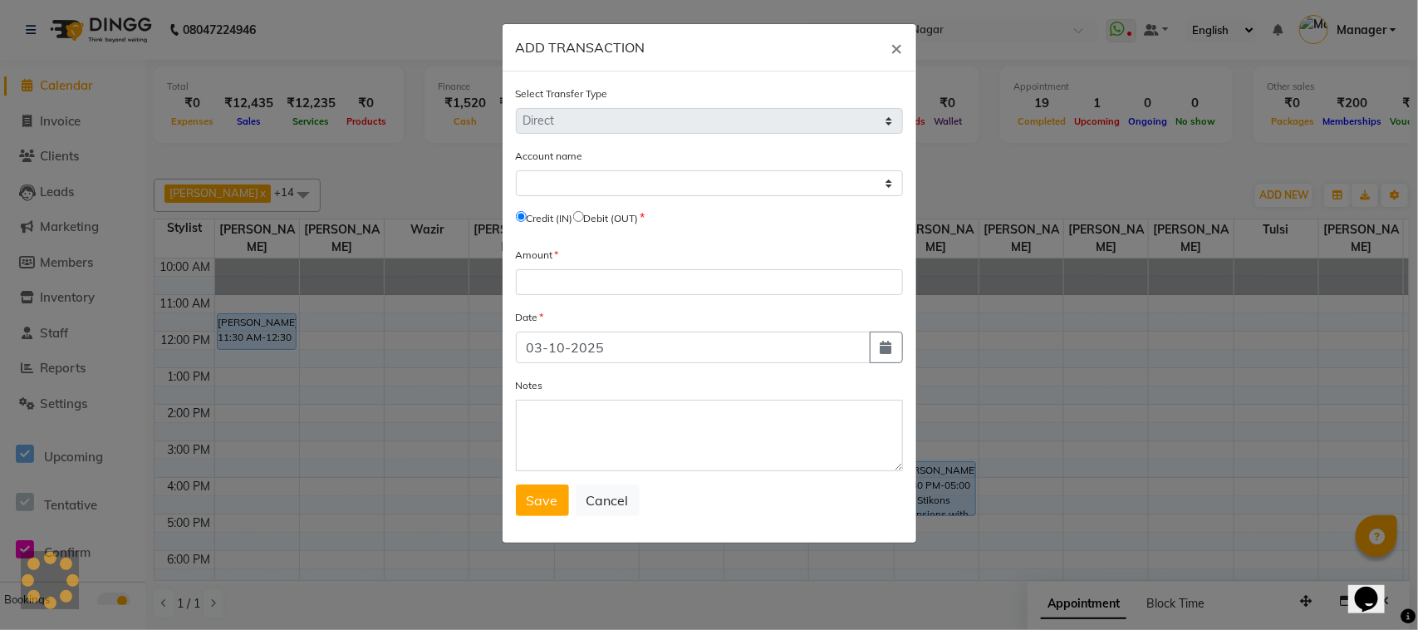
click at [573, 218] on label "Credit (IN)" at bounding box center [550, 218] width 47 height 15
click at [584, 212] on input "radio" at bounding box center [578, 216] width 11 height 11
radio input "true"
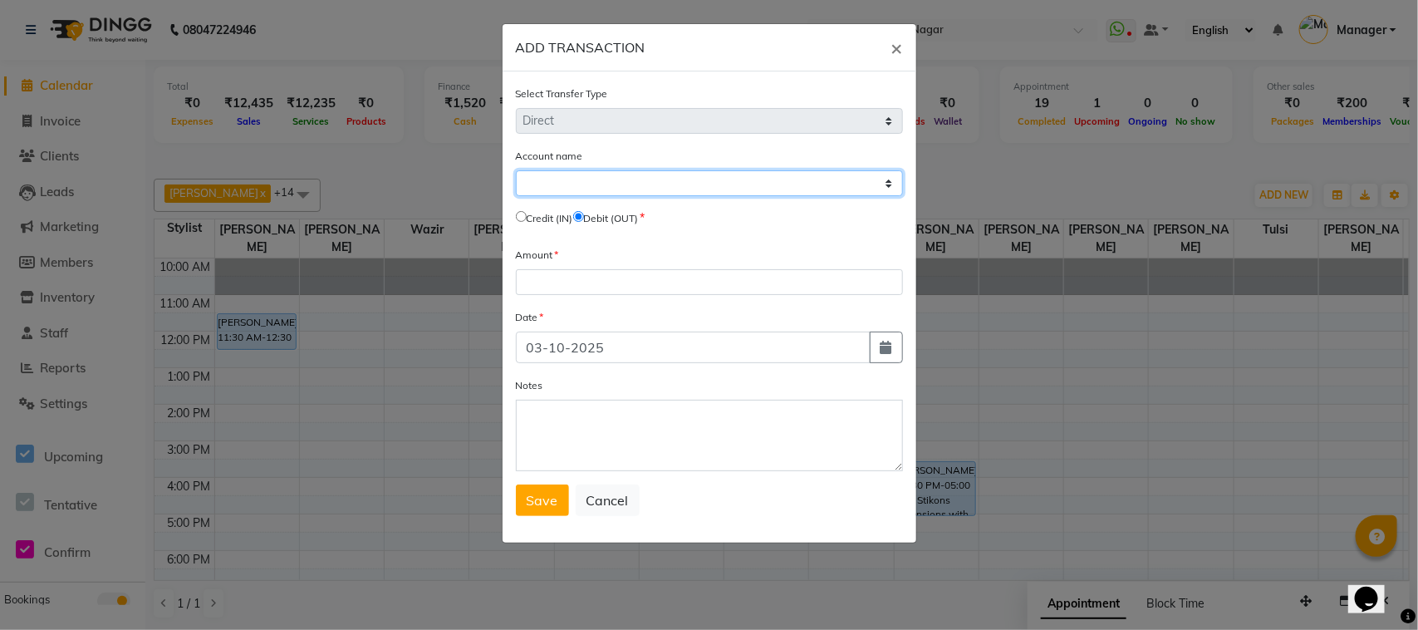
click at [633, 187] on select "Select Petty Cash Default Account" at bounding box center [709, 183] width 387 height 26
select select "6450"
click at [516, 170] on select "Select Petty Cash Default Account" at bounding box center [709, 183] width 387 height 26
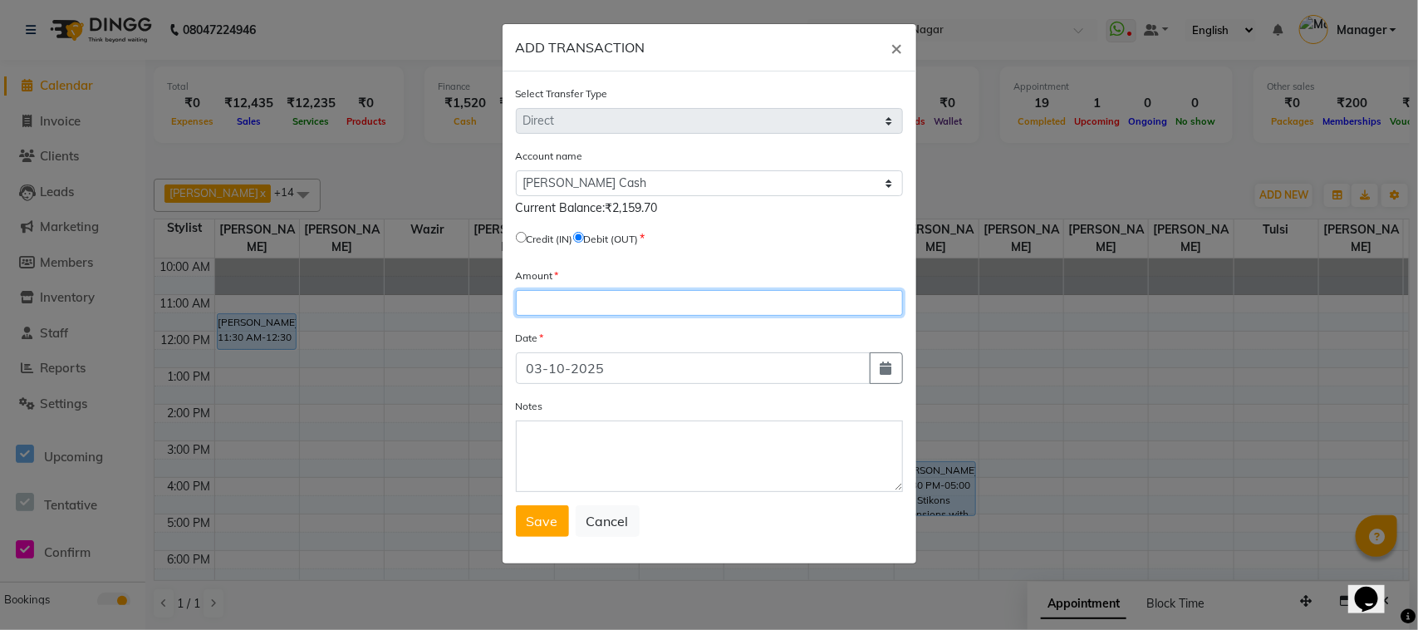
click at [649, 291] on input "number" at bounding box center [709, 303] width 387 height 26
type input "2159"
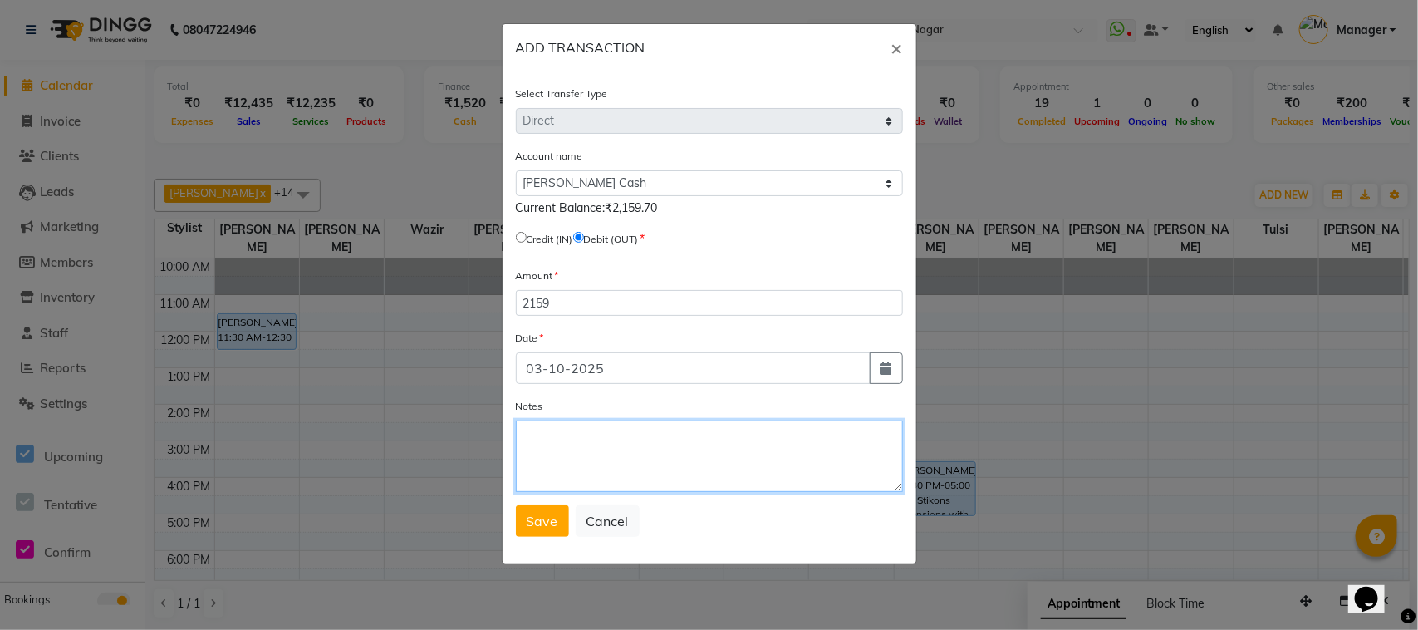
click at [678, 475] on textarea "Notes" at bounding box center [709, 455] width 387 height 71
type textarea "GIVEN TO SIR"
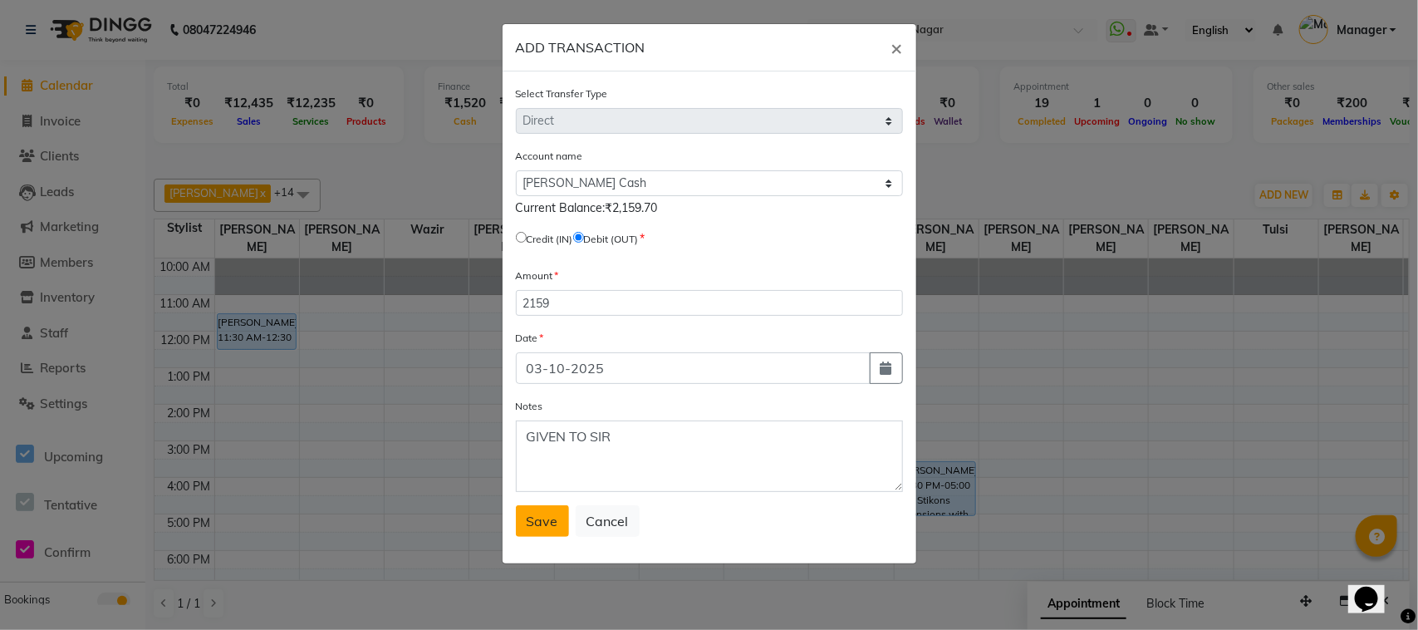
click at [525, 513] on button "Save" at bounding box center [542, 521] width 53 height 32
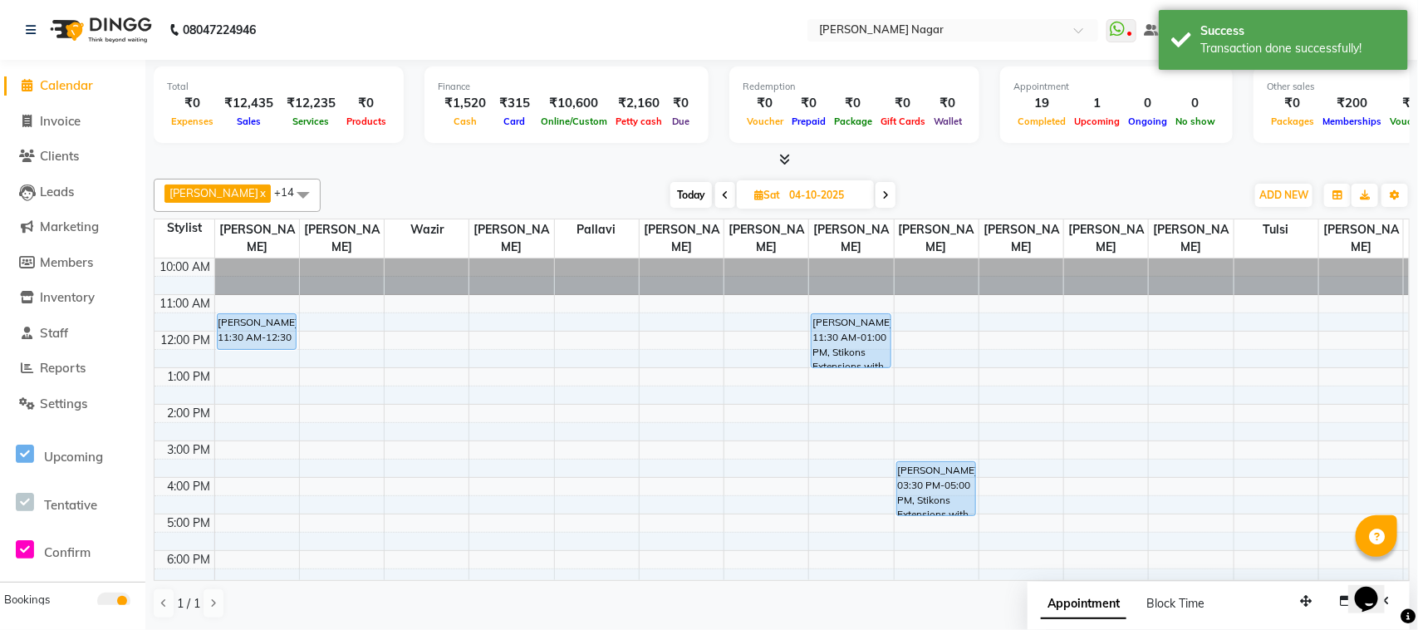
click at [1227, 170] on div "Total ₹0 Expenses ₹12,435 Sales ₹12,235 Services ₹0 Products Finance ₹1,520 Cas…" at bounding box center [781, 345] width 1272 height 570
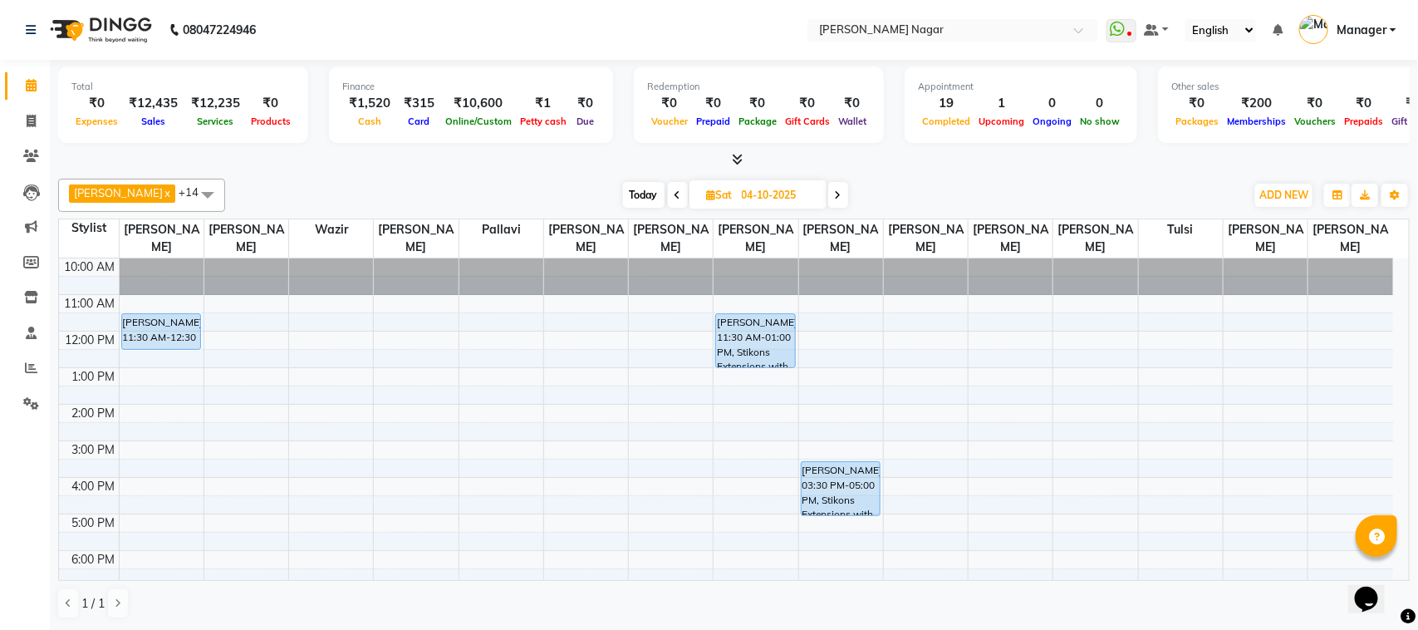
click at [668, 195] on span at bounding box center [678, 195] width 20 height 26
type input "03-10-2025"
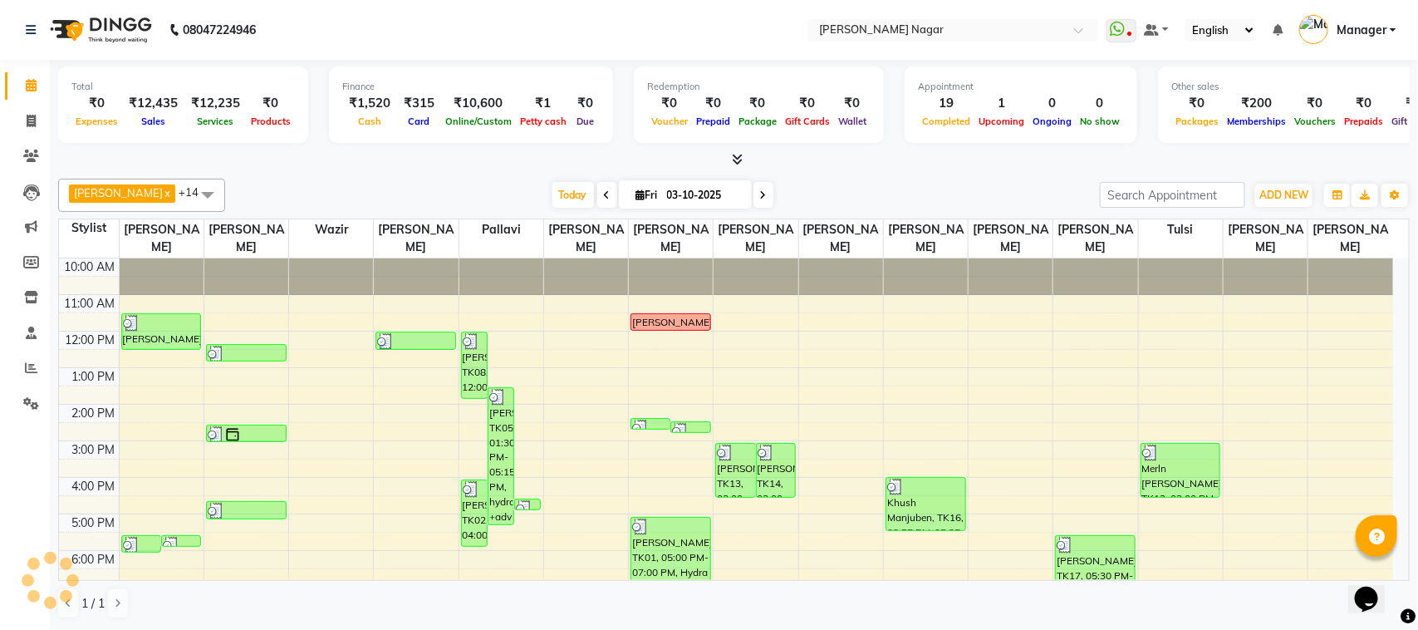
scroll to position [196, 0]
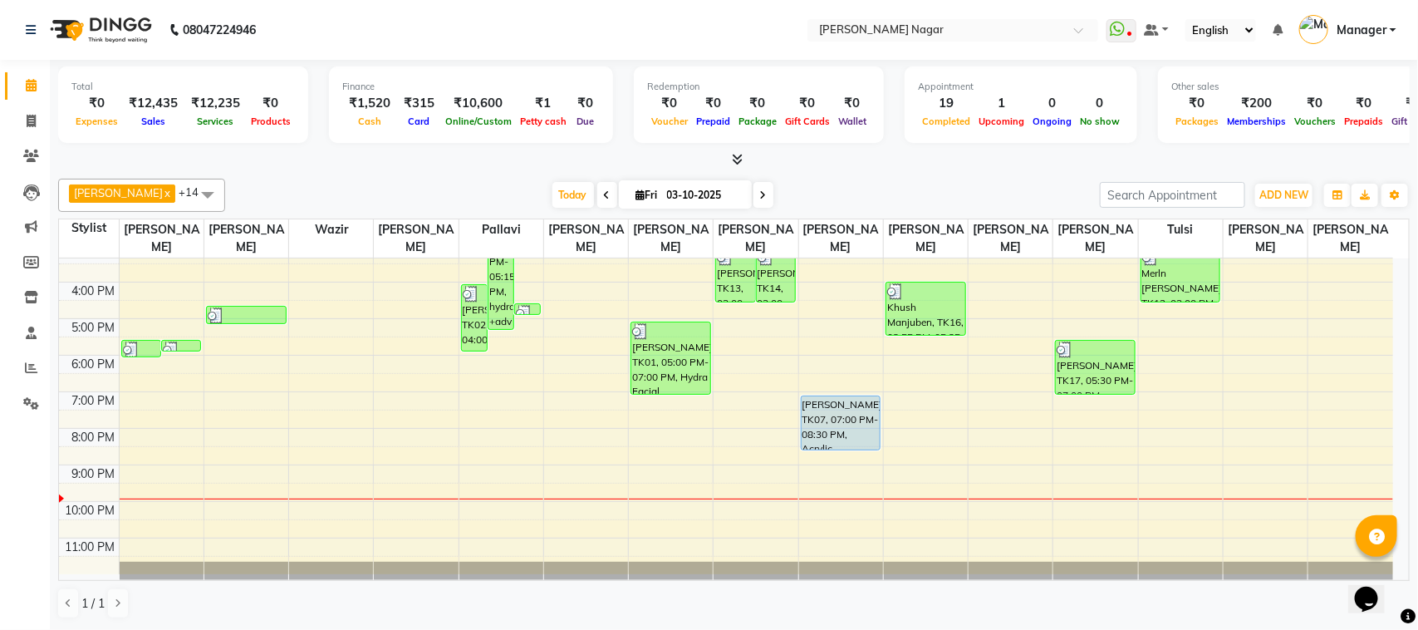
click at [837, 191] on div "[DATE] [DATE]" at bounding box center [662, 195] width 858 height 25
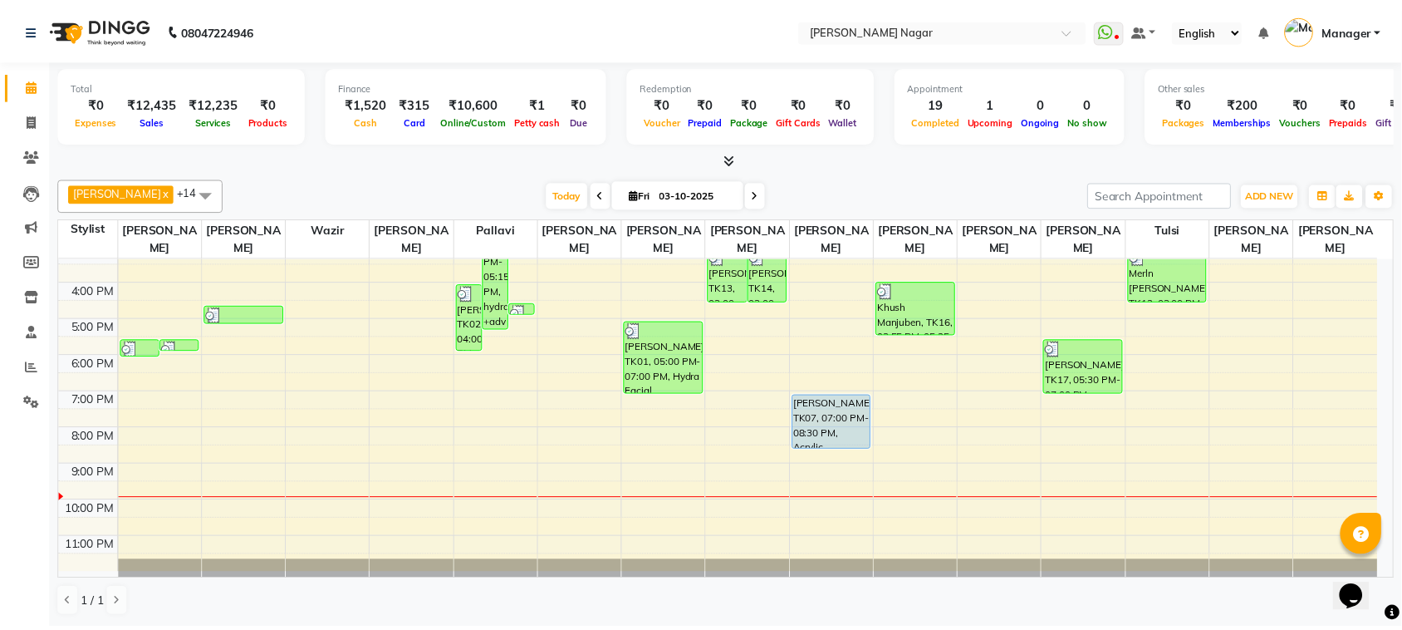
scroll to position [0, 0]
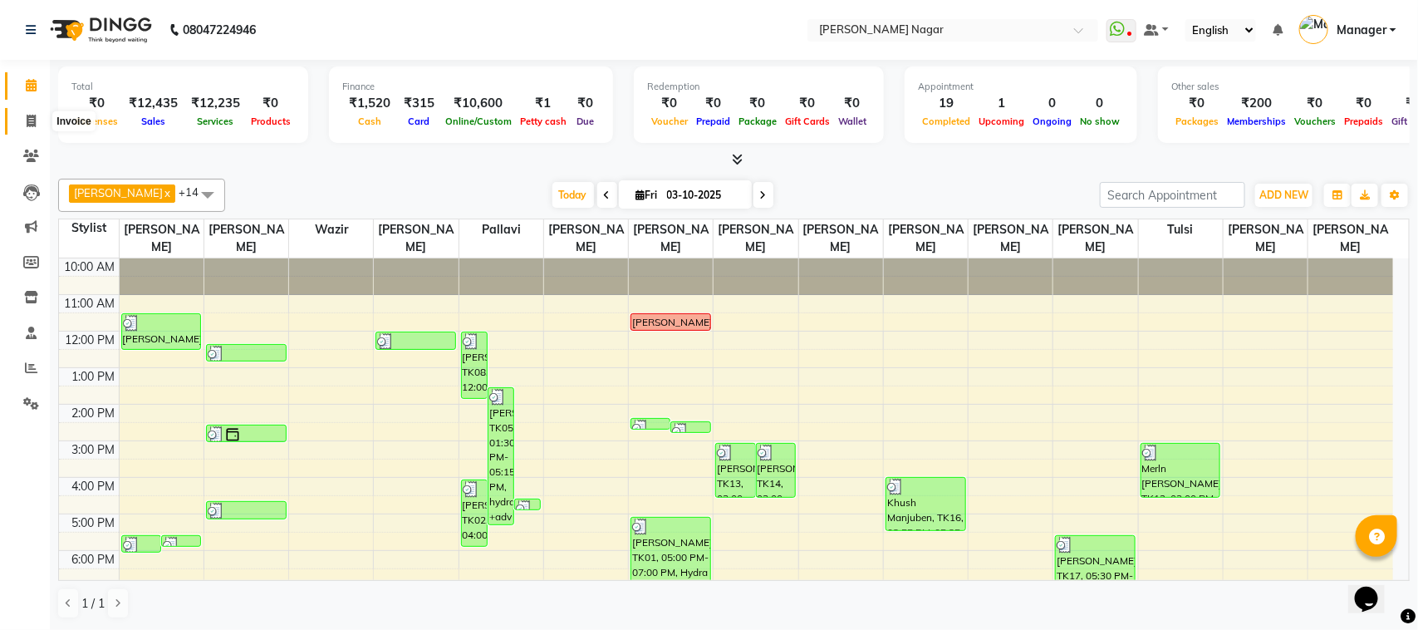
click at [25, 125] on span at bounding box center [31, 121] width 29 height 19
select select "service"
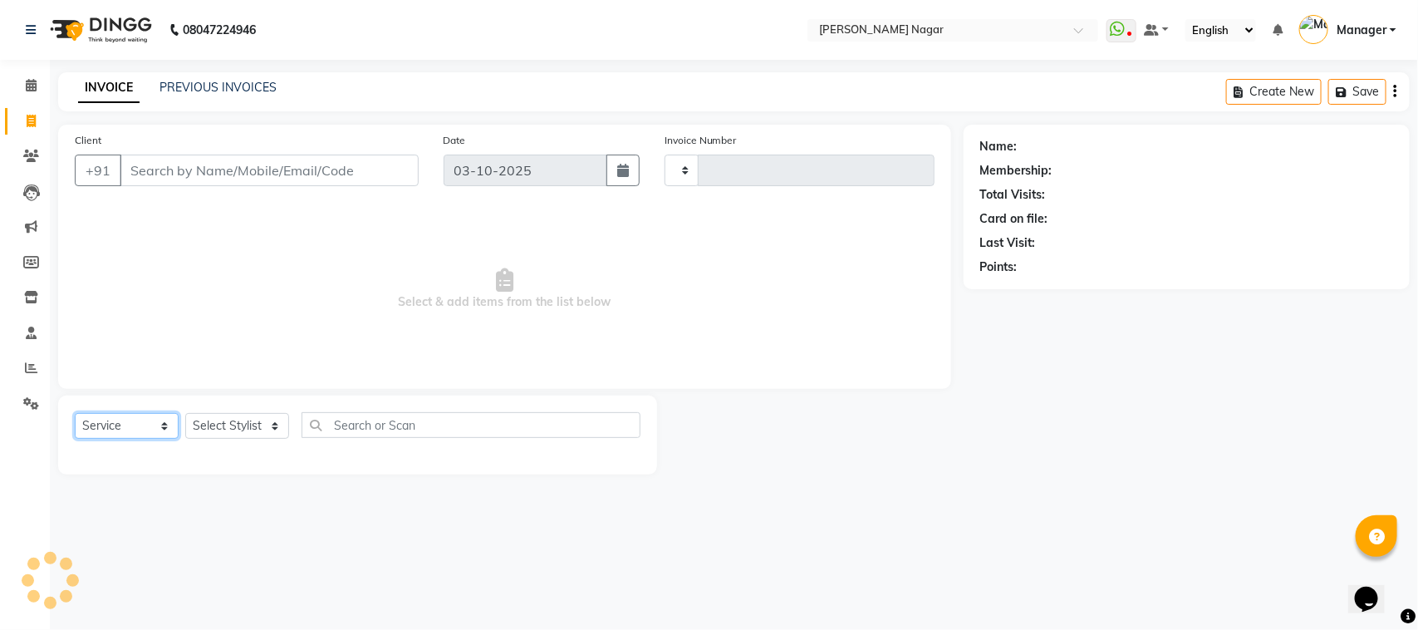
click at [137, 428] on select "Select Service Product Membership Package Voucher Prepaid Gift Card" at bounding box center [127, 426] width 104 height 26
click at [75, 413] on select "Select Service Product Membership Package Voucher Prepaid Gift Card" at bounding box center [127, 426] width 104 height 26
click at [250, 426] on select "Select Stylist" at bounding box center [237, 426] width 104 height 26
click at [250, 428] on select "Select Stylist" at bounding box center [237, 426] width 104 height 26
type input "4119"
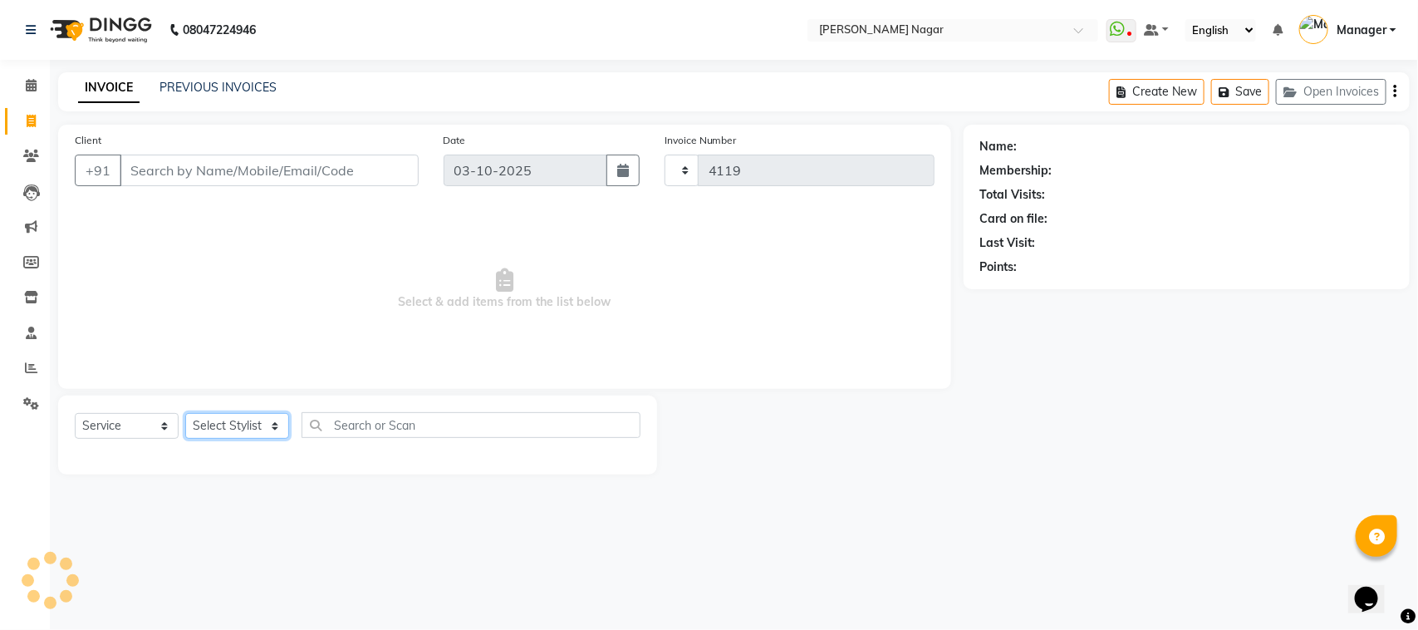
select select "7349"
click at [163, 418] on select "Select Service Product Membership Package Voucher Prepaid Gift Card" at bounding box center [127, 426] width 104 height 26
click at [75, 413] on select "Select Service Product Membership Package Voucher Prepaid Gift Card" at bounding box center [127, 426] width 104 height 26
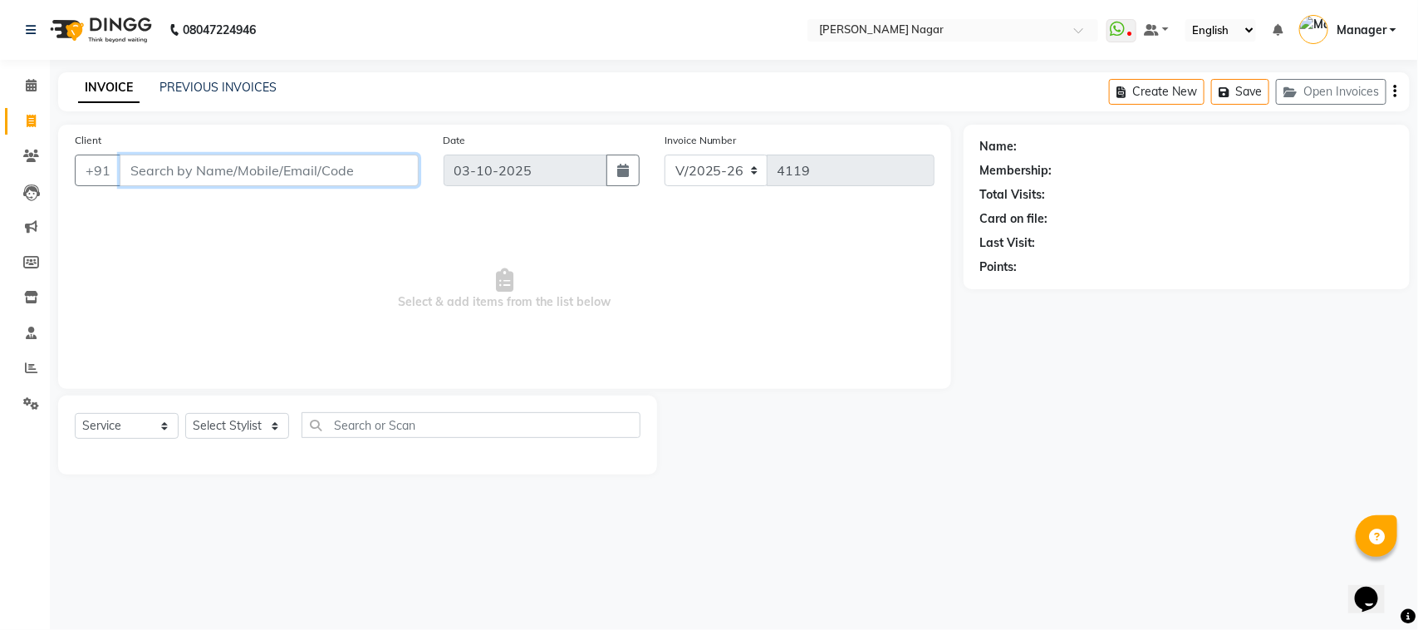
click at [372, 174] on input "Client" at bounding box center [269, 170] width 299 height 32
type input "8"
select select "membership"
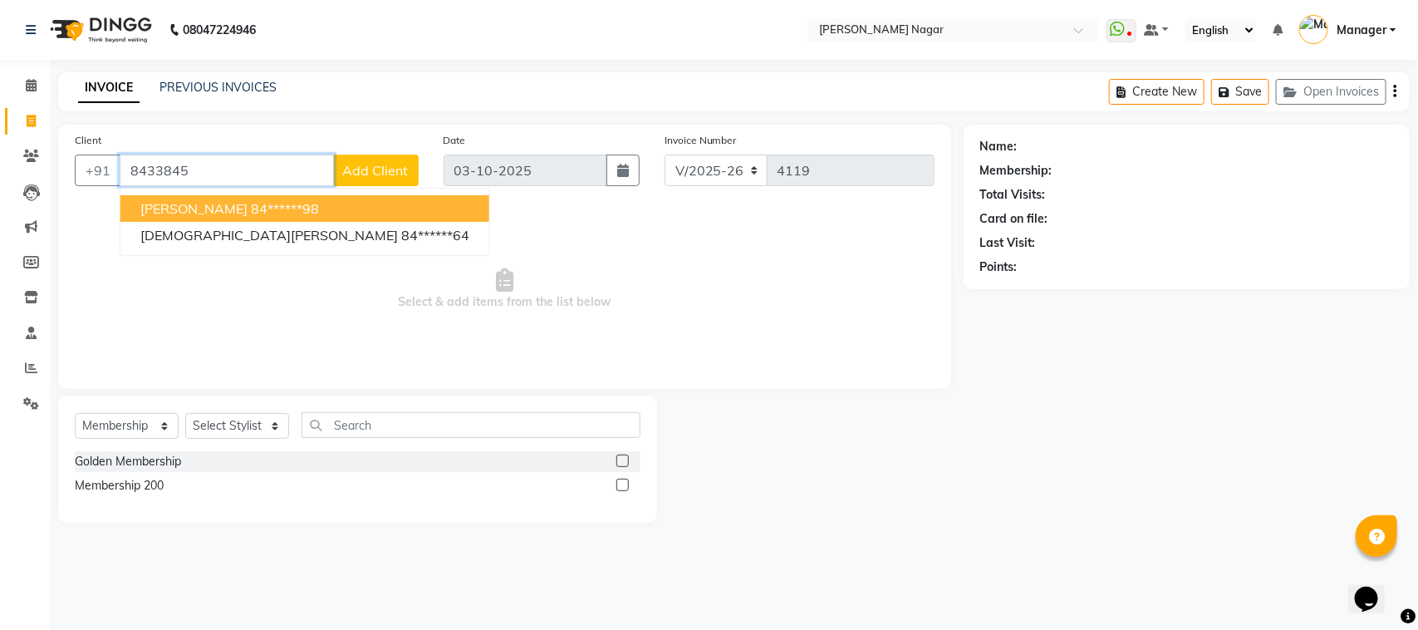
click at [300, 214] on button "[PERSON_NAME] 84******98" at bounding box center [304, 208] width 369 height 27
type input "84******98"
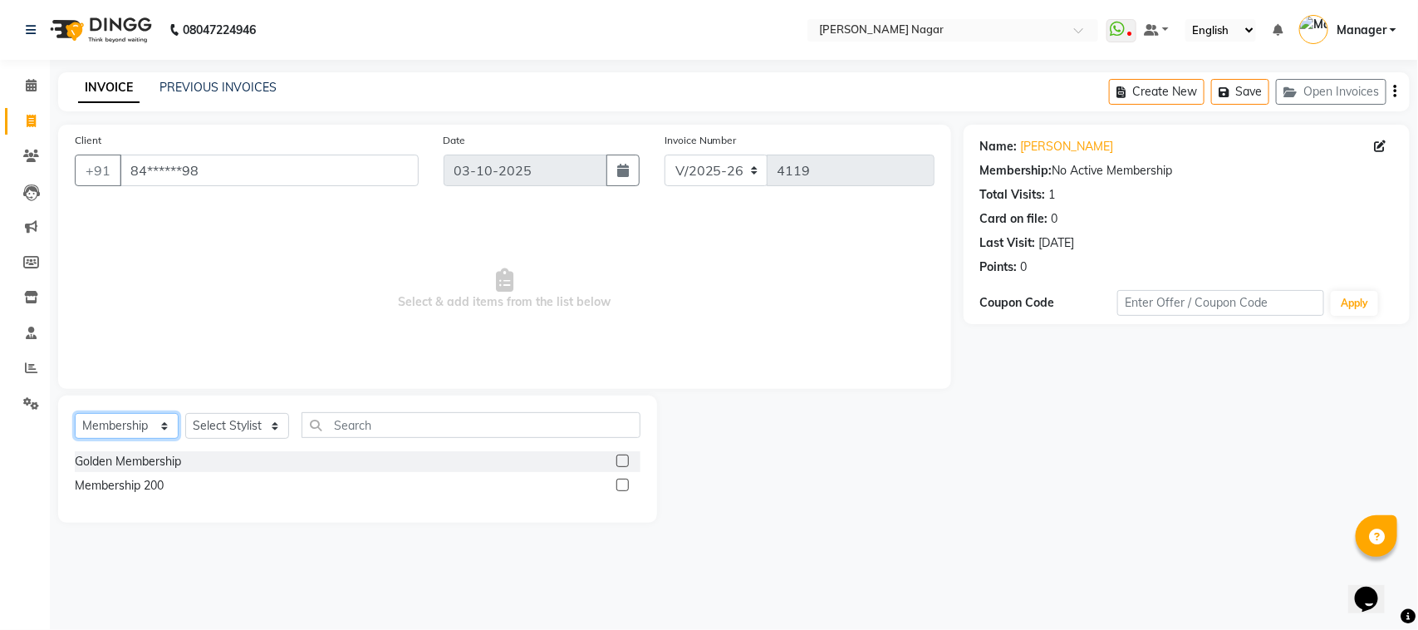
click at [145, 425] on select "Select Service Product Membership Package Voucher Prepaid Gift Card" at bounding box center [127, 426] width 104 height 26
select select "service"
click at [75, 413] on select "Select Service Product Membership Package Voucher Prepaid Gift Card" at bounding box center [127, 426] width 104 height 26
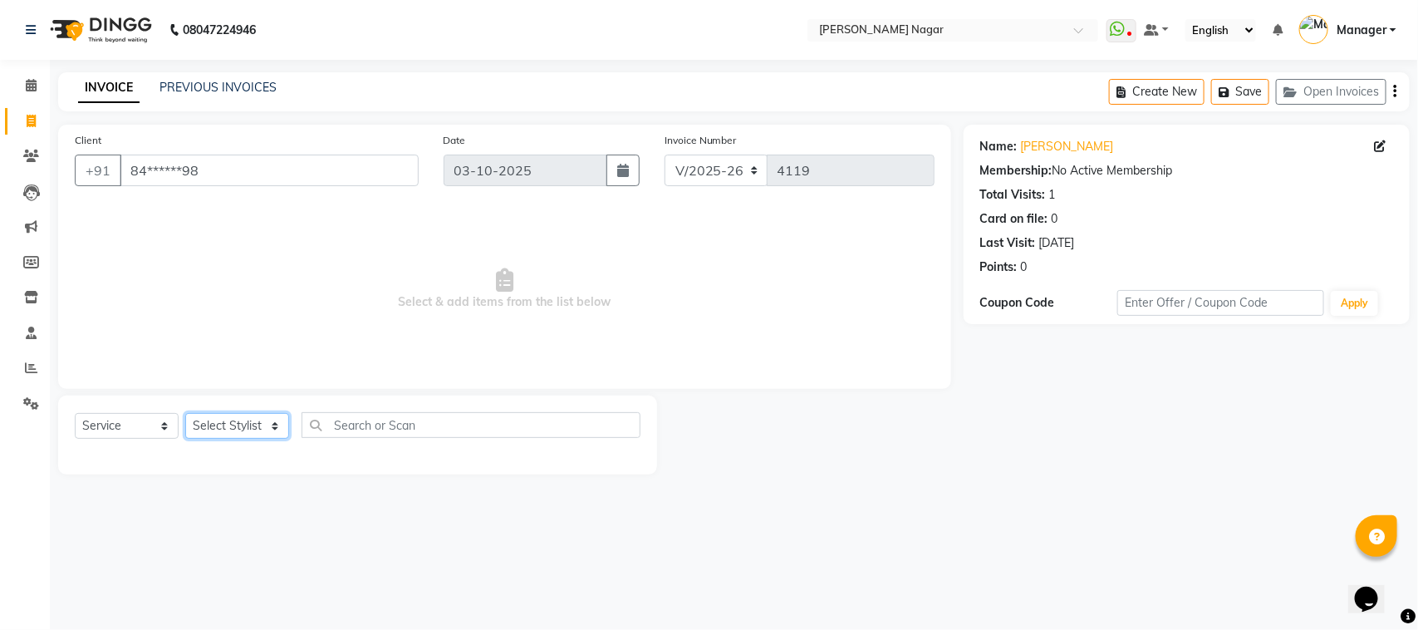
click at [233, 417] on select "Select Stylist [PERSON_NAME] [PERSON_NAME] Annu [PERSON_NAME] [PERSON_NAME] [PE…" at bounding box center [237, 426] width 104 height 26
select select "85907"
click at [185, 413] on select "Select Stylist [PERSON_NAME] [PERSON_NAME] Annu [PERSON_NAME] [PERSON_NAME] [PE…" at bounding box center [237, 426] width 104 height 26
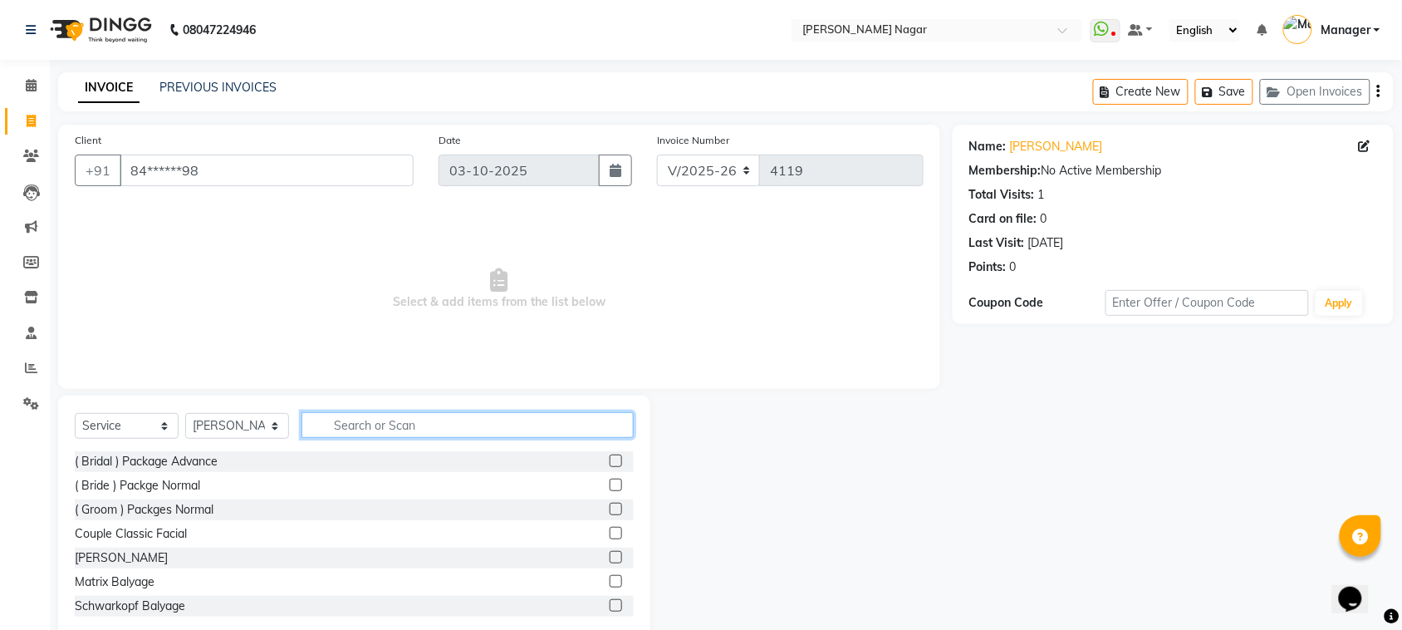
click at [472, 424] on input "text" at bounding box center [467, 425] width 332 height 26
type input "D"
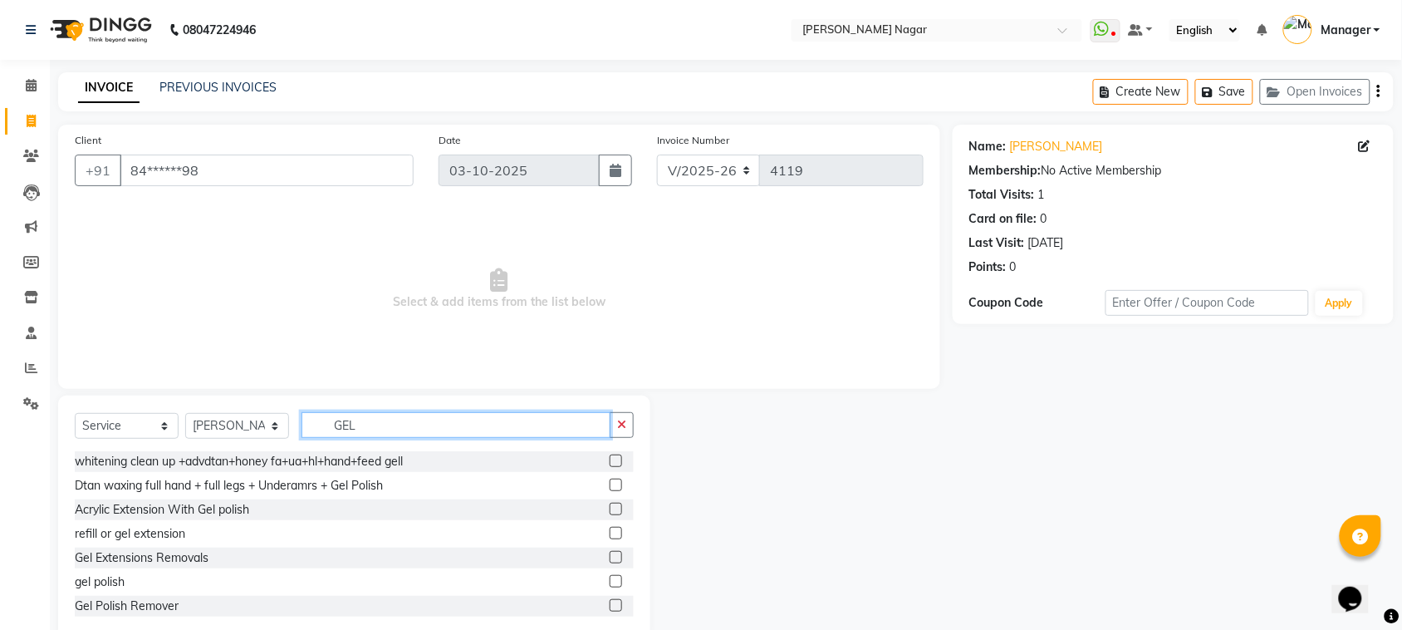
type input "GEL"
click at [610, 582] on label at bounding box center [616, 581] width 12 height 12
click at [610, 582] on input "checkbox" at bounding box center [615, 581] width 11 height 11
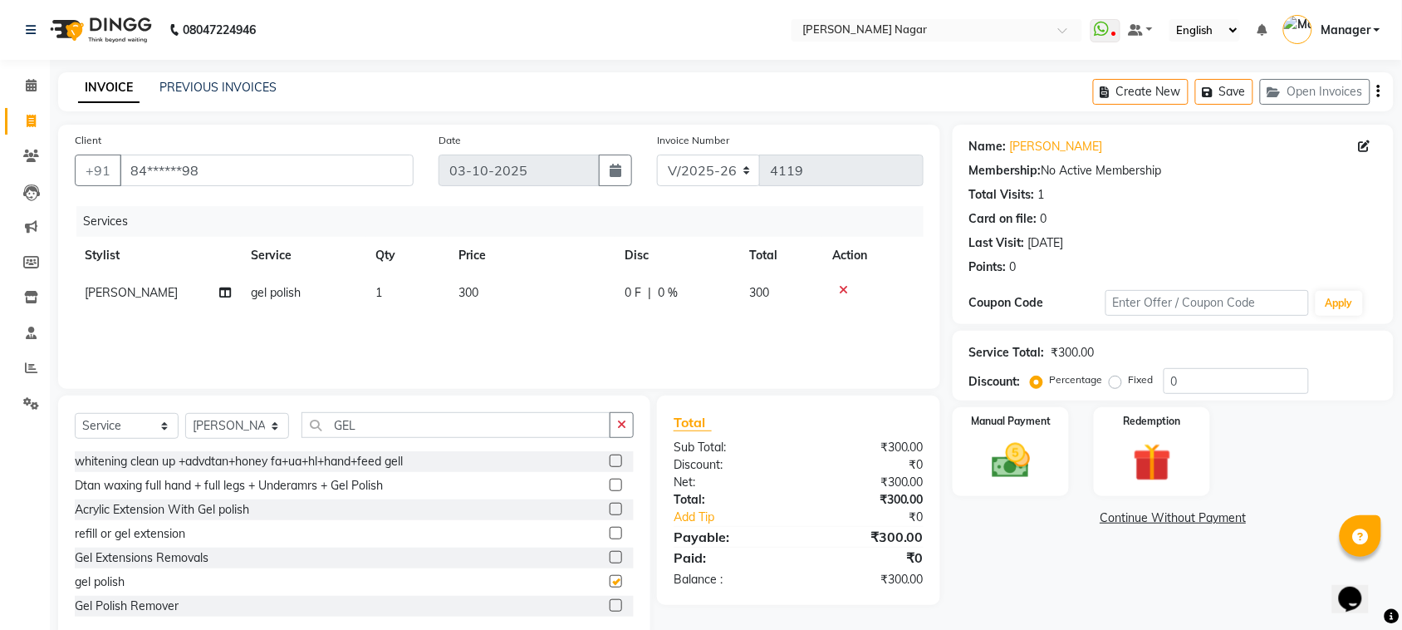
checkbox input "false"
click at [567, 296] on td "300" at bounding box center [531, 292] width 166 height 37
select select "85907"
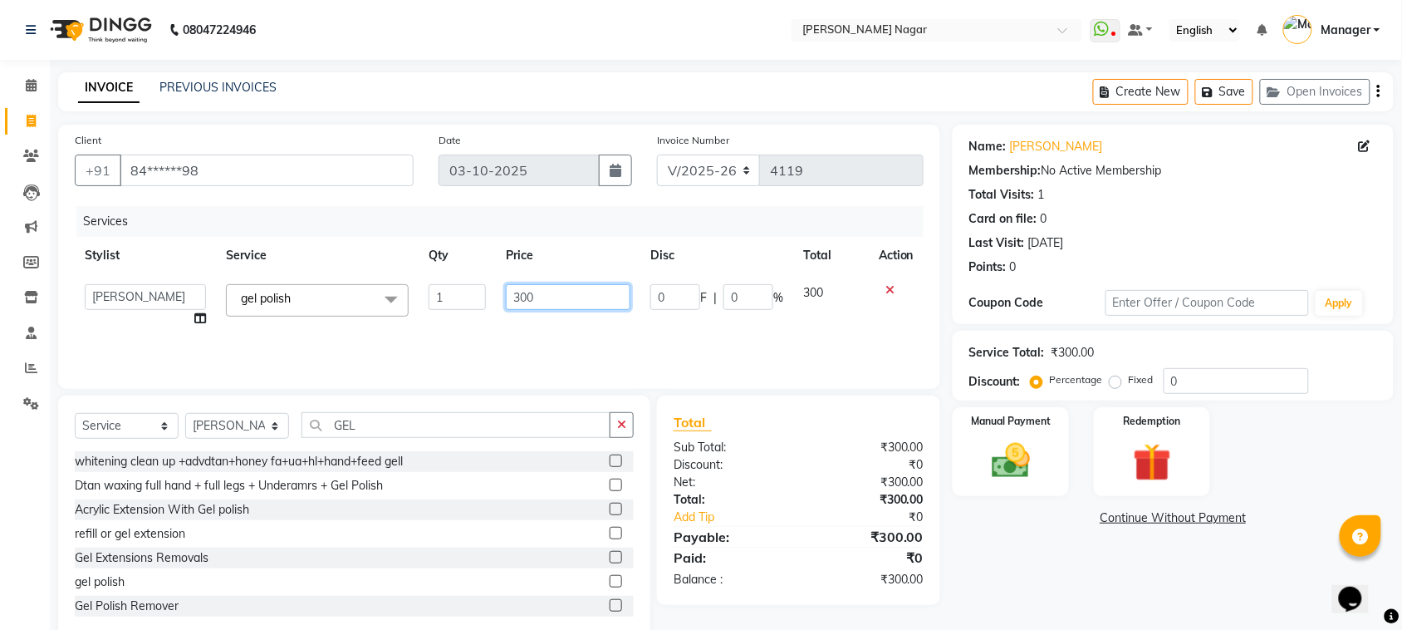
click at [567, 296] on input "300" at bounding box center [568, 297] width 125 height 26
type input "3"
type input "350"
click at [1036, 440] on img at bounding box center [1010, 461] width 65 height 46
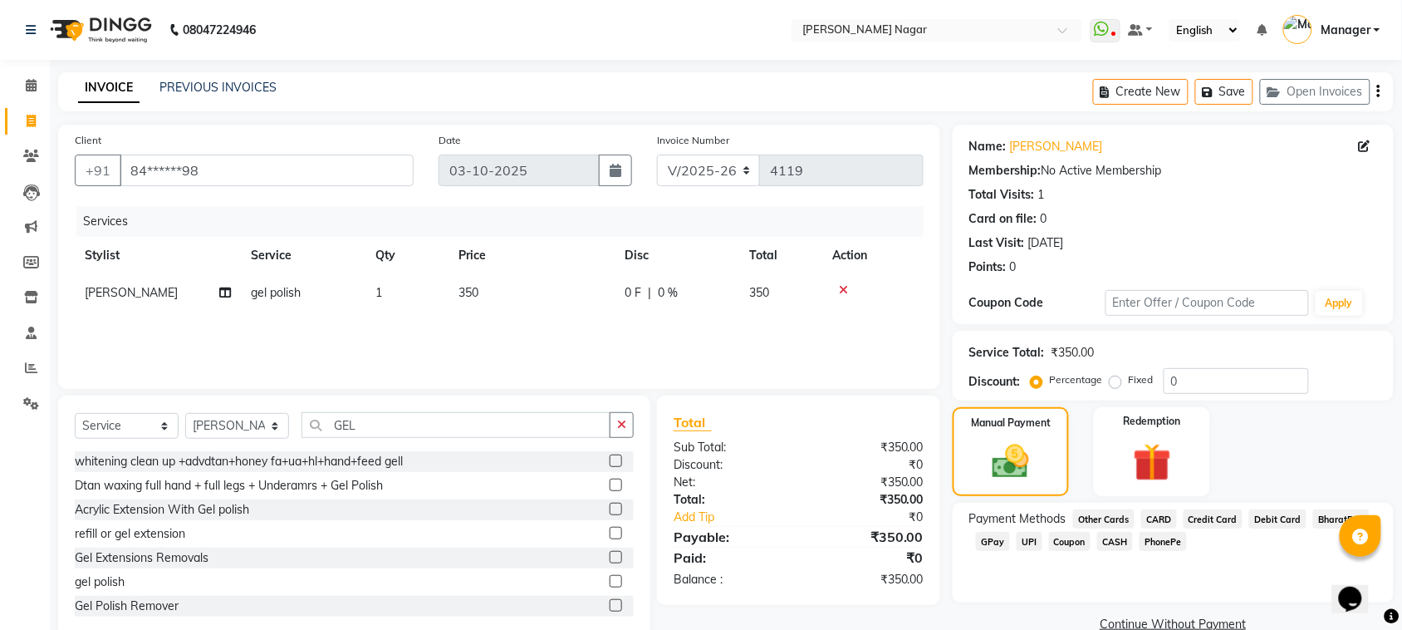
click at [1119, 542] on span "CASH" at bounding box center [1115, 541] width 36 height 19
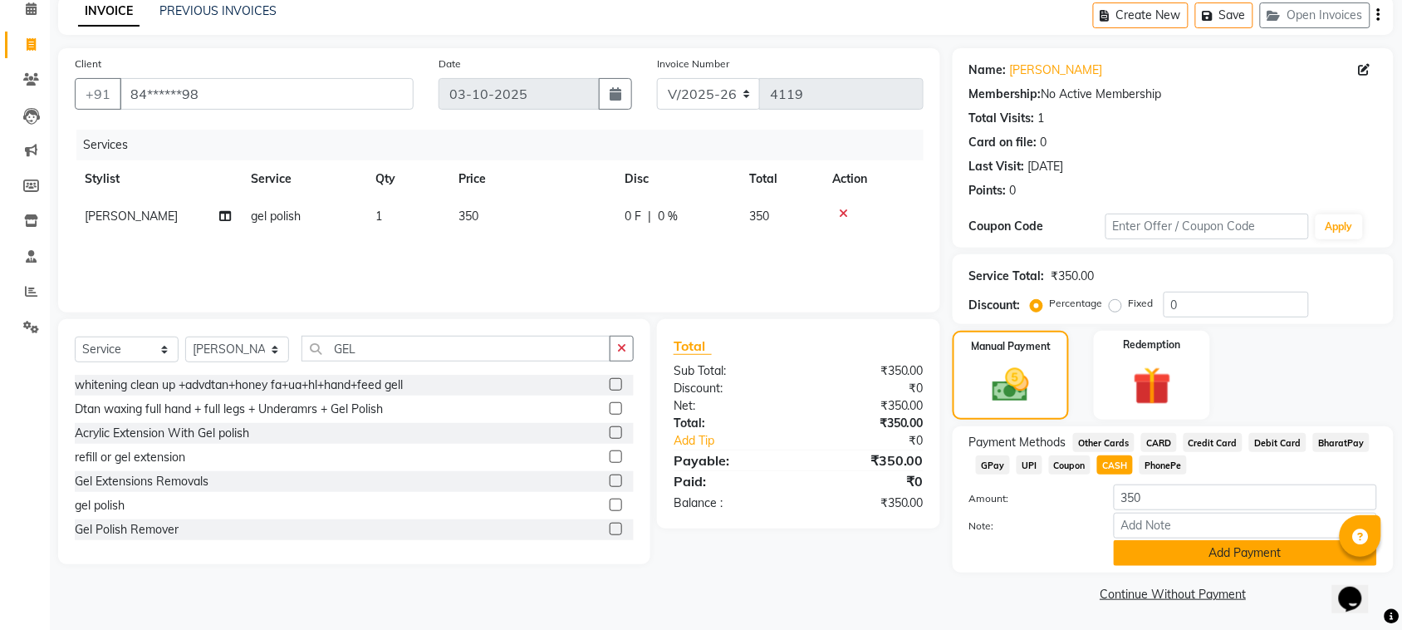
click at [1223, 558] on button "Add Payment" at bounding box center [1245, 553] width 263 height 26
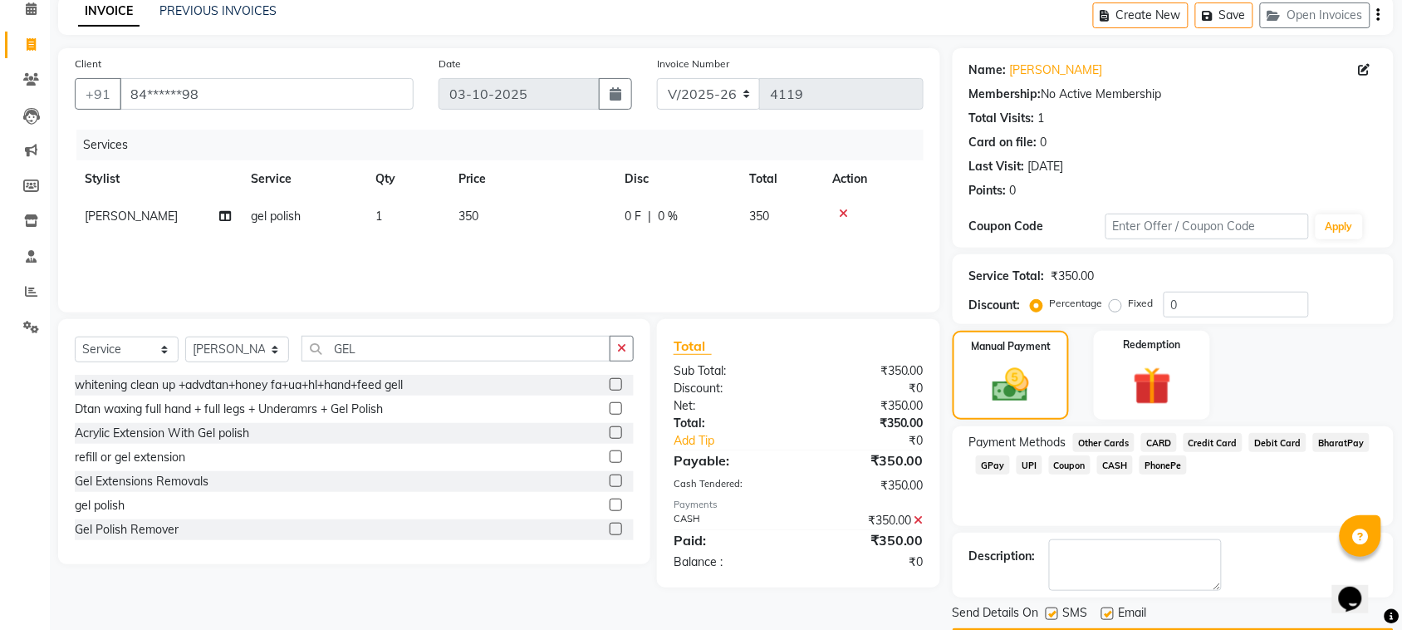
scroll to position [125, 0]
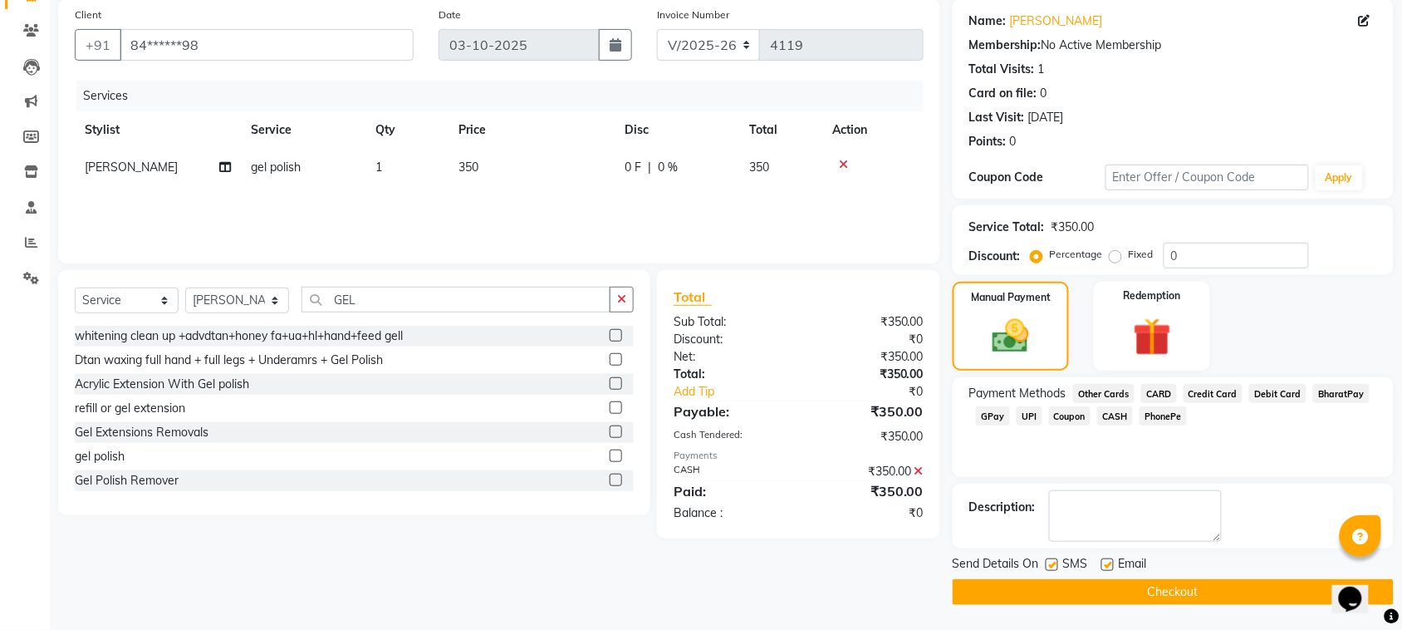
click at [1168, 587] on button "Checkout" at bounding box center [1173, 592] width 441 height 26
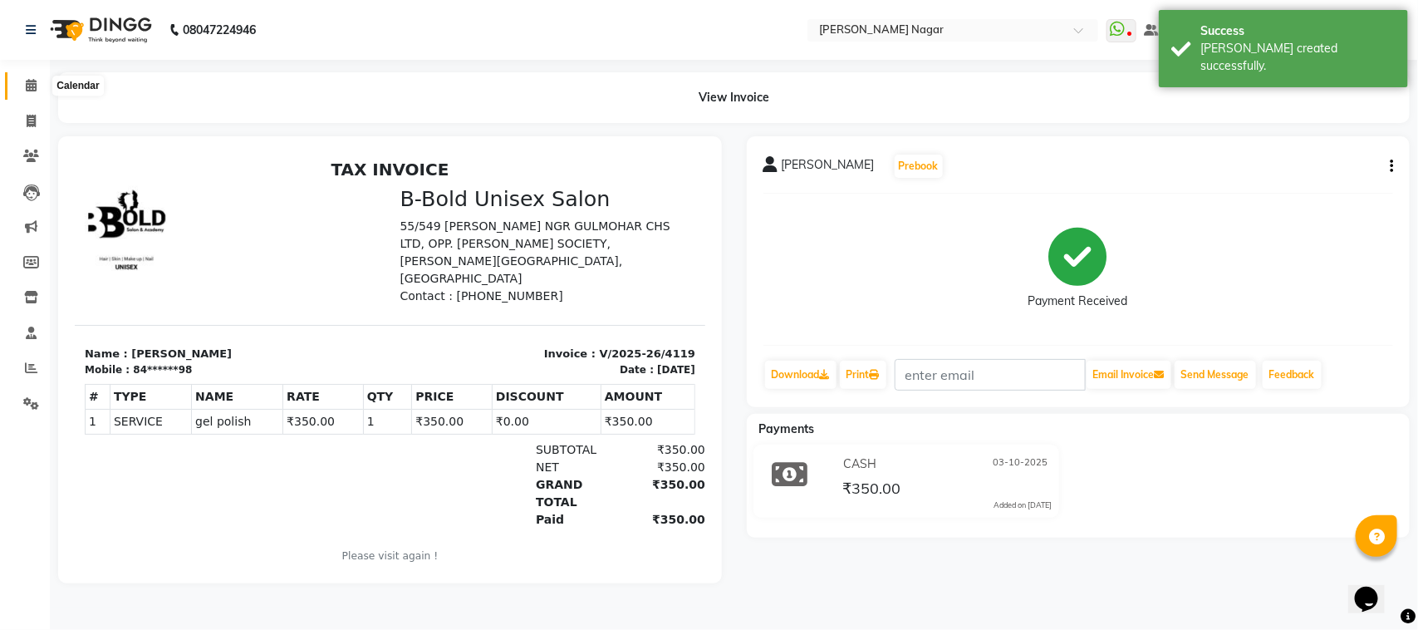
click at [30, 76] on span at bounding box center [31, 85] width 29 height 19
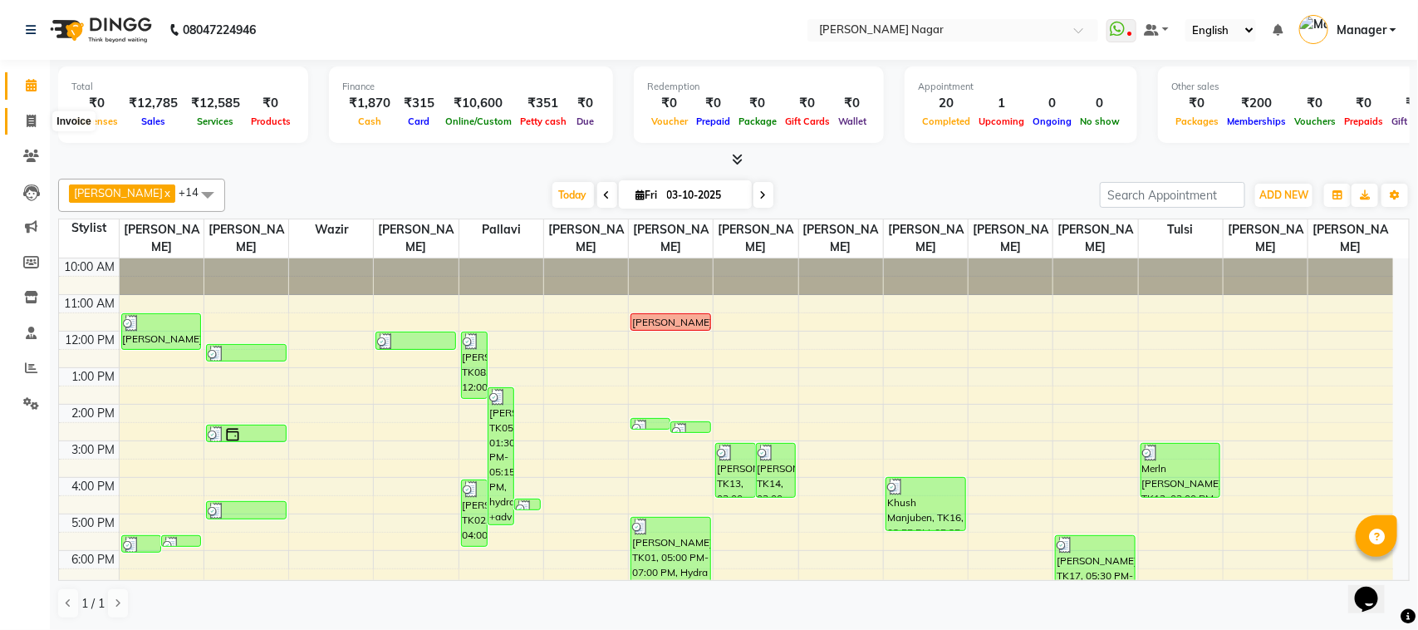
click at [34, 121] on icon at bounding box center [31, 121] width 9 height 12
select select "service"
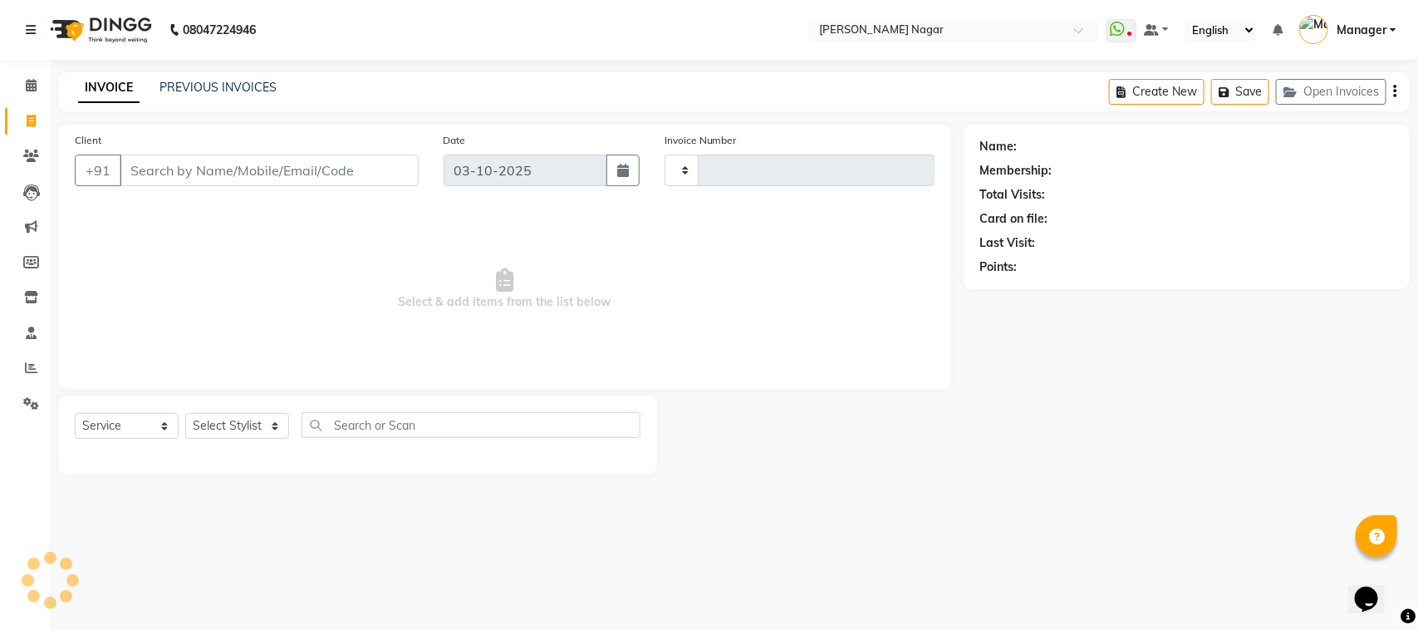
type input "4120"
select select "7349"
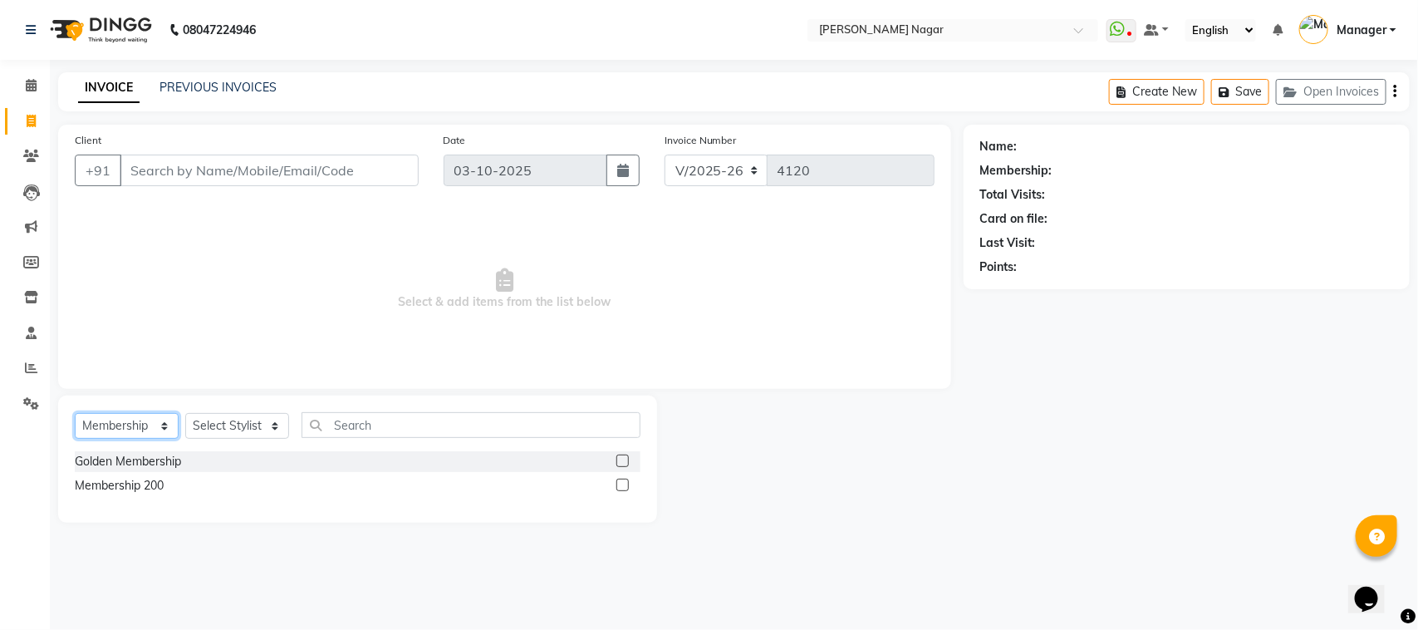
click at [154, 426] on select "Select Service Product Membership Package Voucher Prepaid Gift Card" at bounding box center [127, 426] width 104 height 26
select select "service"
click at [75, 413] on select "Select Service Product Membership Package Voucher Prepaid Gift Card" at bounding box center [127, 426] width 104 height 26
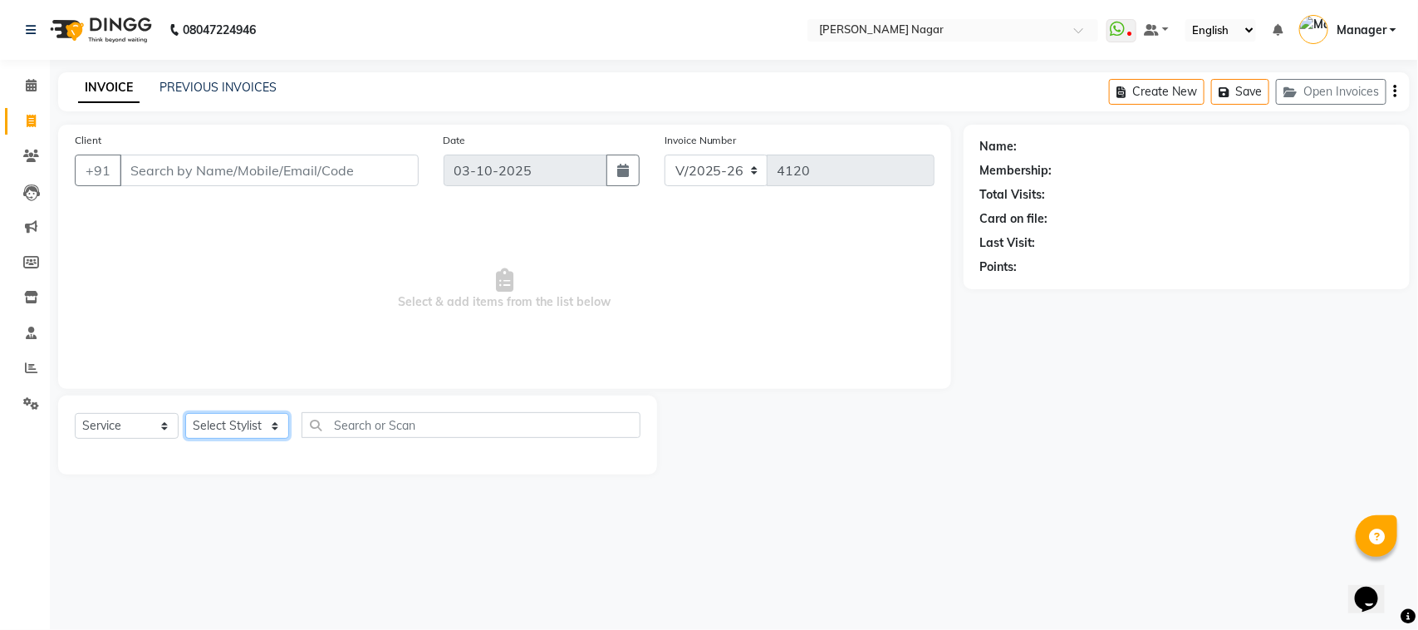
click at [255, 434] on select "Select Stylist [PERSON_NAME] [PERSON_NAME] Annu [PERSON_NAME] [PERSON_NAME] [PE…" at bounding box center [237, 426] width 104 height 26
select select "84526"
click at [185, 413] on select "Select Stylist [PERSON_NAME] [PERSON_NAME] Annu [PERSON_NAME] [PERSON_NAME] [PE…" at bounding box center [237, 426] width 104 height 26
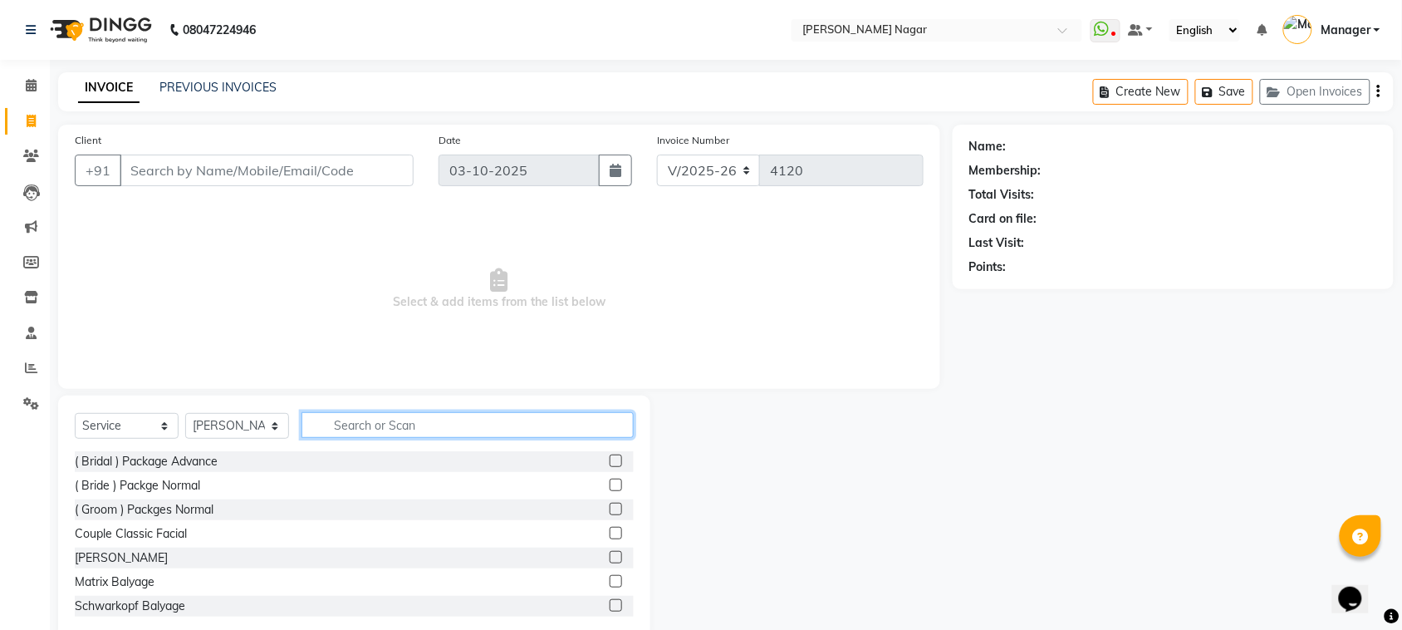
click at [382, 419] on input "text" at bounding box center [467, 425] width 332 height 26
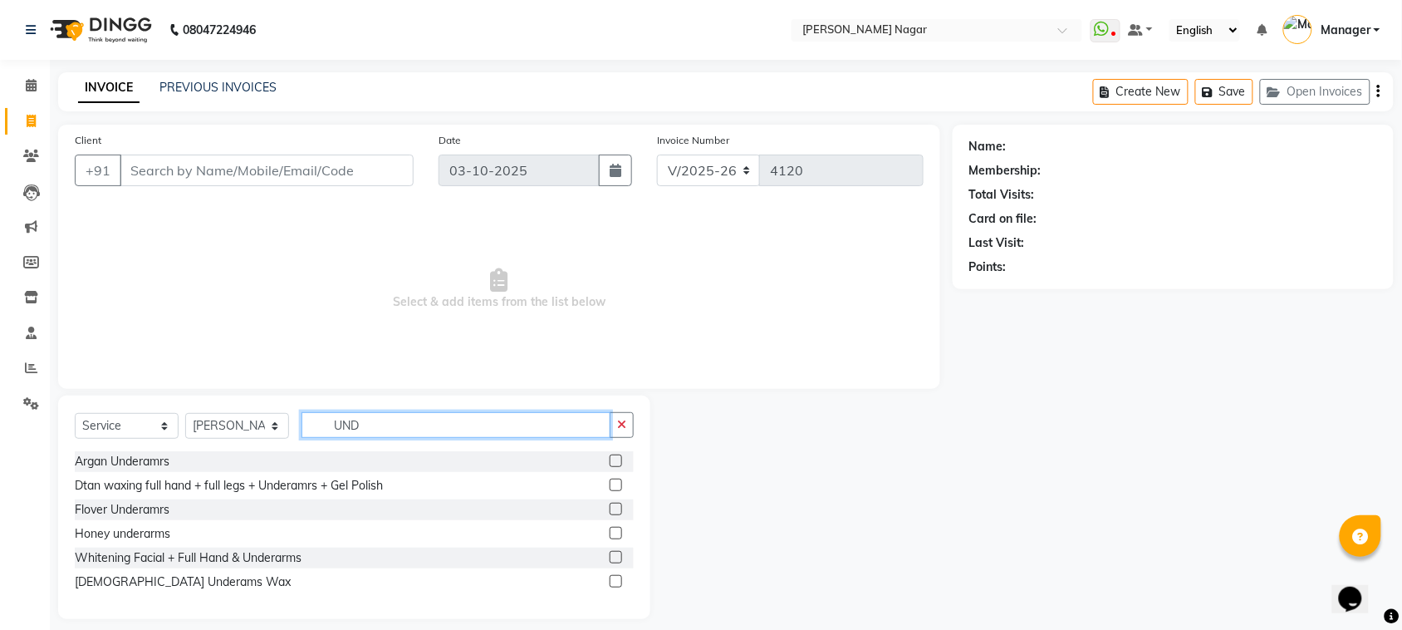
type input "UND"
click at [616, 507] on label at bounding box center [616, 508] width 12 height 12
click at [616, 507] on input "checkbox" at bounding box center [615, 509] width 11 height 11
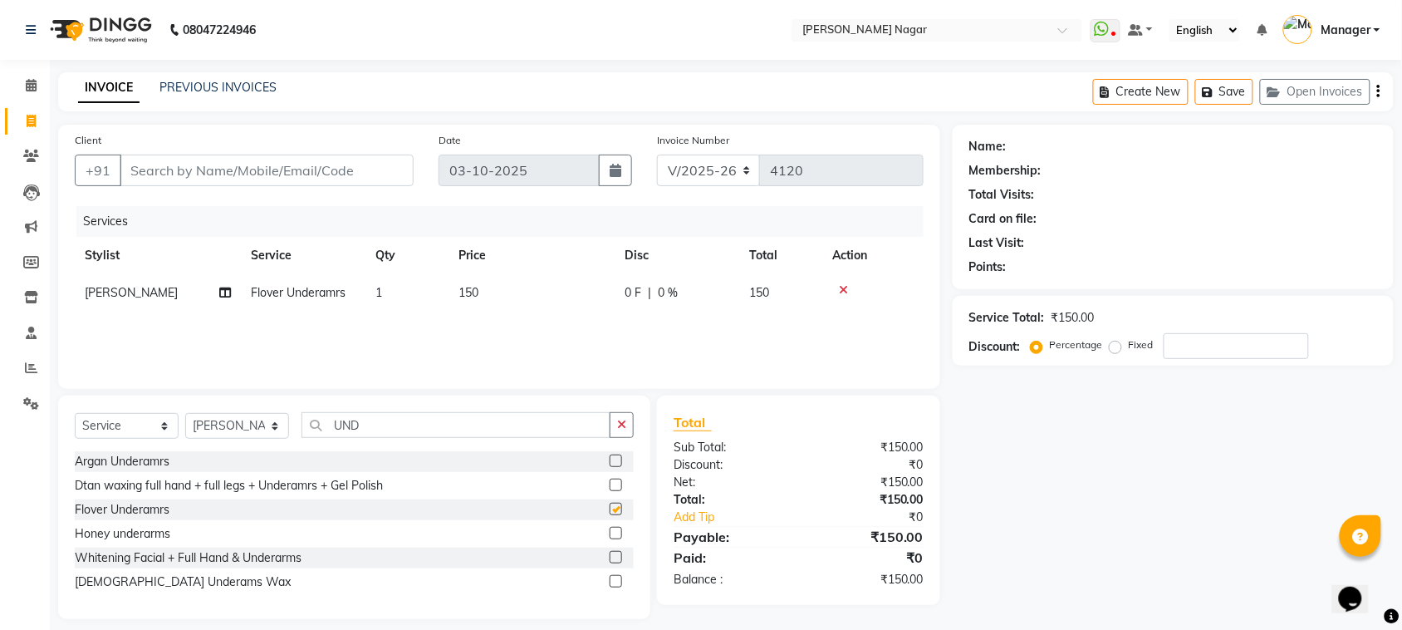
checkbox input "false"
click at [436, 412] on input "UND" at bounding box center [455, 425] width 309 height 26
type input "U"
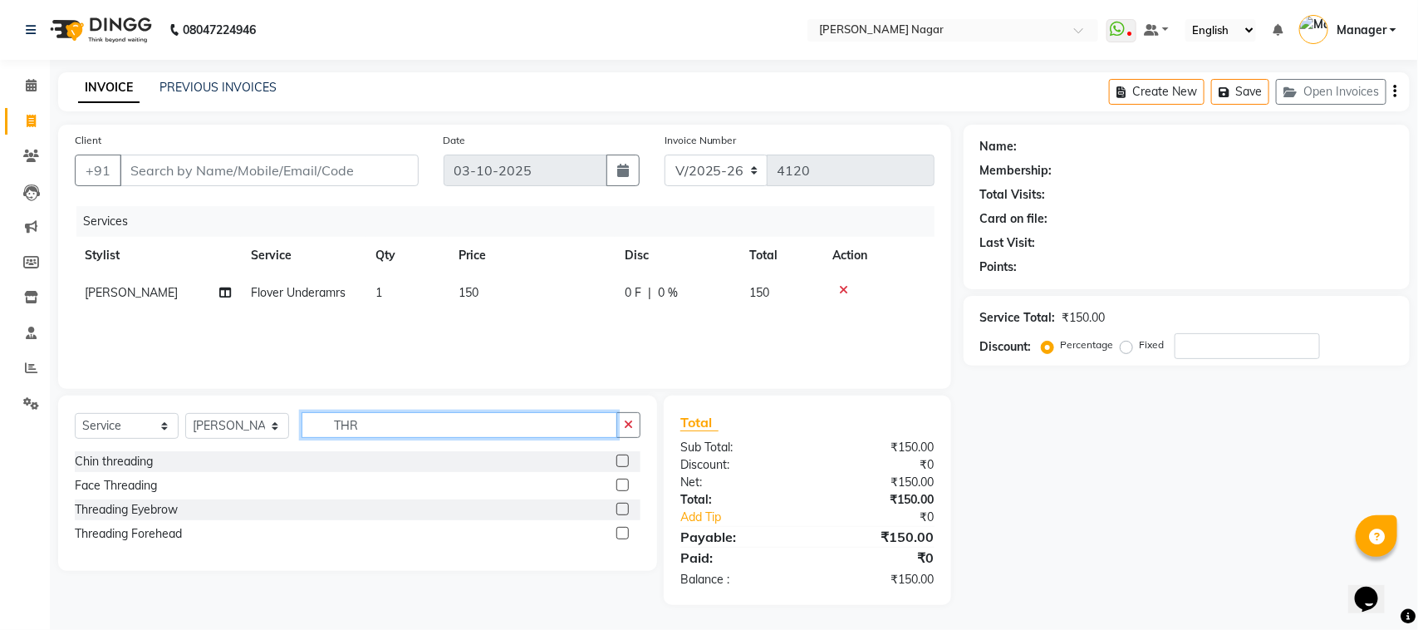
type input "THR"
click at [624, 512] on label at bounding box center [622, 508] width 12 height 12
click at [624, 512] on input "checkbox" at bounding box center [621, 509] width 11 height 11
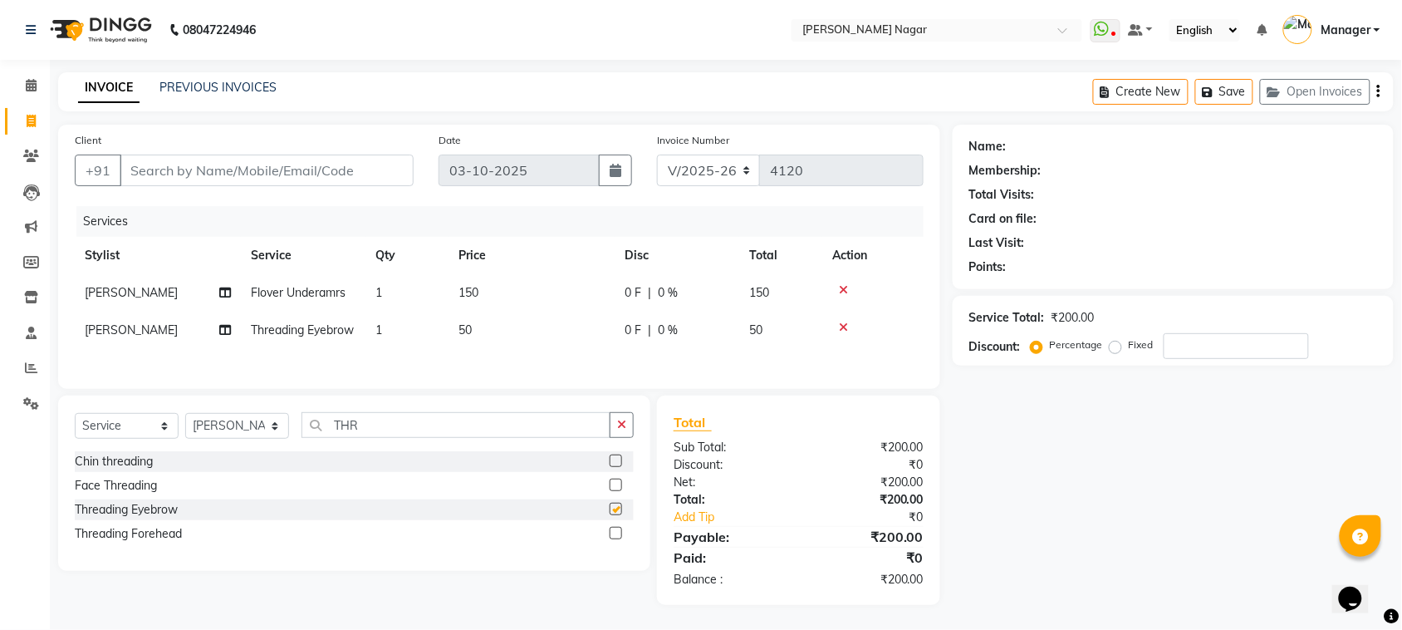
checkbox input "false"
click at [146, 164] on input "Client" at bounding box center [267, 170] width 294 height 32
type input "9"
type input "0"
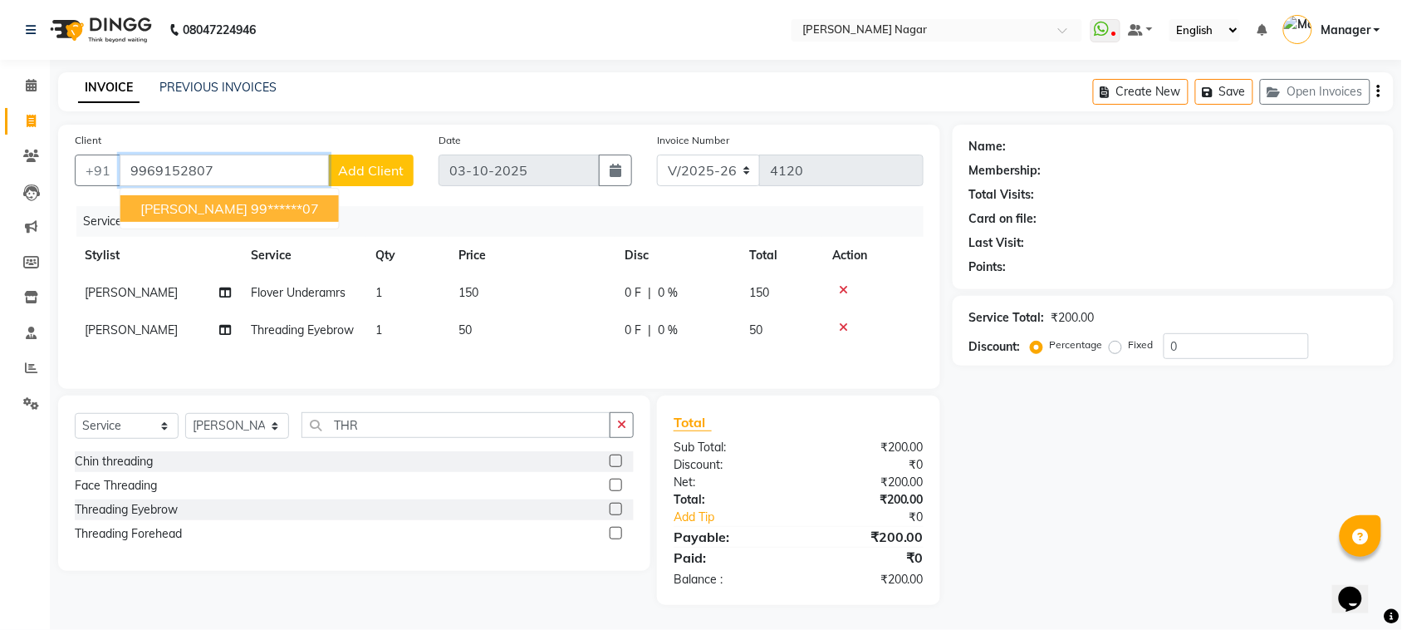
type input "9969152807"
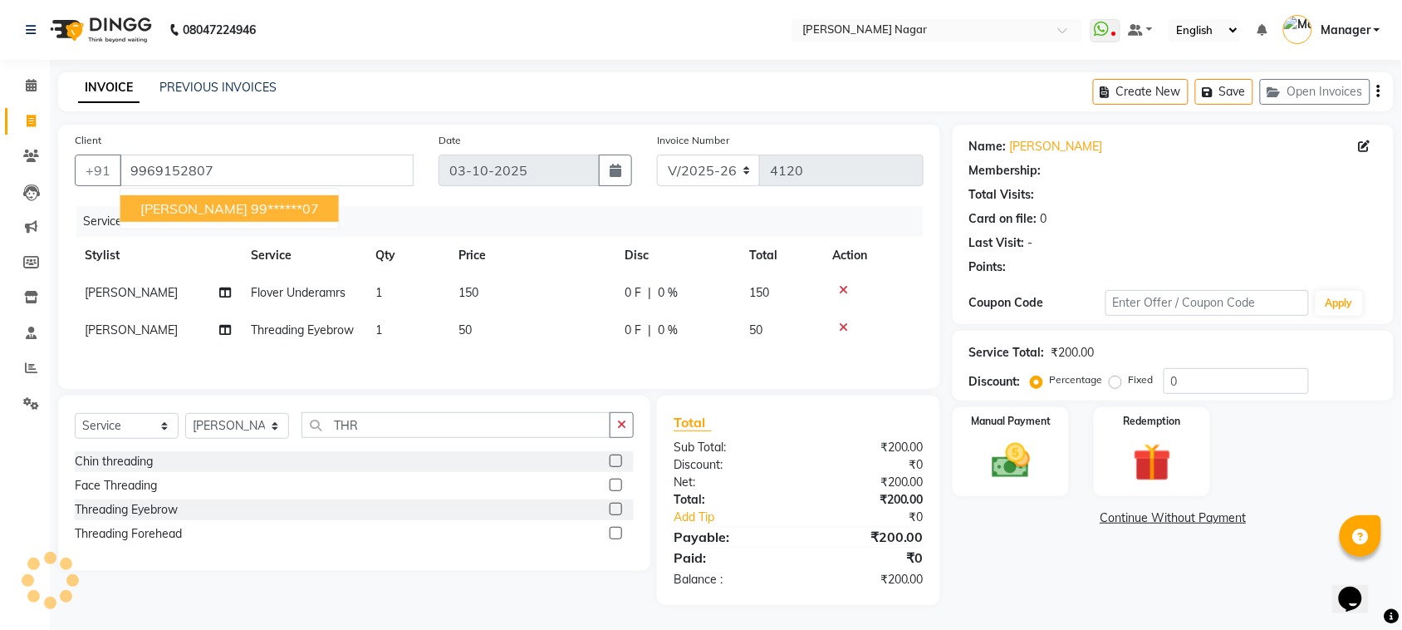
select select "1: Object"
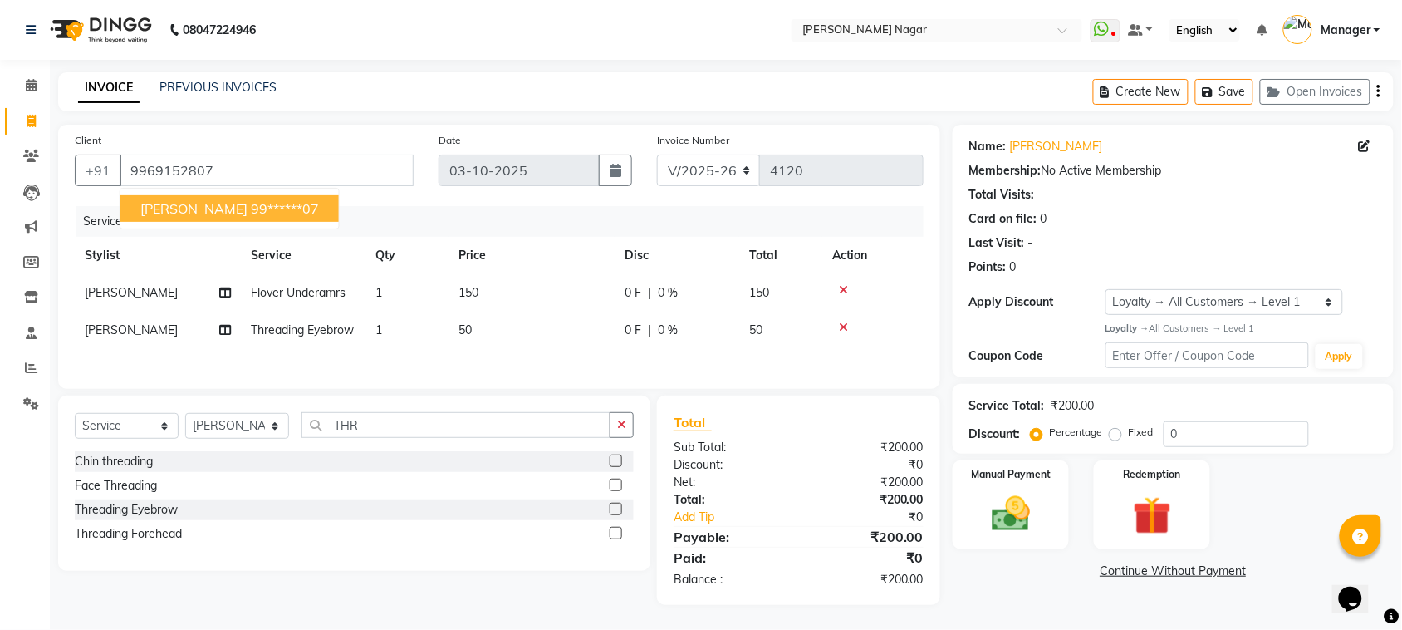
click at [151, 203] on span "[PERSON_NAME]" at bounding box center [193, 208] width 107 height 17
type input "99******07"
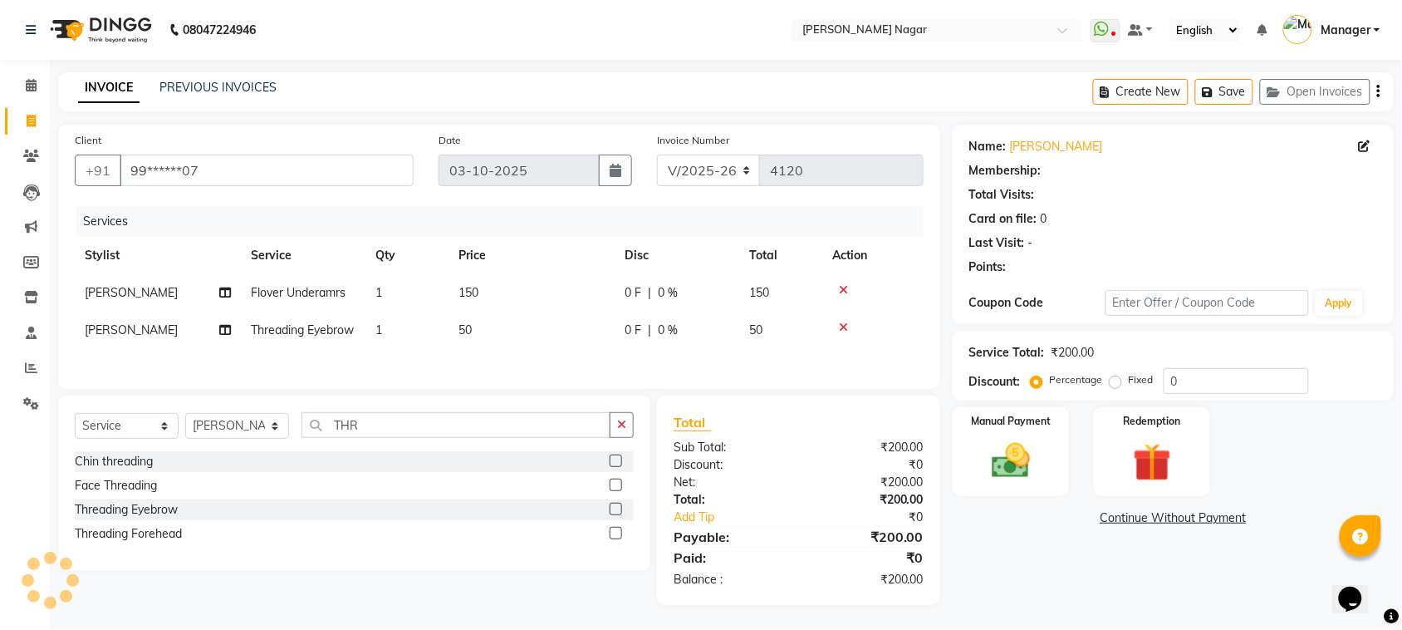
select select "1: Object"
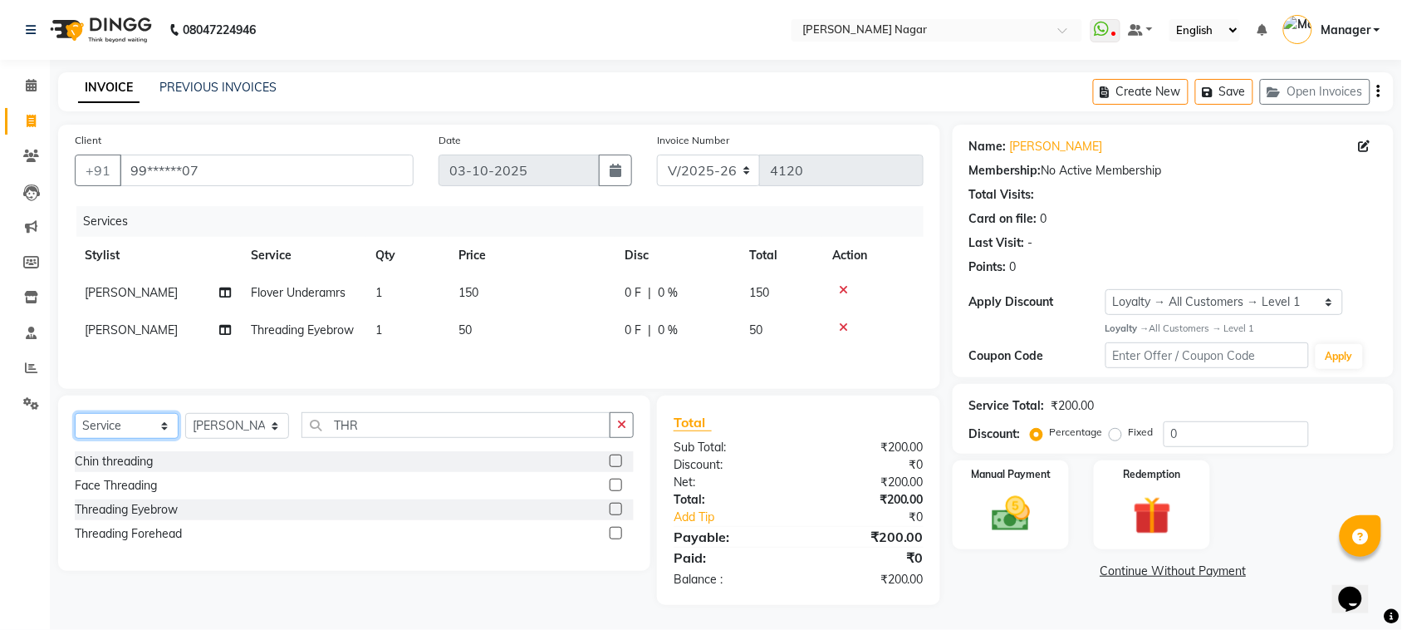
click at [163, 439] on select "Select Service Product Membership Package Voucher Prepaid Gift Card" at bounding box center [127, 426] width 104 height 26
click at [162, 439] on select "Select Service Product Membership Package Voucher Prepaid Gift Card" at bounding box center [127, 426] width 104 height 26
click at [275, 439] on select "Select Stylist [PERSON_NAME] [PERSON_NAME] Annu [PERSON_NAME] [PERSON_NAME] [PE…" at bounding box center [237, 426] width 104 height 26
click at [185, 435] on select "Select Stylist [PERSON_NAME] [PERSON_NAME] Annu [PERSON_NAME] [PERSON_NAME] [PE…" at bounding box center [237, 426] width 104 height 26
click at [164, 439] on select "Select Service Product Membership Package Voucher Prepaid Gift Card" at bounding box center [127, 426] width 104 height 26
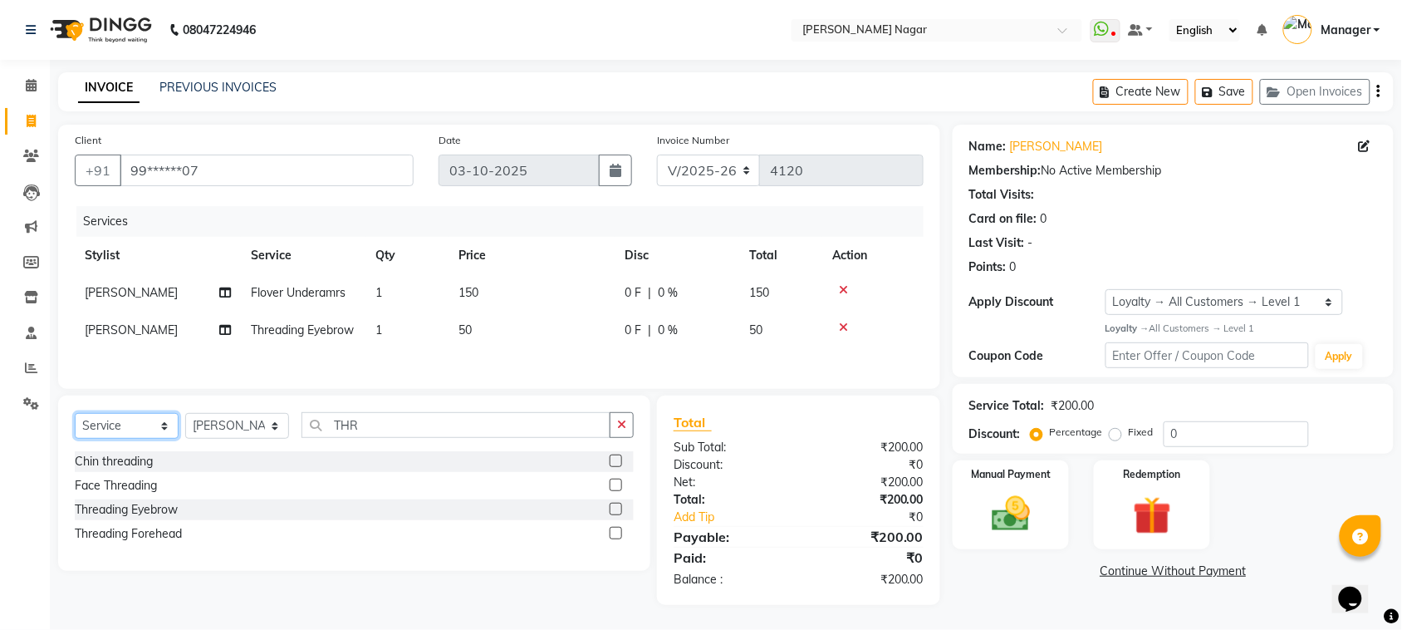
select select "select"
click at [75, 435] on select "Select Service Product Membership Package Voucher Prepaid Gift Card" at bounding box center [127, 426] width 104 height 26
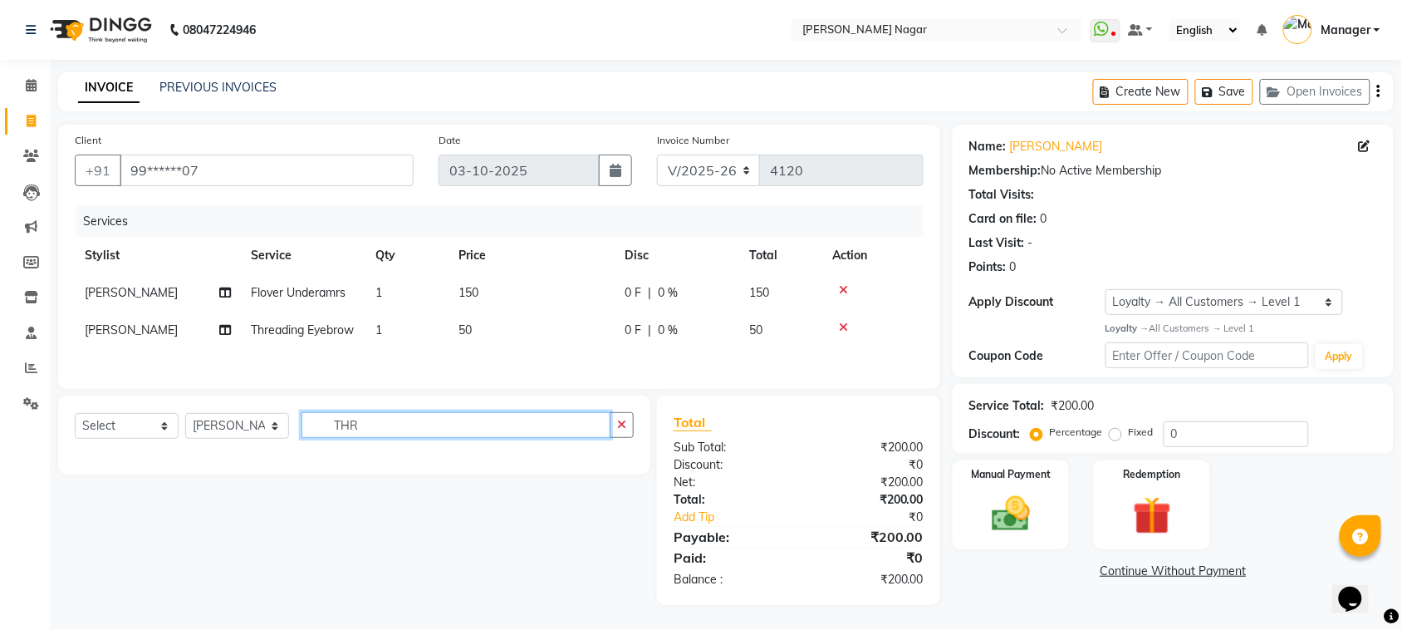
click at [370, 438] on input "THR" at bounding box center [455, 425] width 309 height 26
type input "THRF"
click at [632, 438] on button "button" at bounding box center [622, 425] width 24 height 26
click at [453, 438] on input "text" at bounding box center [467, 425] width 332 height 26
click at [160, 439] on select "Select Service Product Membership Package Voucher Prepaid Gift Card" at bounding box center [127, 426] width 104 height 26
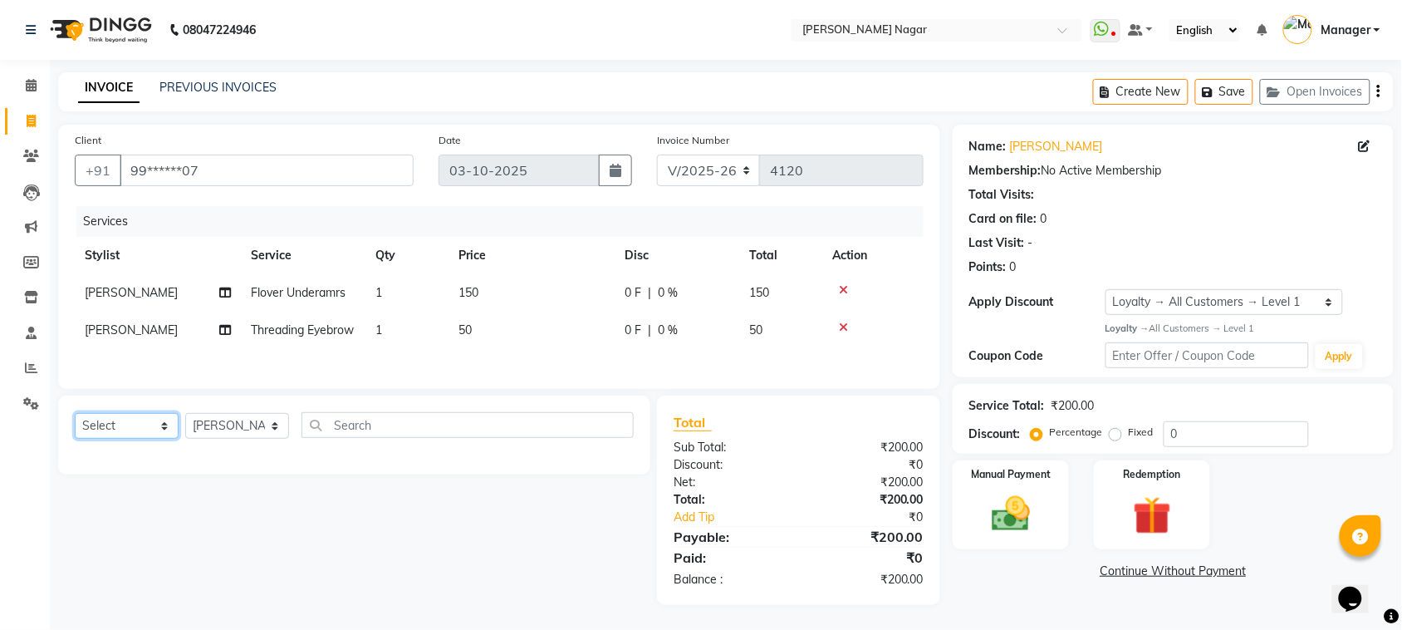
select select "service"
click at [75, 435] on select "Select Service Product Membership Package Voucher Prepaid Gift Card" at bounding box center [127, 426] width 104 height 26
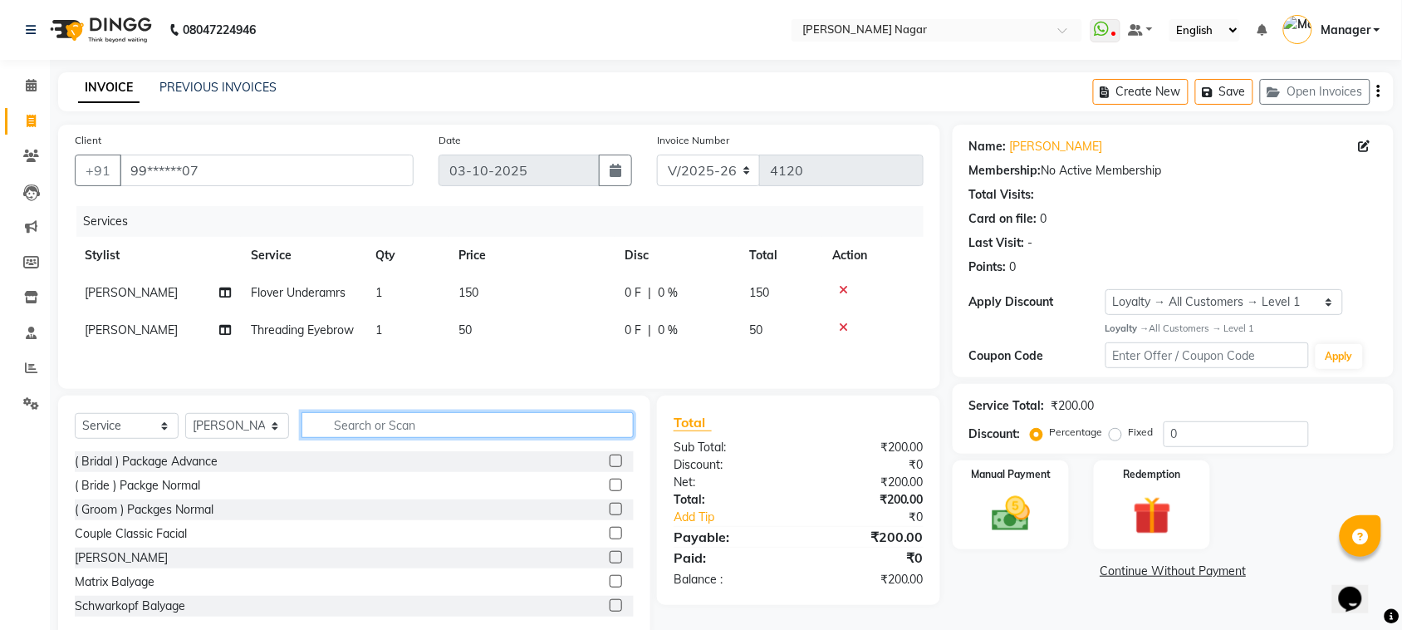
click at [339, 438] on input "text" at bounding box center [467, 425] width 332 height 26
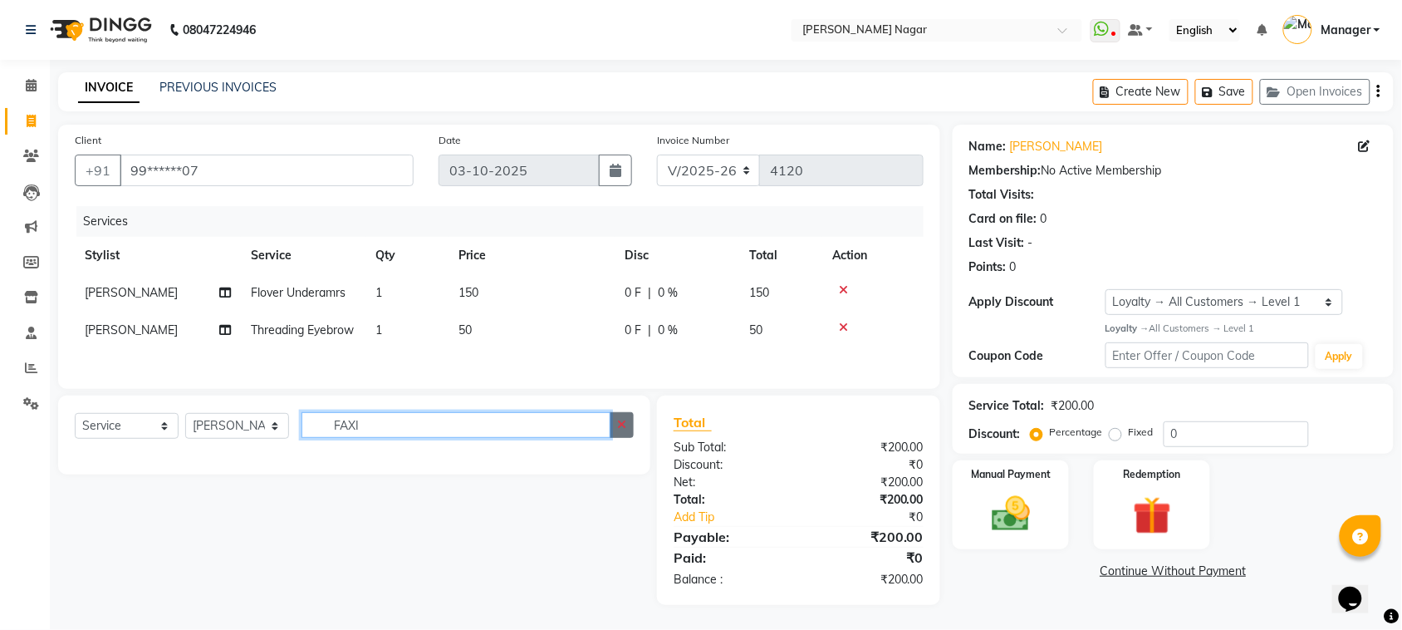
type input "FAXI"
click at [620, 430] on icon "button" at bounding box center [621, 425] width 9 height 12
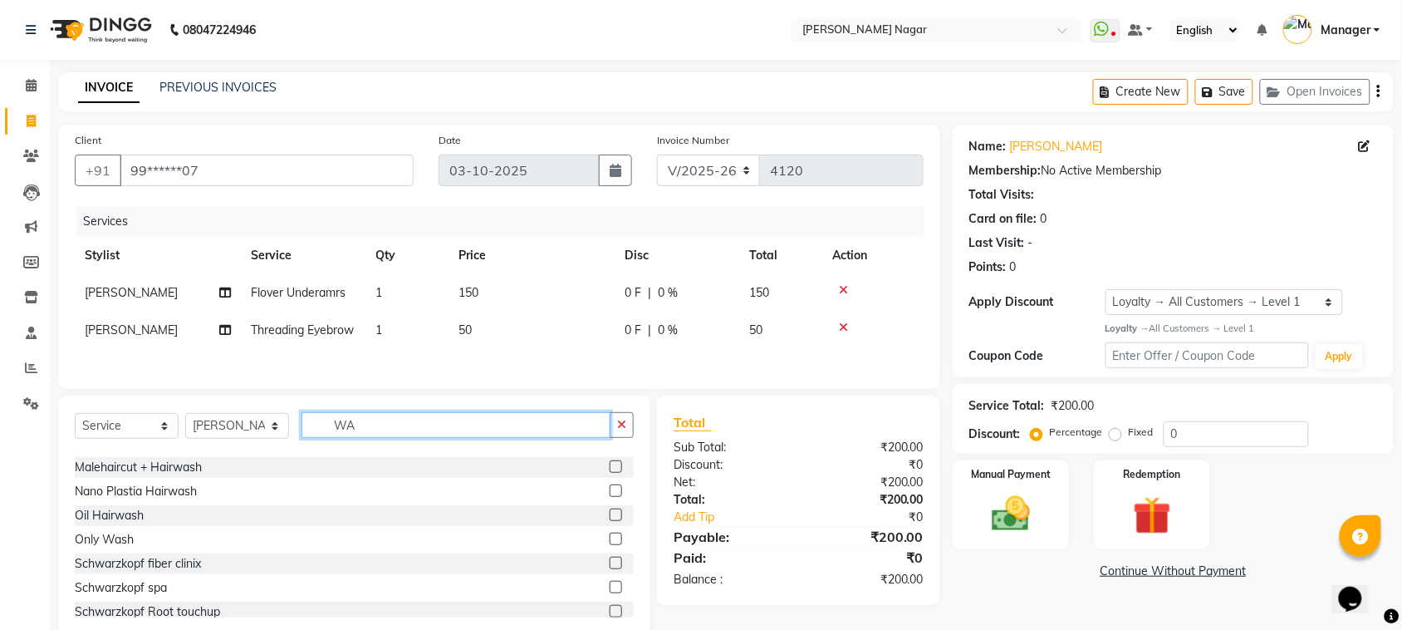
scroll to position [1017, 0]
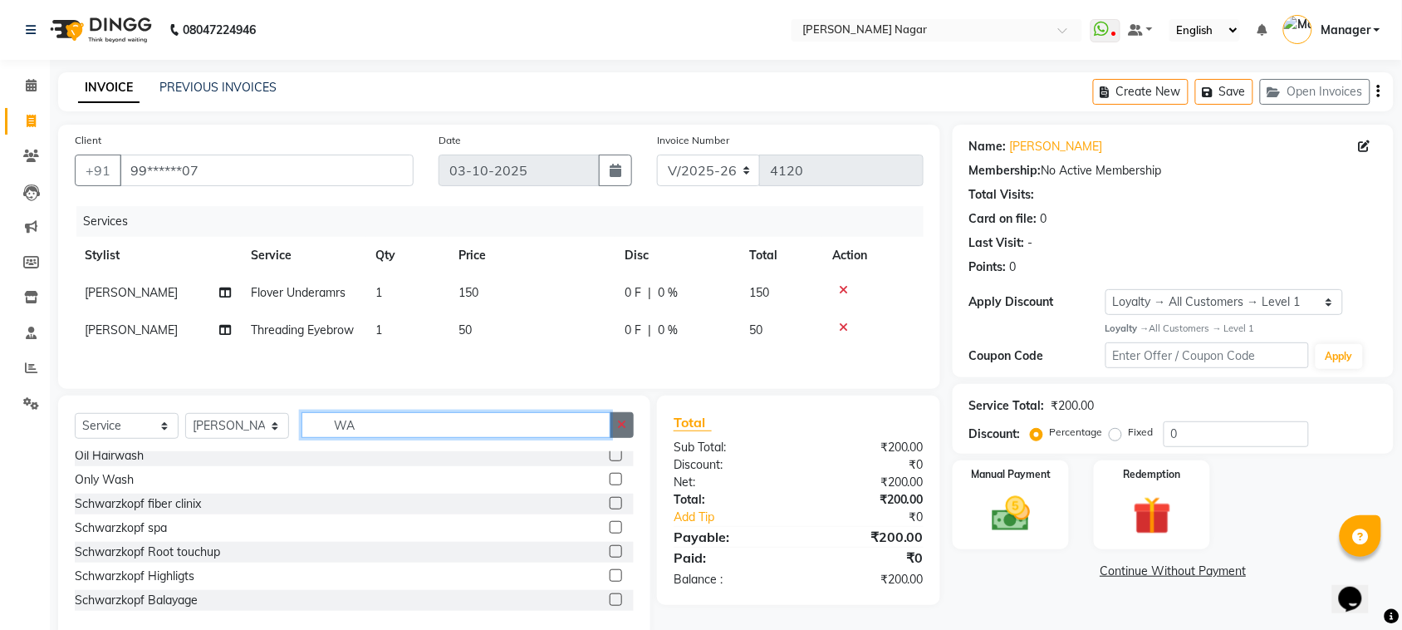
type input "WA"
click at [621, 430] on icon "button" at bounding box center [621, 425] width 9 height 12
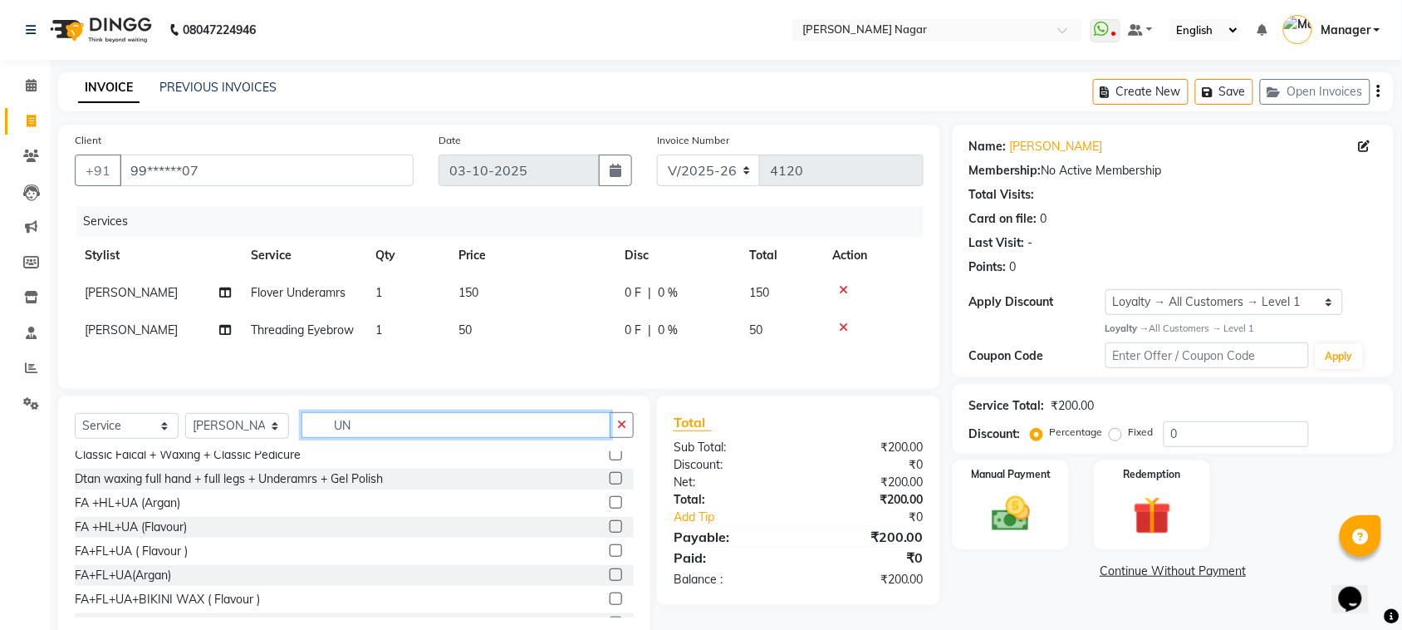
scroll to position [0, 0]
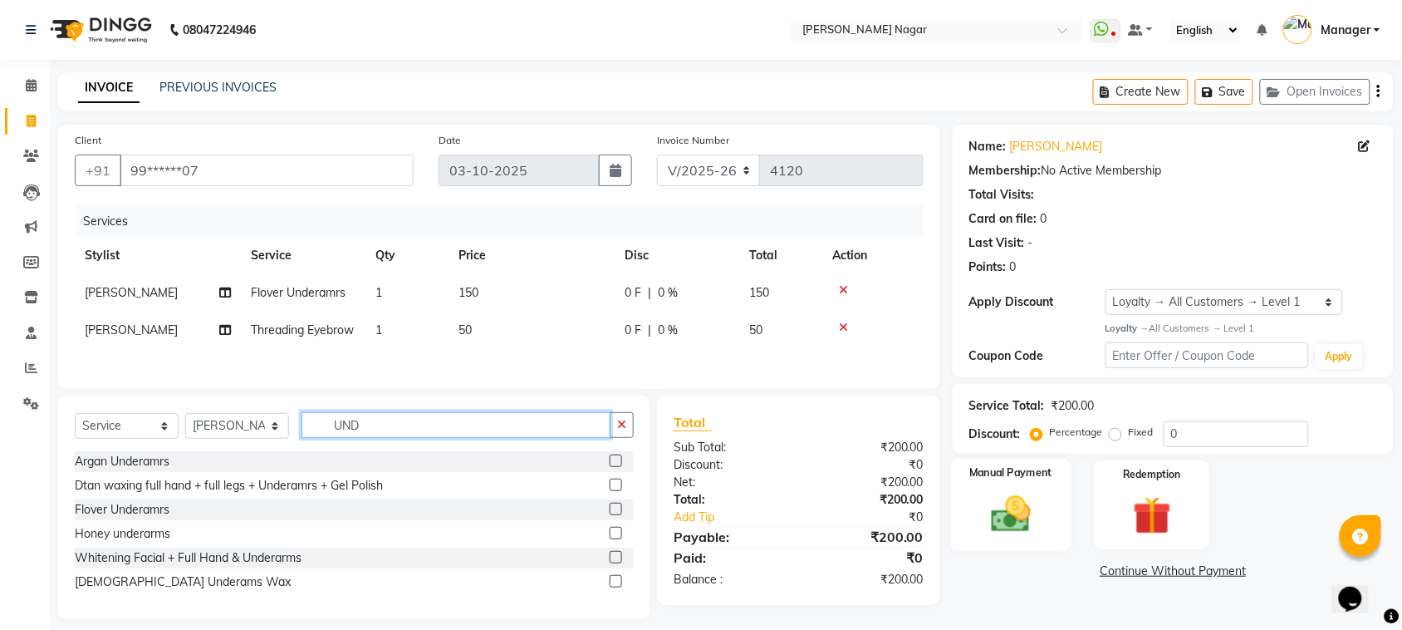
type input "UND"
click at [1005, 484] on div "Manual Payment" at bounding box center [1010, 504] width 121 height 93
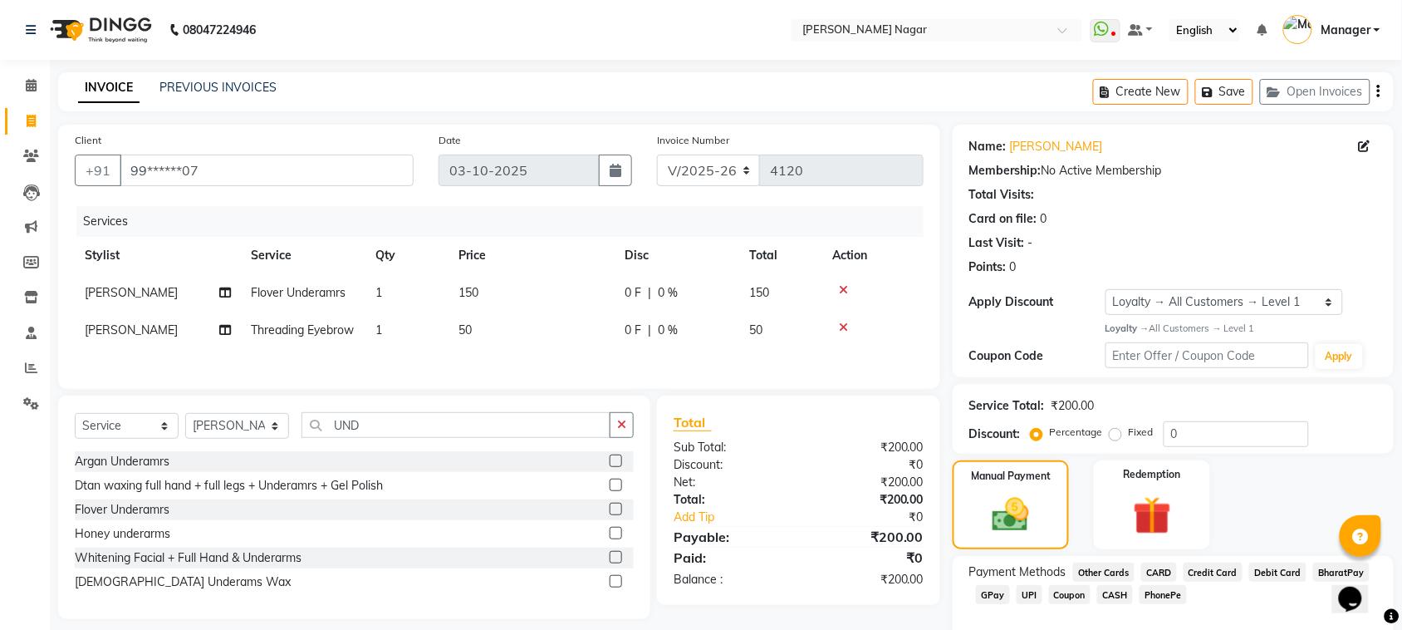
scroll to position [84, 0]
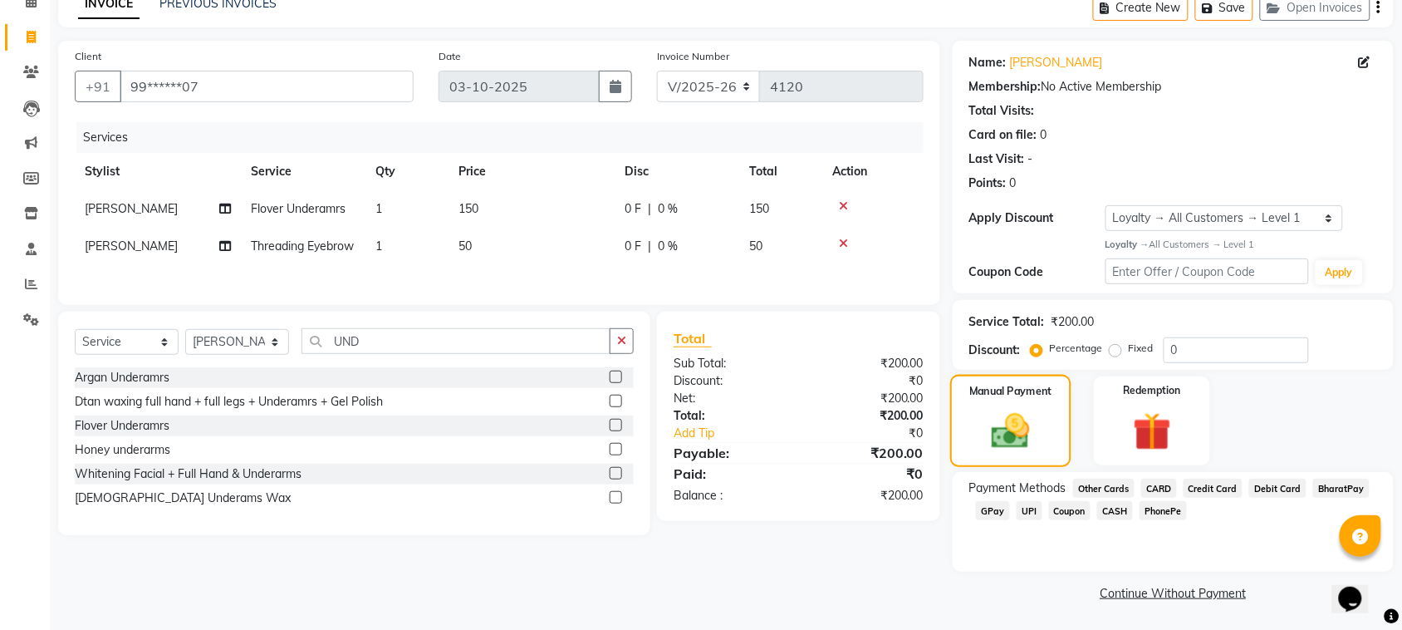
click at [1045, 455] on div "Manual Payment" at bounding box center [1010, 421] width 121 height 93
click at [989, 512] on span "GPay" at bounding box center [993, 510] width 34 height 19
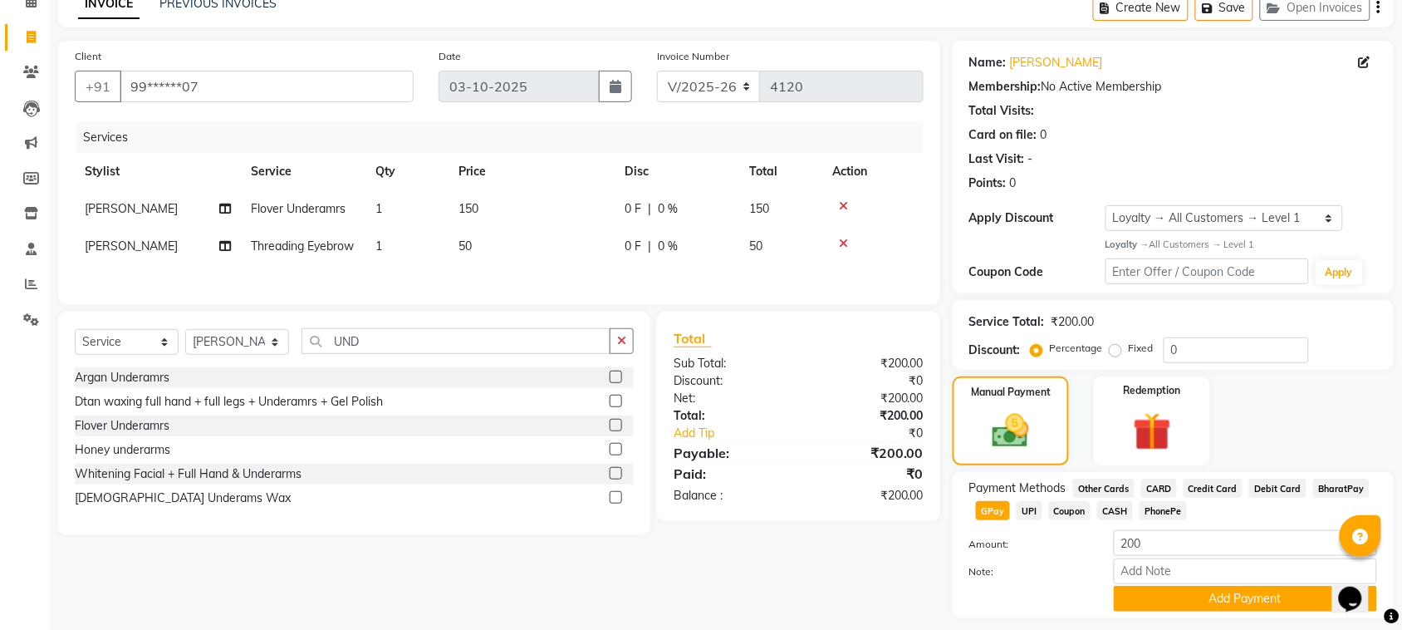
click at [1115, 509] on span "CASH" at bounding box center [1115, 510] width 36 height 19
click at [1315, 588] on button "Add Payment" at bounding box center [1245, 599] width 263 height 26
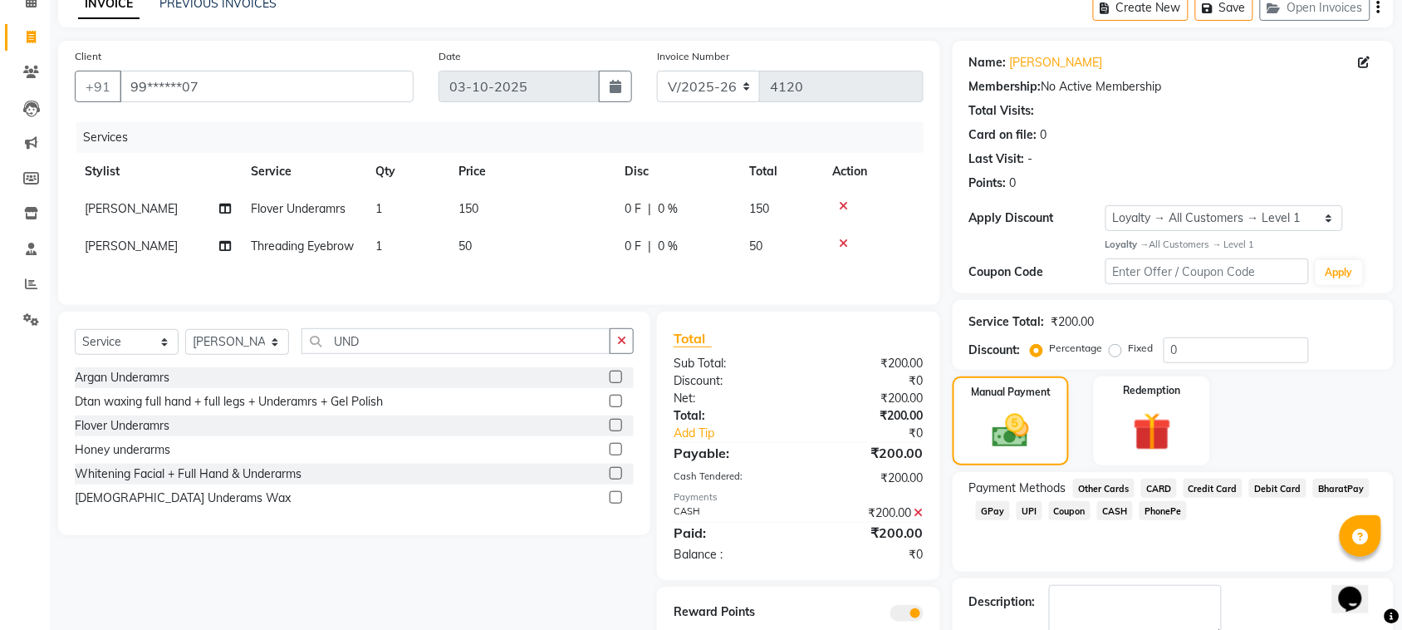
scroll to position [179, 0]
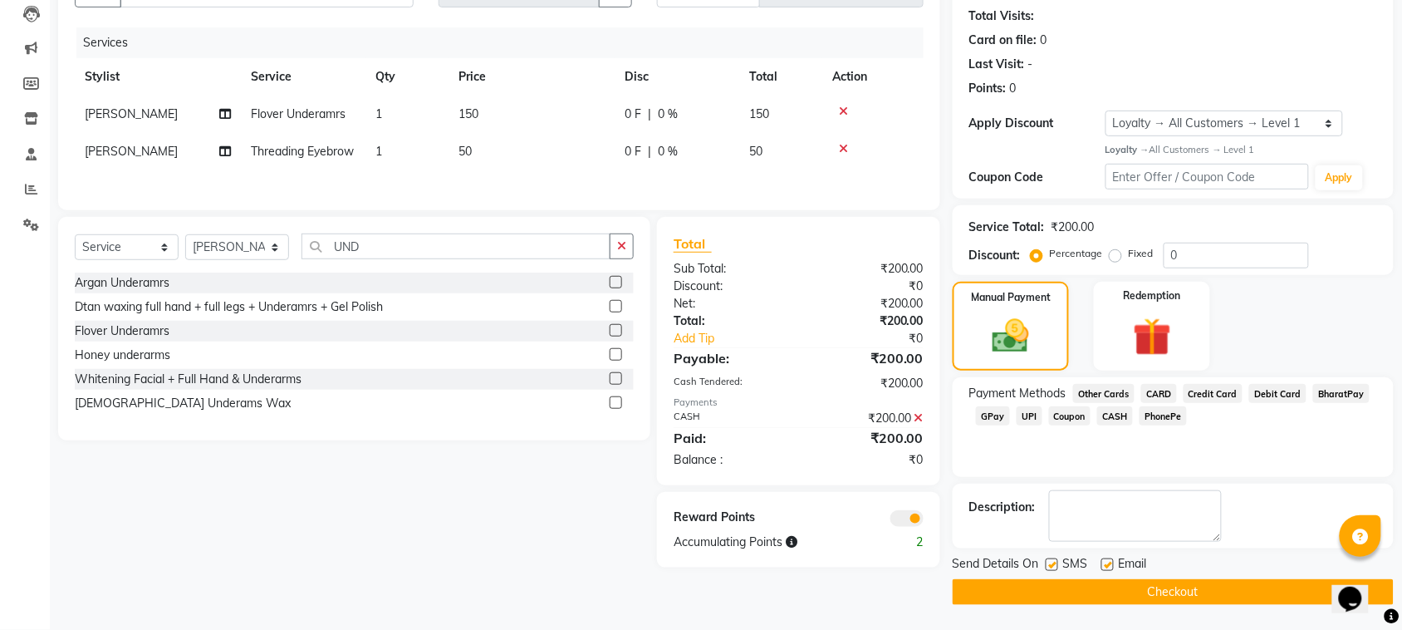
click at [1223, 582] on button "Checkout" at bounding box center [1173, 592] width 441 height 26
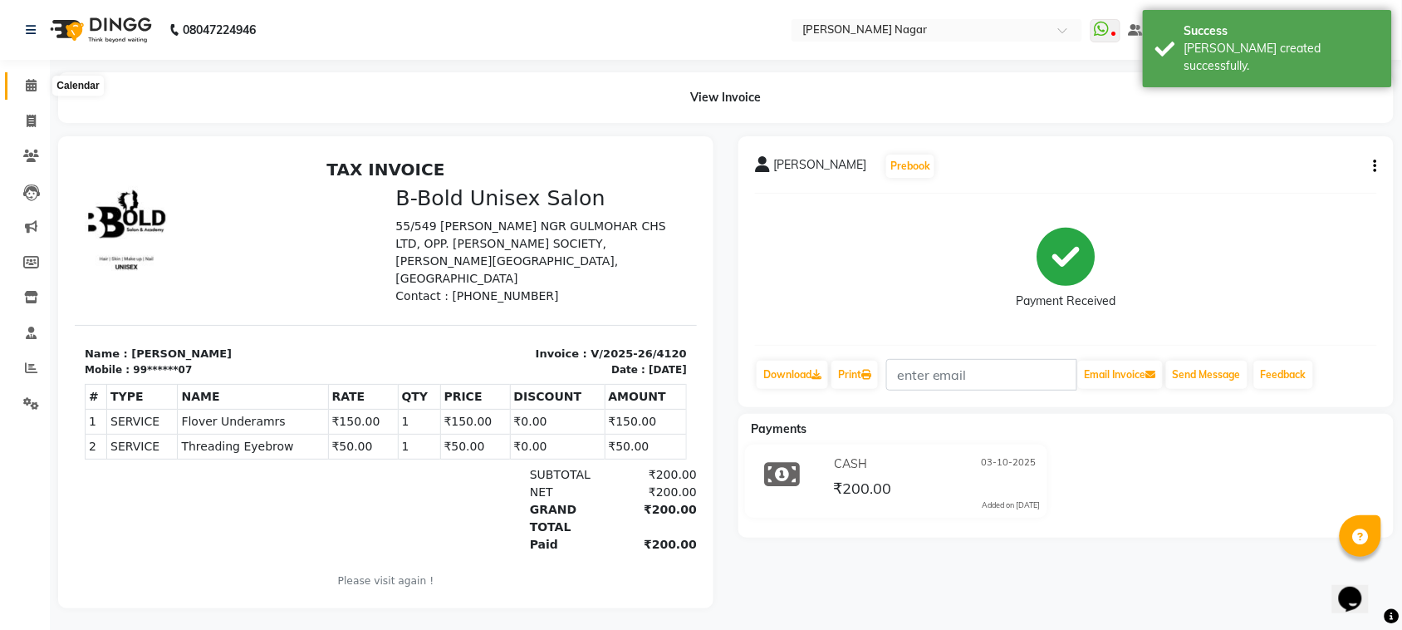
click at [31, 84] on icon at bounding box center [31, 85] width 11 height 12
